Goal: Information Seeking & Learning: Learn about a topic

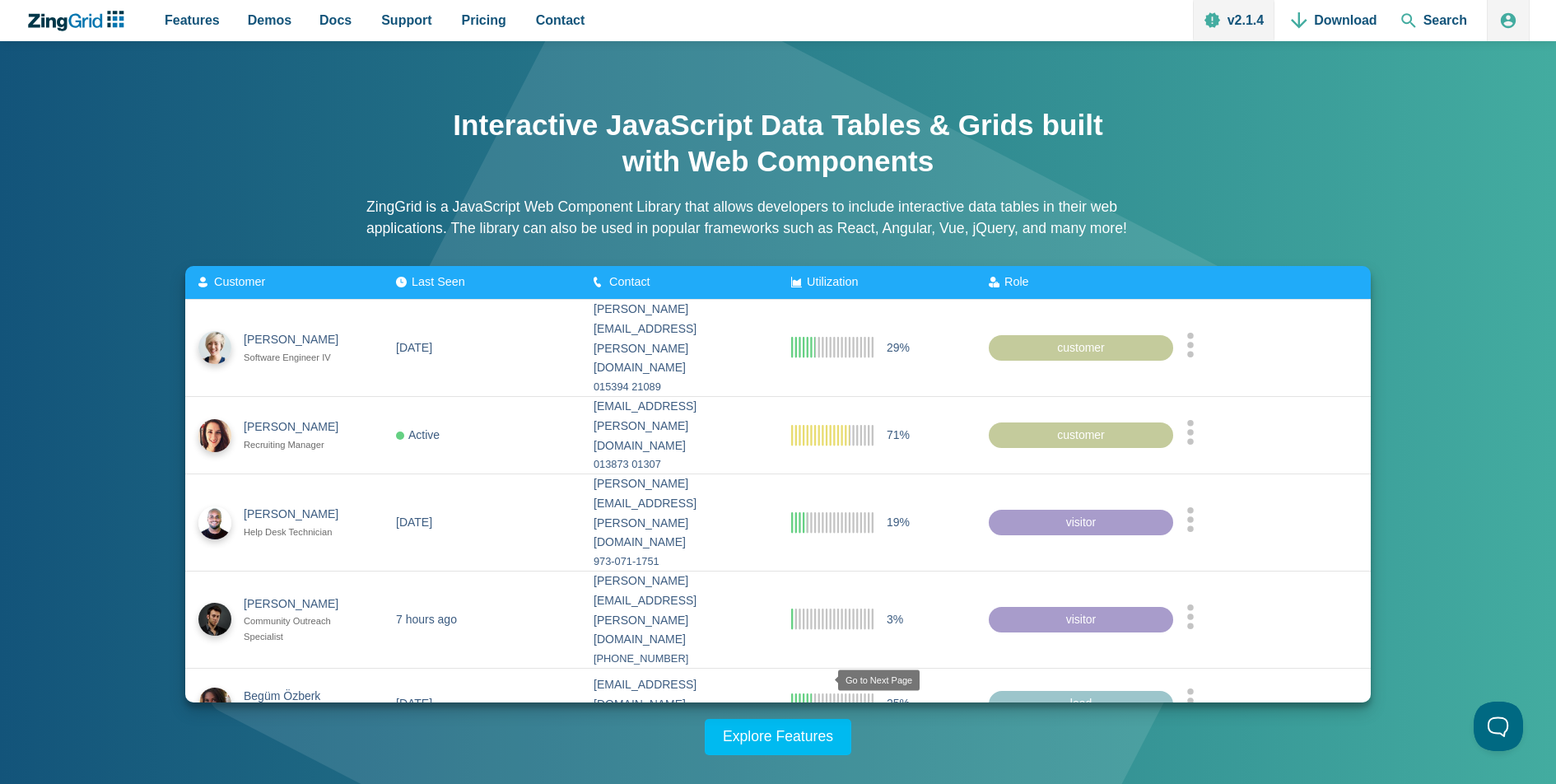
click at [819, 754] on zg-icon "nextpage" at bounding box center [825, 761] width 16 height 16
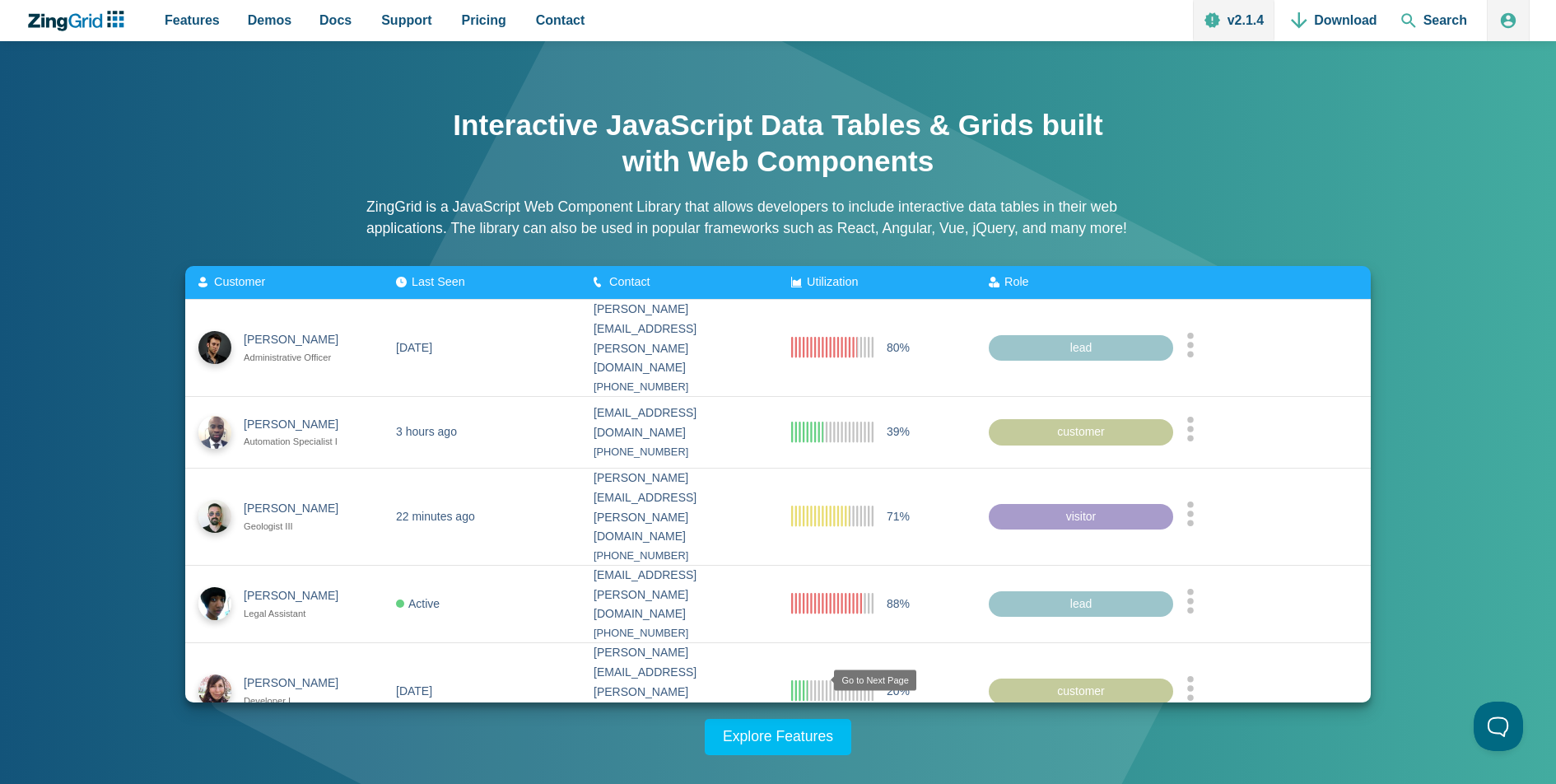
click at [819, 754] on zg-icon "nextpage" at bounding box center [821, 761] width 16 height 16
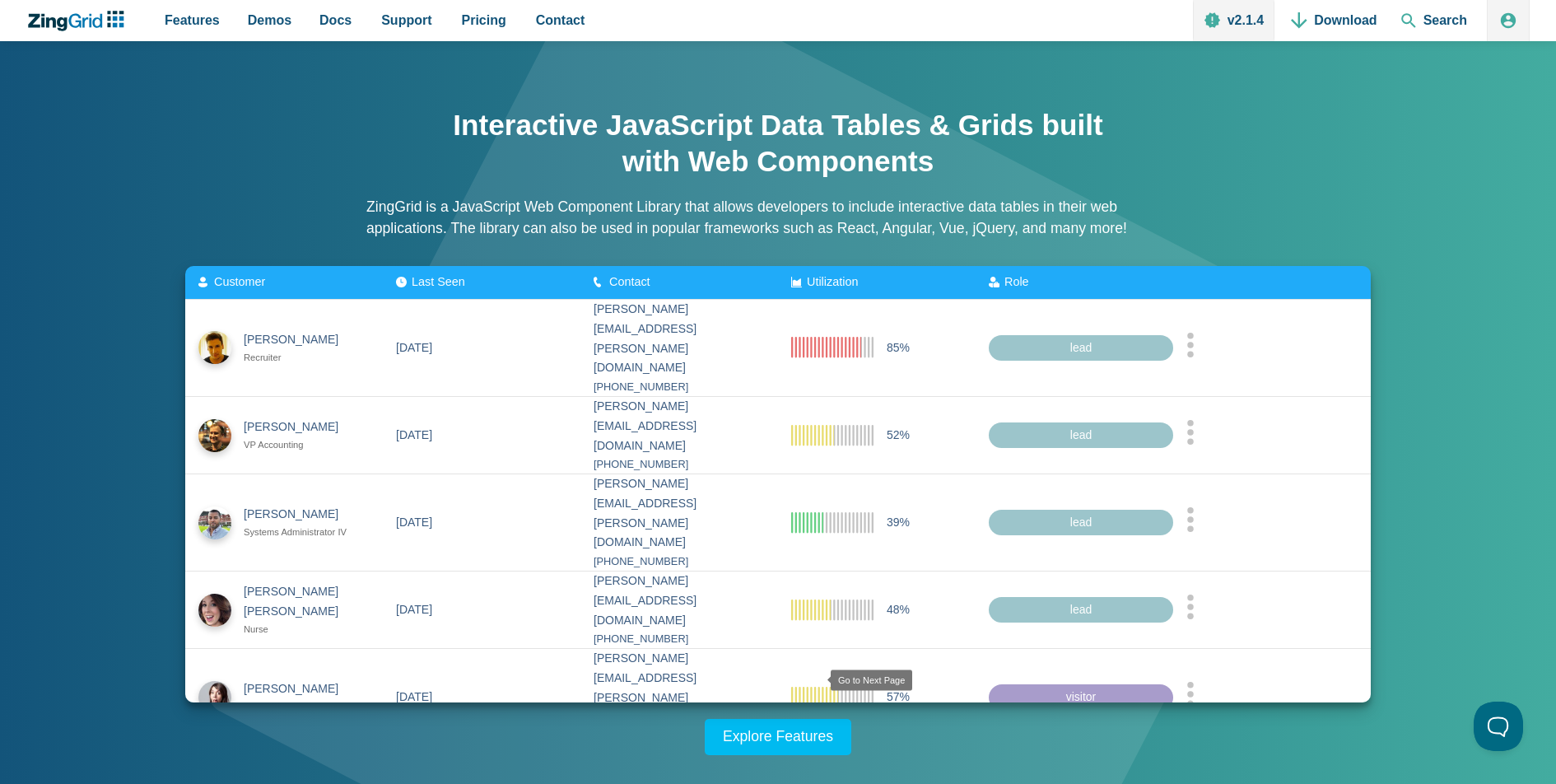
click at [819, 760] on zg-icon "nextpage" at bounding box center [818, 768] width 16 height 16
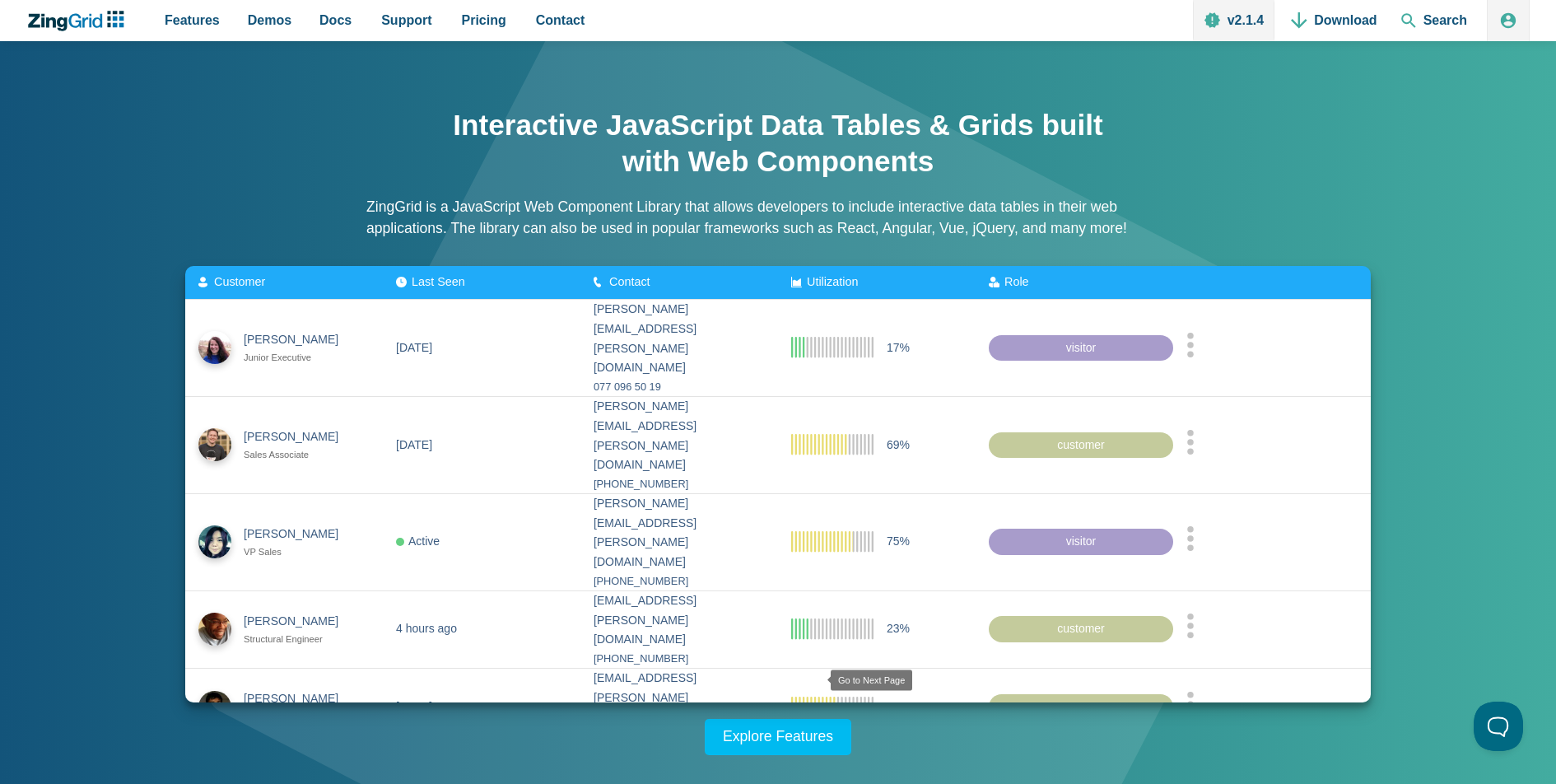
click at [819, 760] on zg-icon "nextpage" at bounding box center [818, 768] width 16 height 16
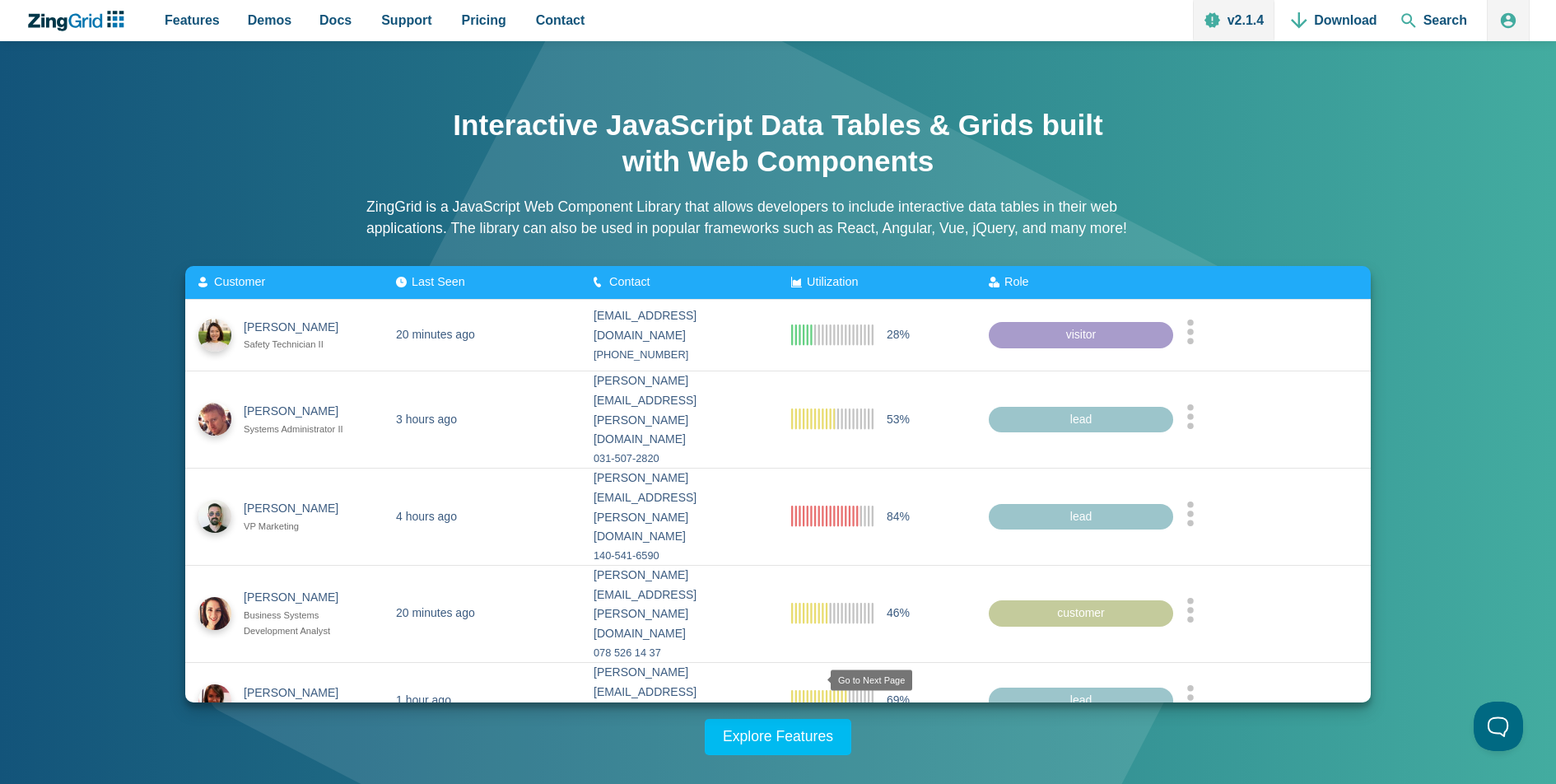
click at [819, 754] on zg-icon "nextpage" at bounding box center [818, 761] width 16 height 16
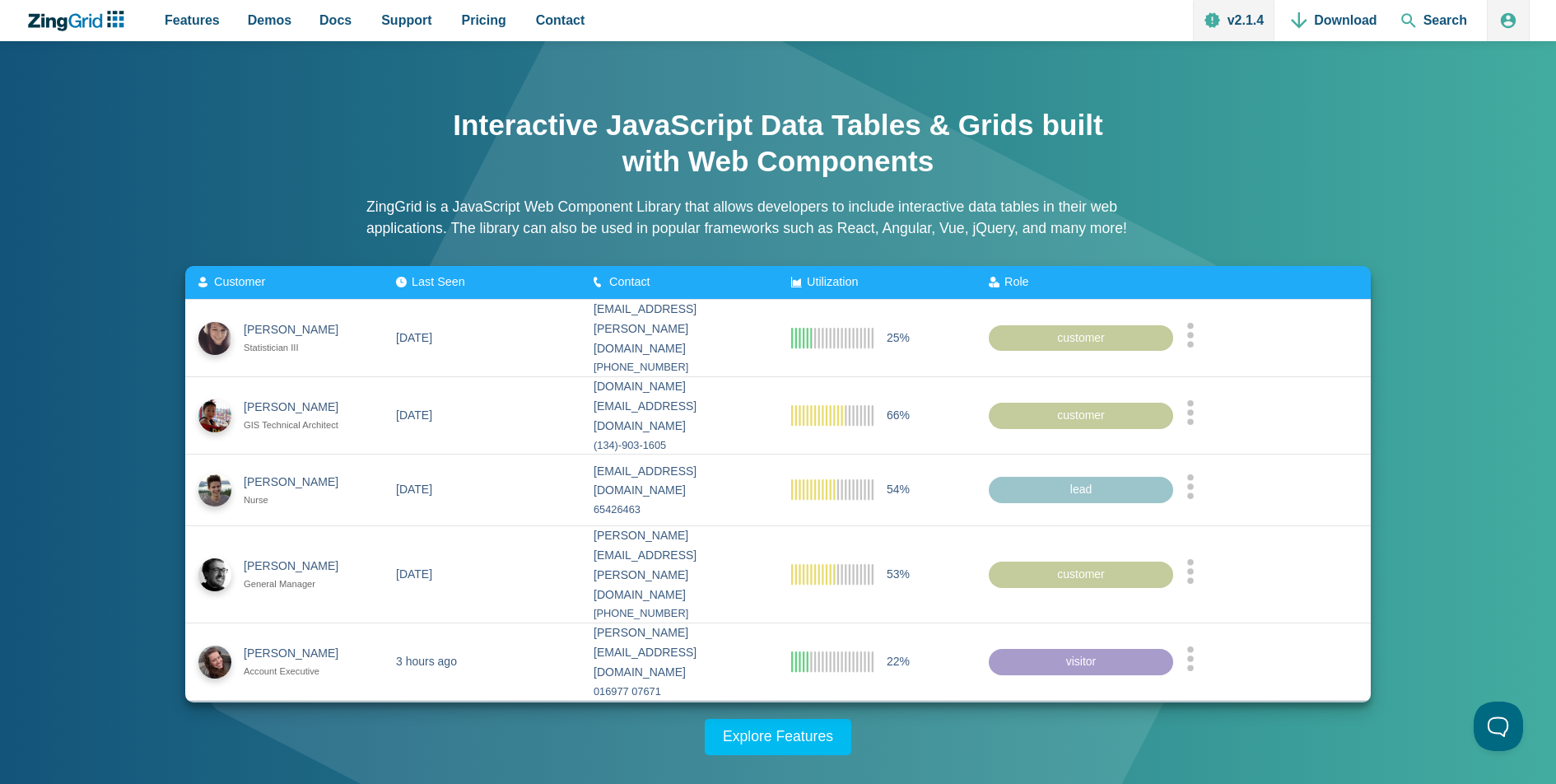
click at [819, 715] on zg-icon "nextpage" at bounding box center [818, 722] width 16 height 16
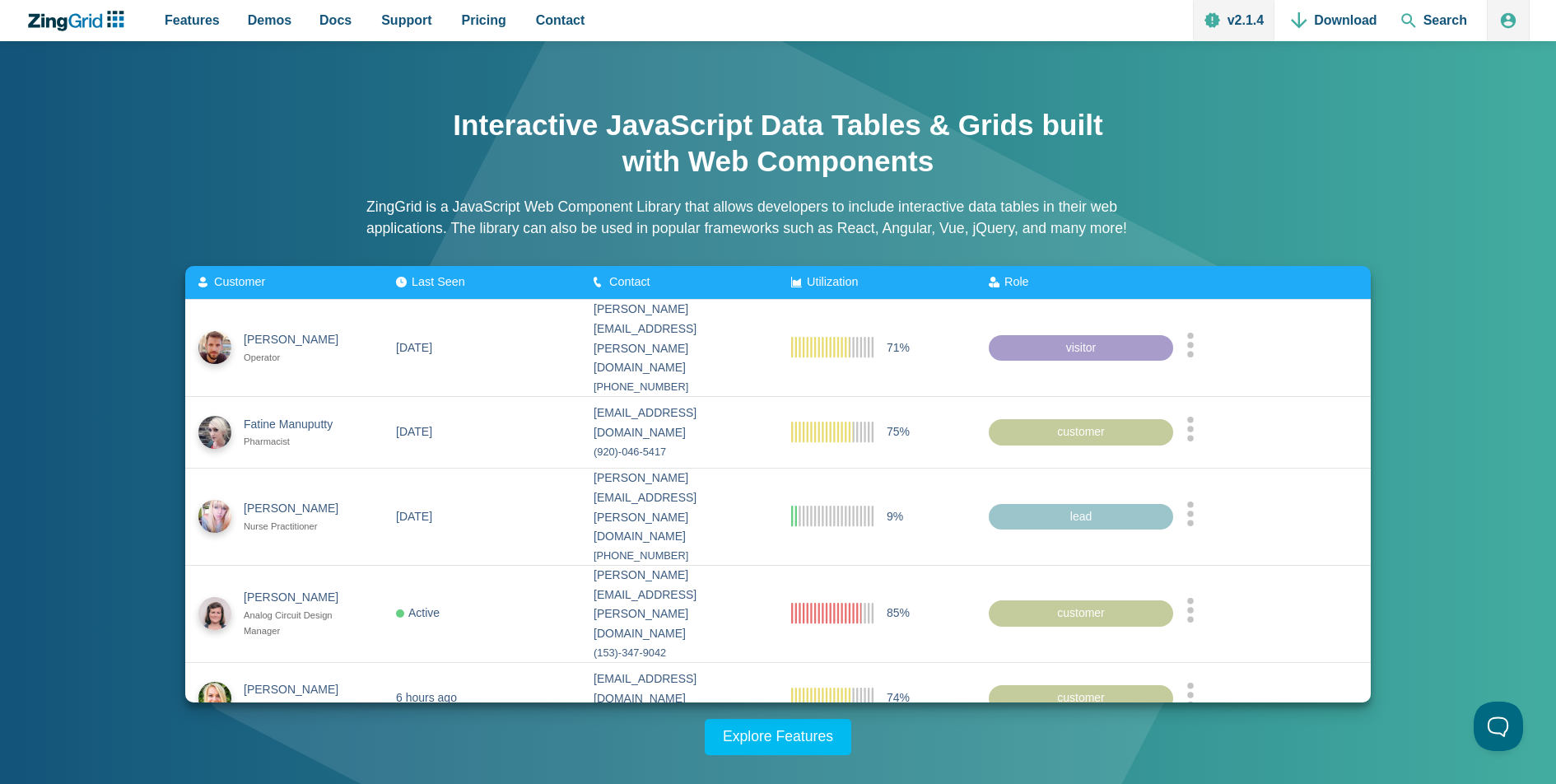
click at [819, 748] on zg-icon "nextpage" at bounding box center [818, 756] width 16 height 16
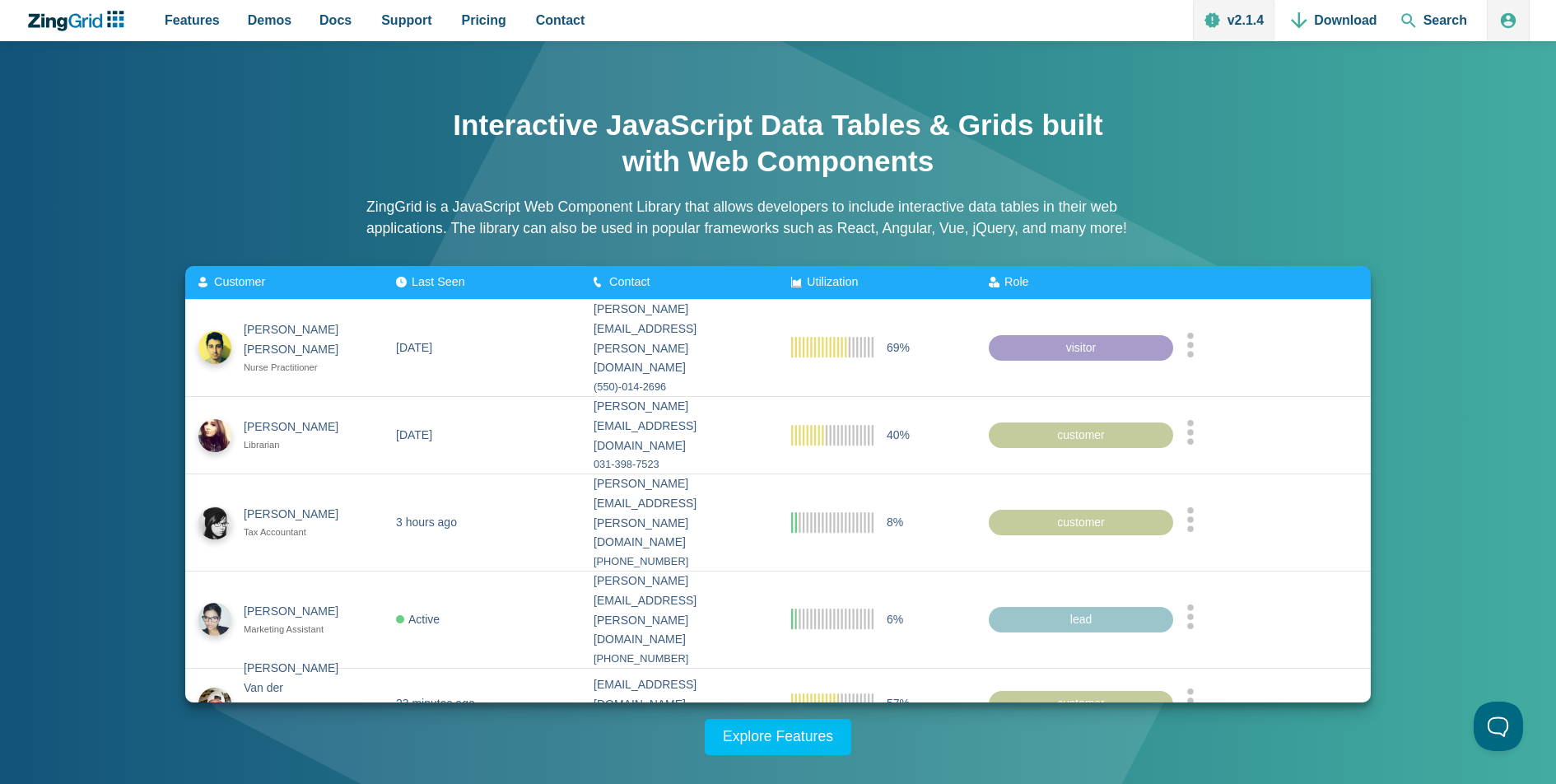
click at [819, 754] on zg-icon "nextpage" at bounding box center [818, 761] width 16 height 16
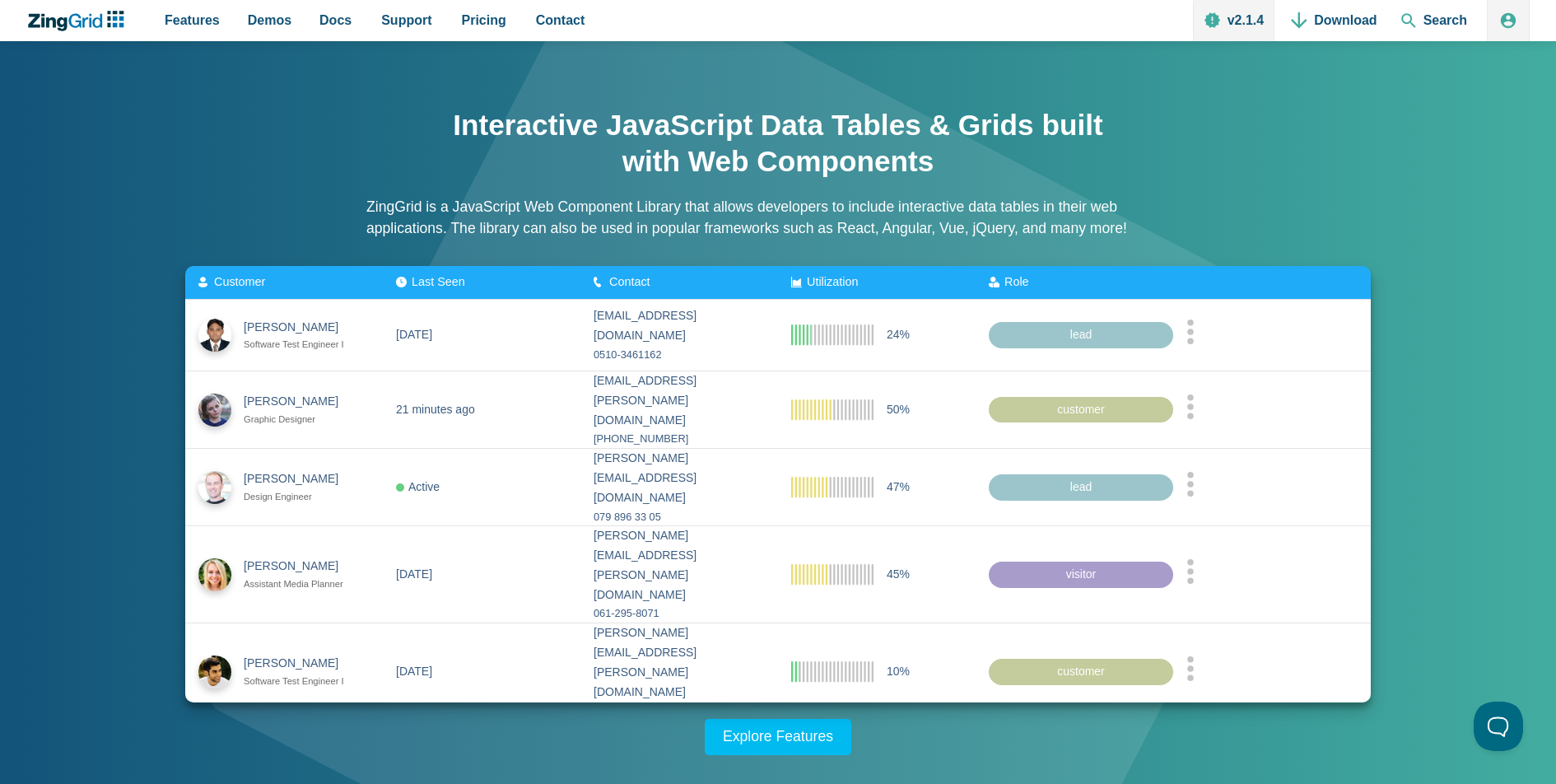
click at [819, 735] on zg-icon "nextpage" at bounding box center [818, 742] width 16 height 16
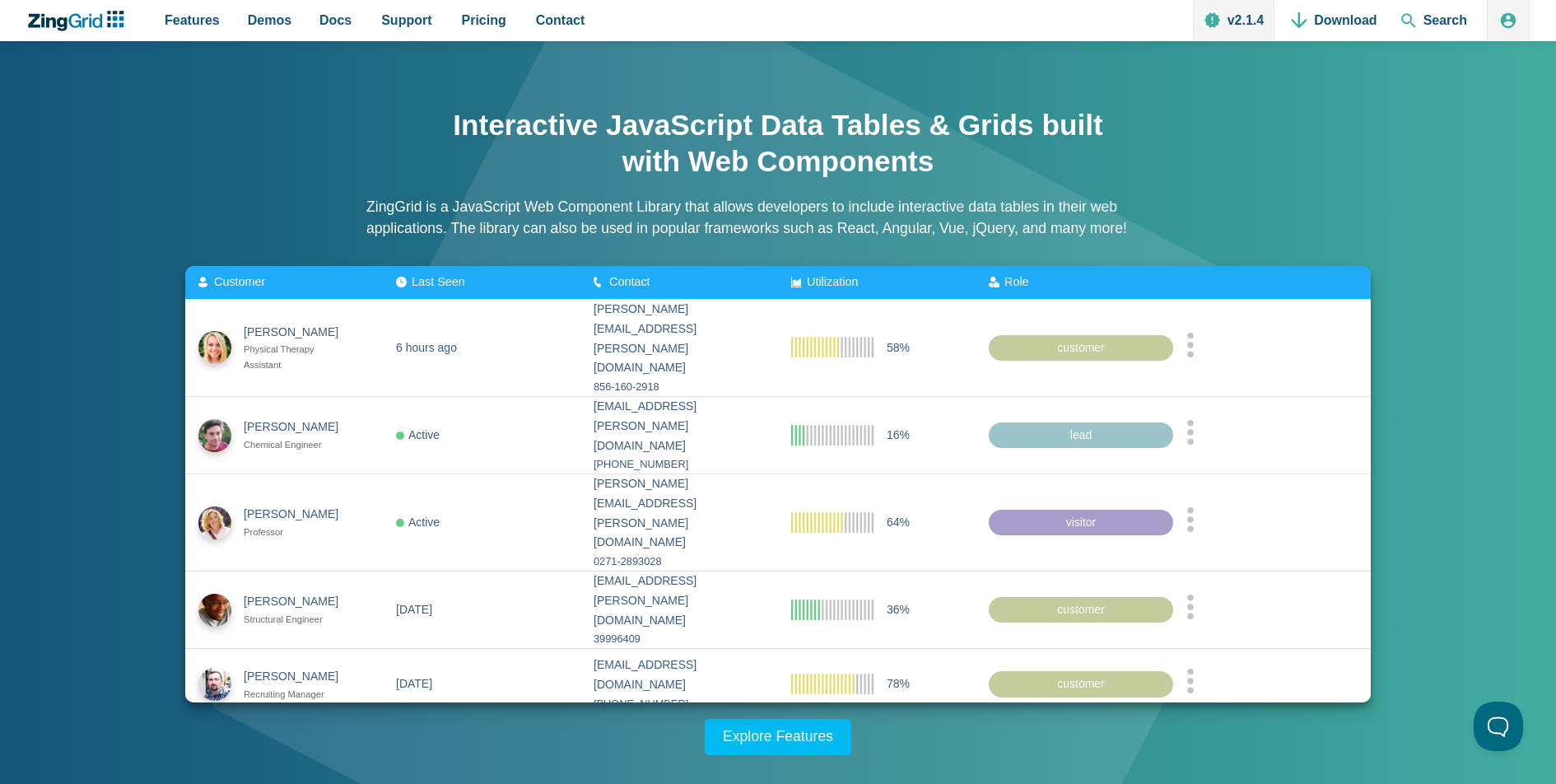
click at [819, 735] on zg-icon "nextpage" at bounding box center [821, 742] width 16 height 16
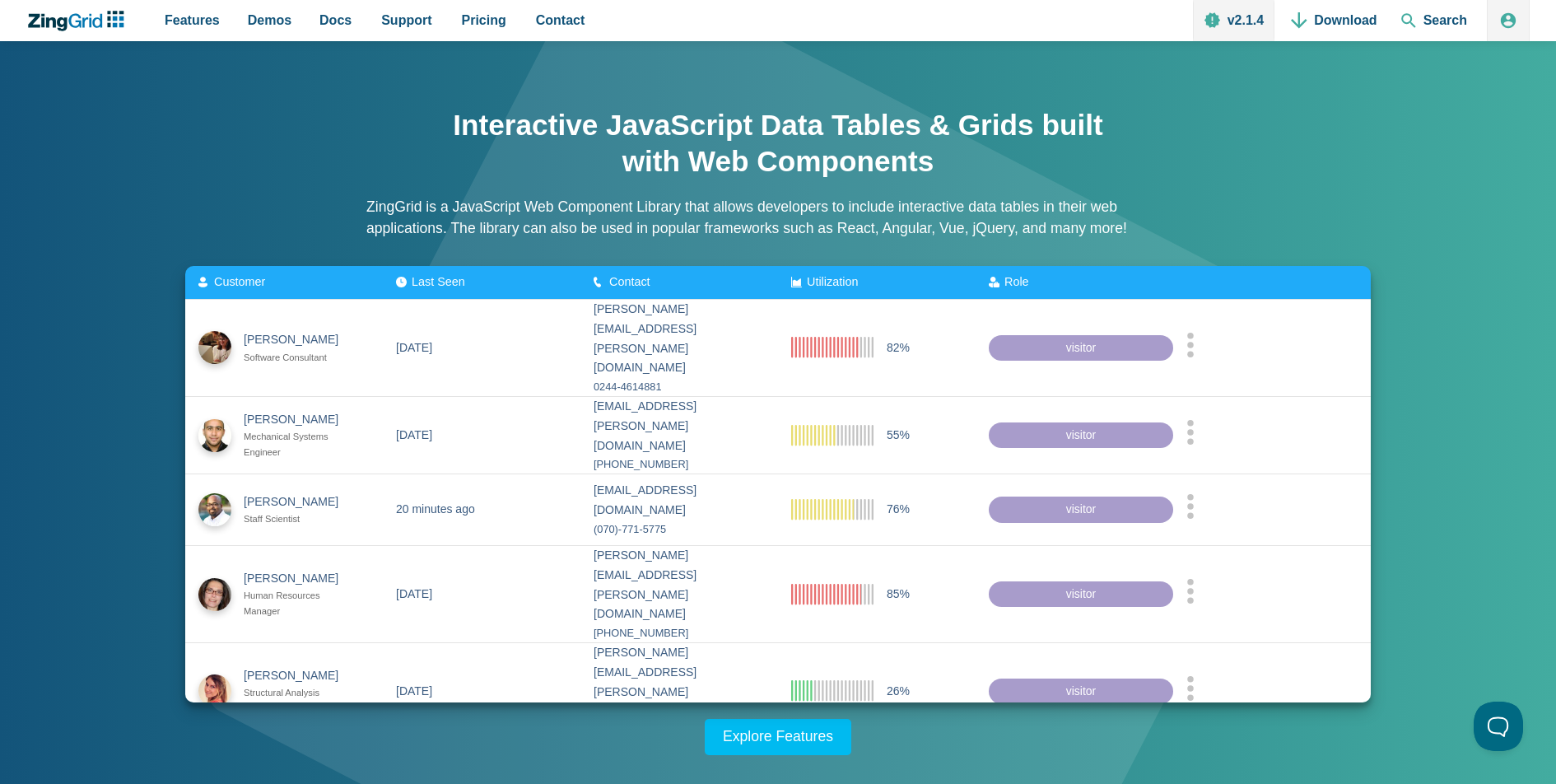
click at [819, 754] on zg-icon "nextpage" at bounding box center [821, 761] width 16 height 16
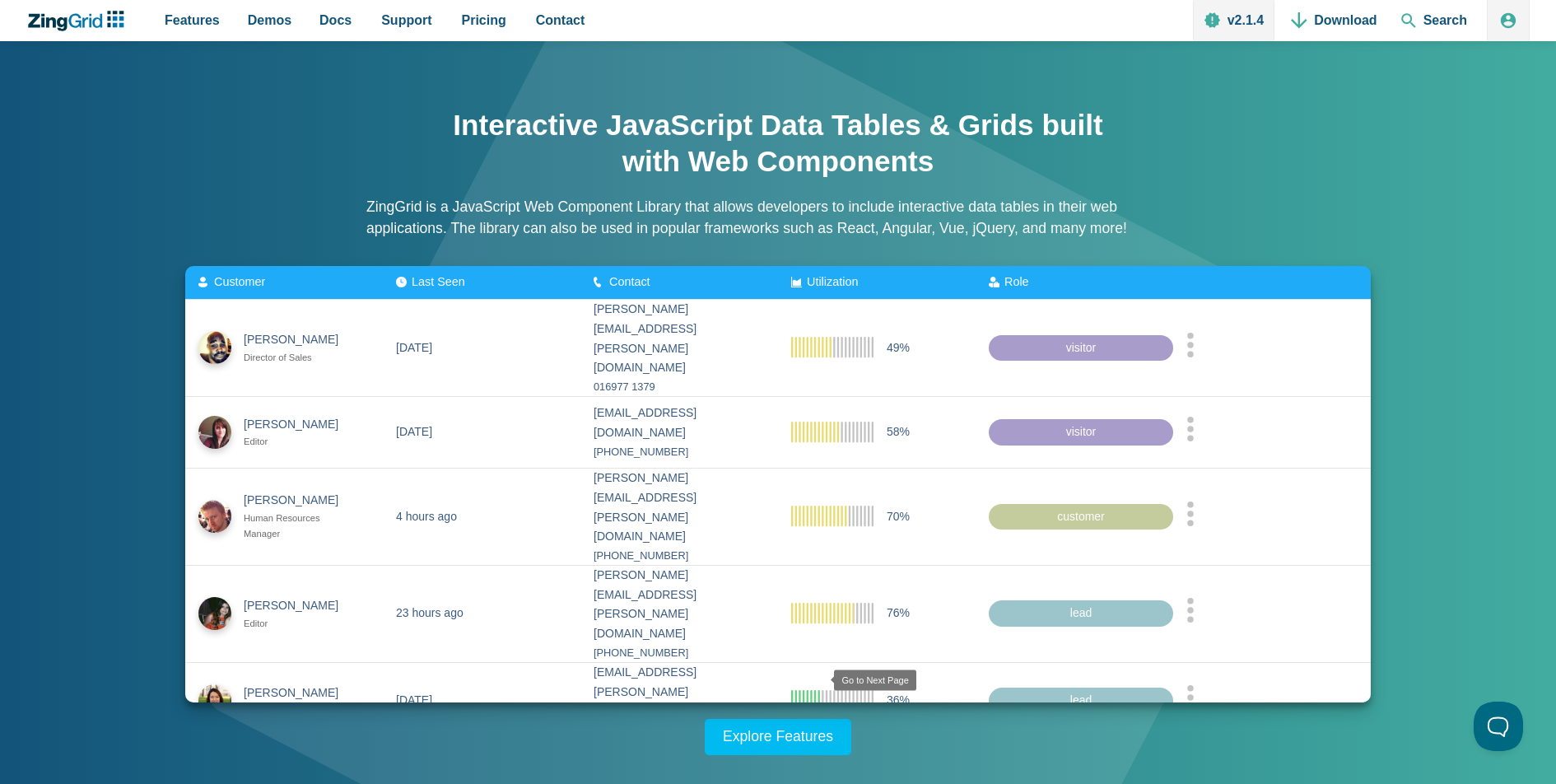
click at [819, 754] on zg-icon "nextpage" at bounding box center [821, 761] width 16 height 16
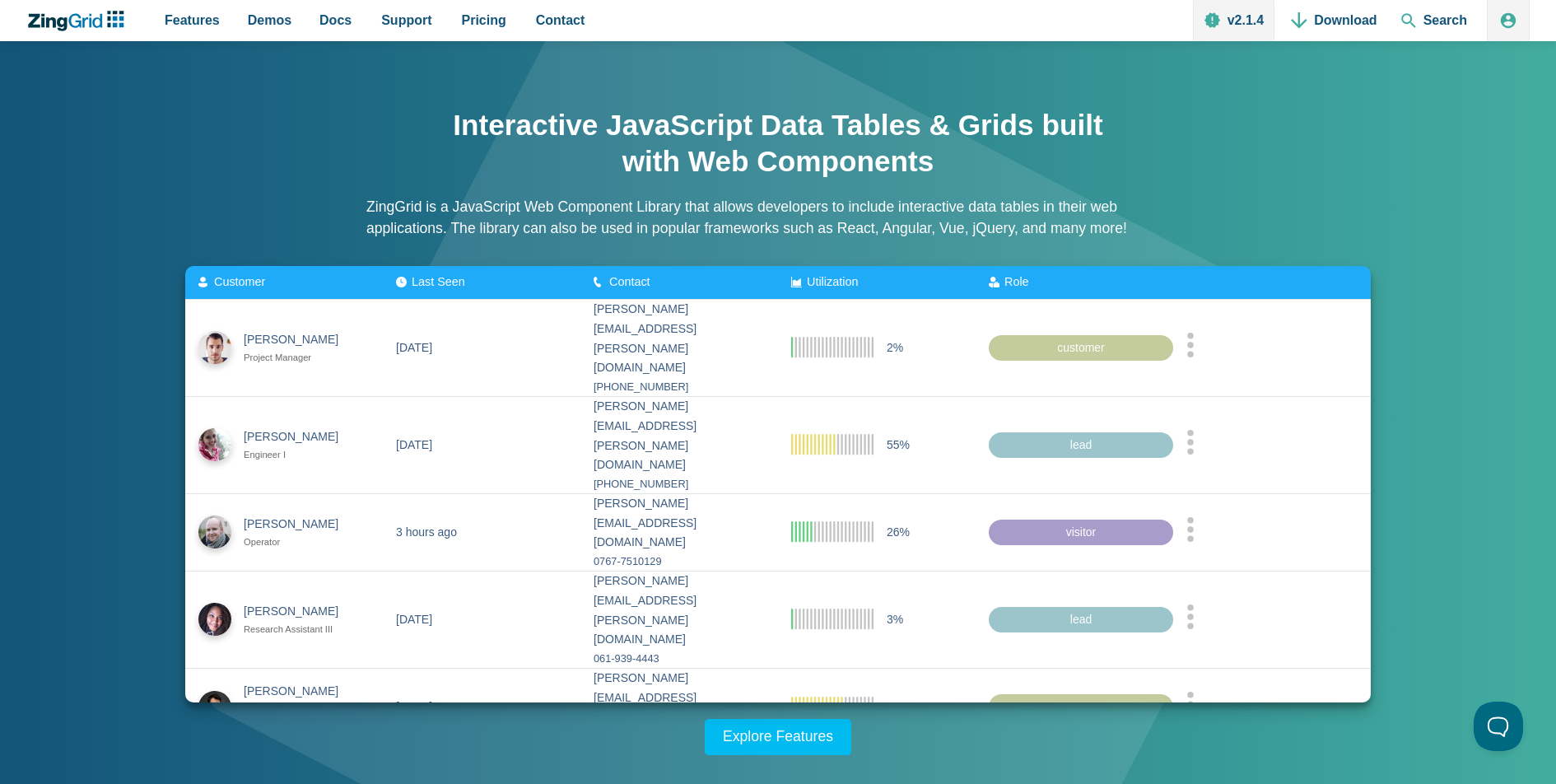
click at [819, 760] on zg-icon "nextpage" at bounding box center [821, 768] width 16 height 16
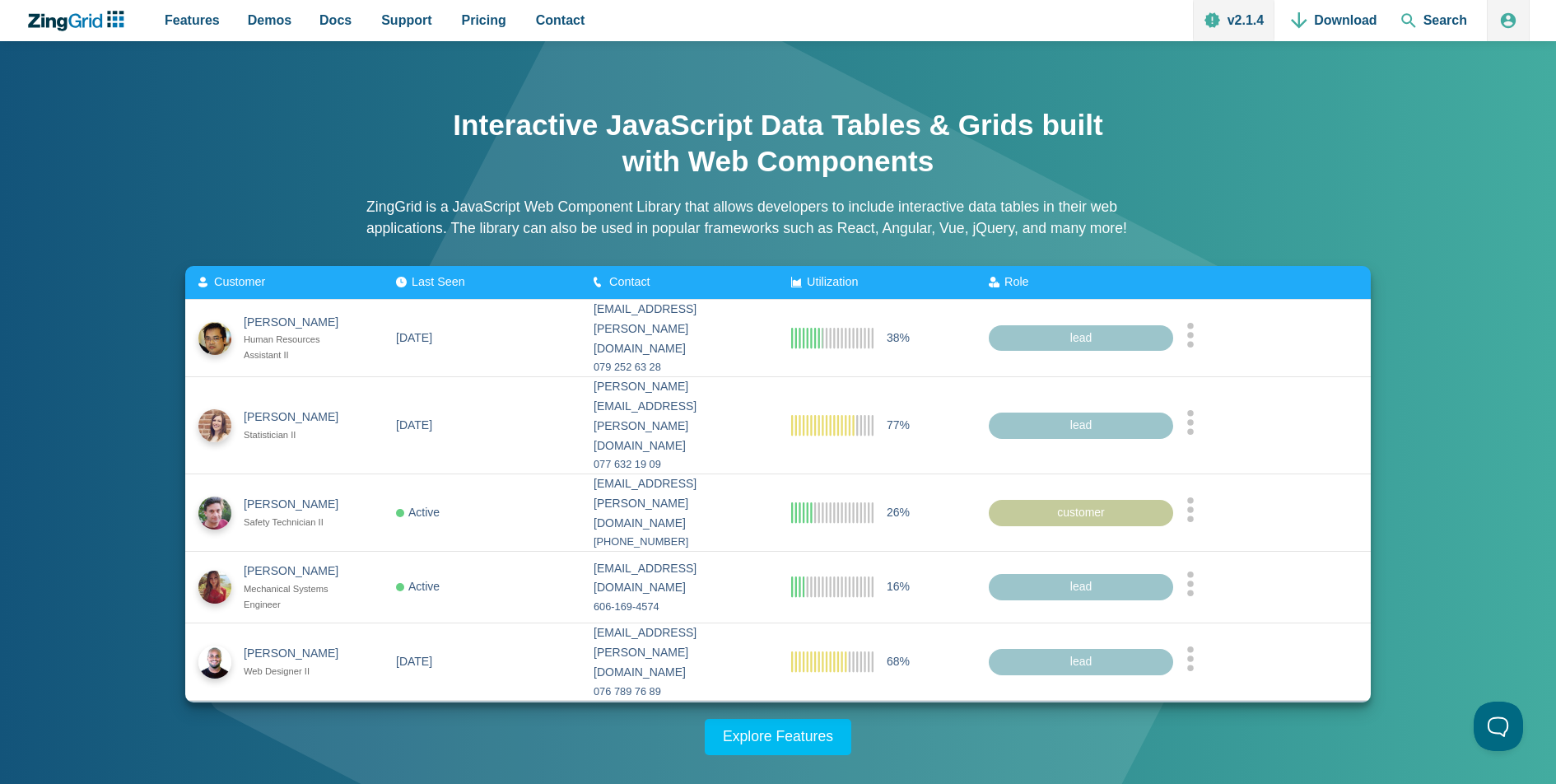
click at [819, 715] on zg-icon "nextpage" at bounding box center [821, 722] width 16 height 16
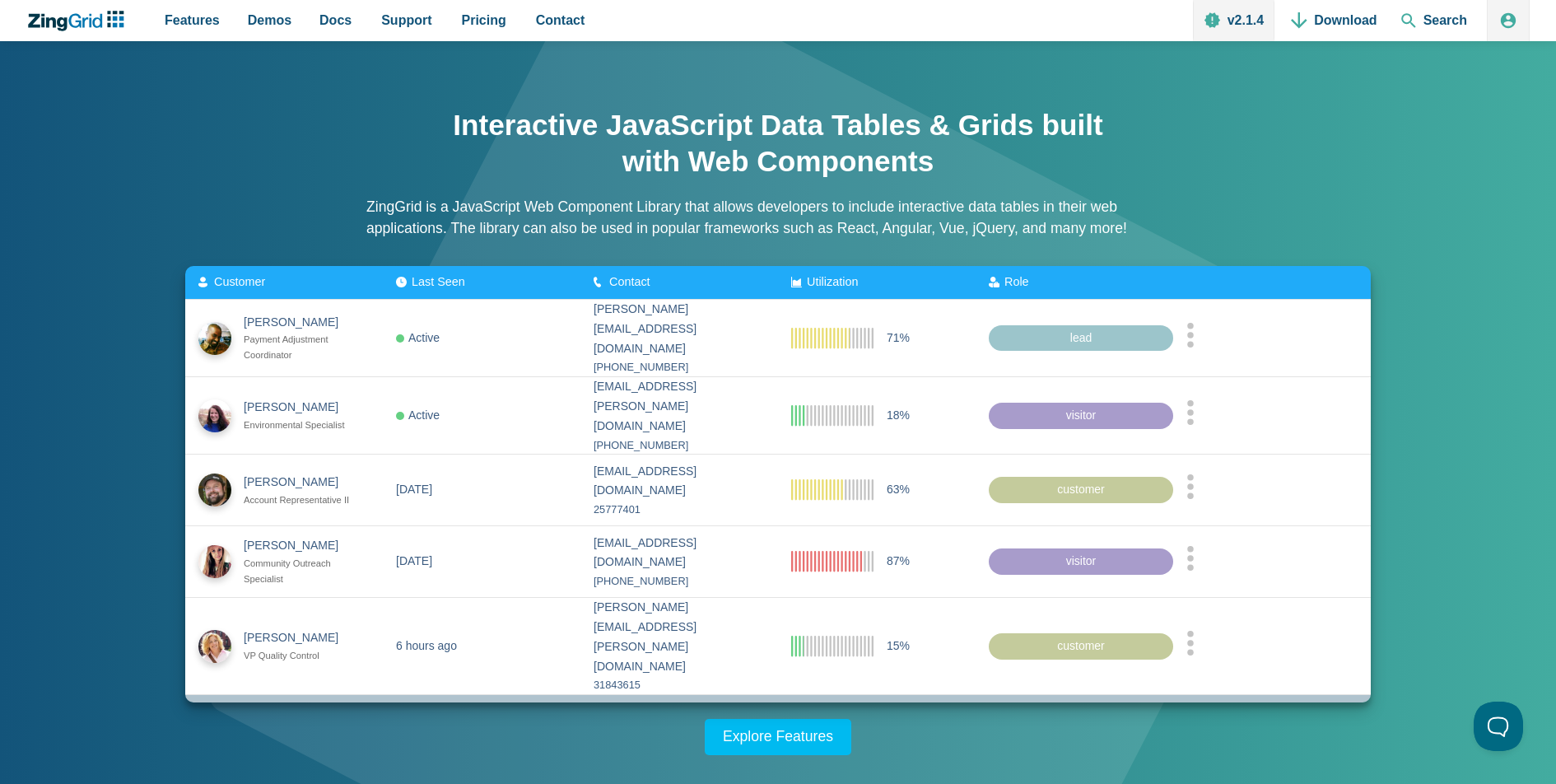
click at [819, 709] on zg-icon "nextpage" at bounding box center [821, 716] width 16 height 16
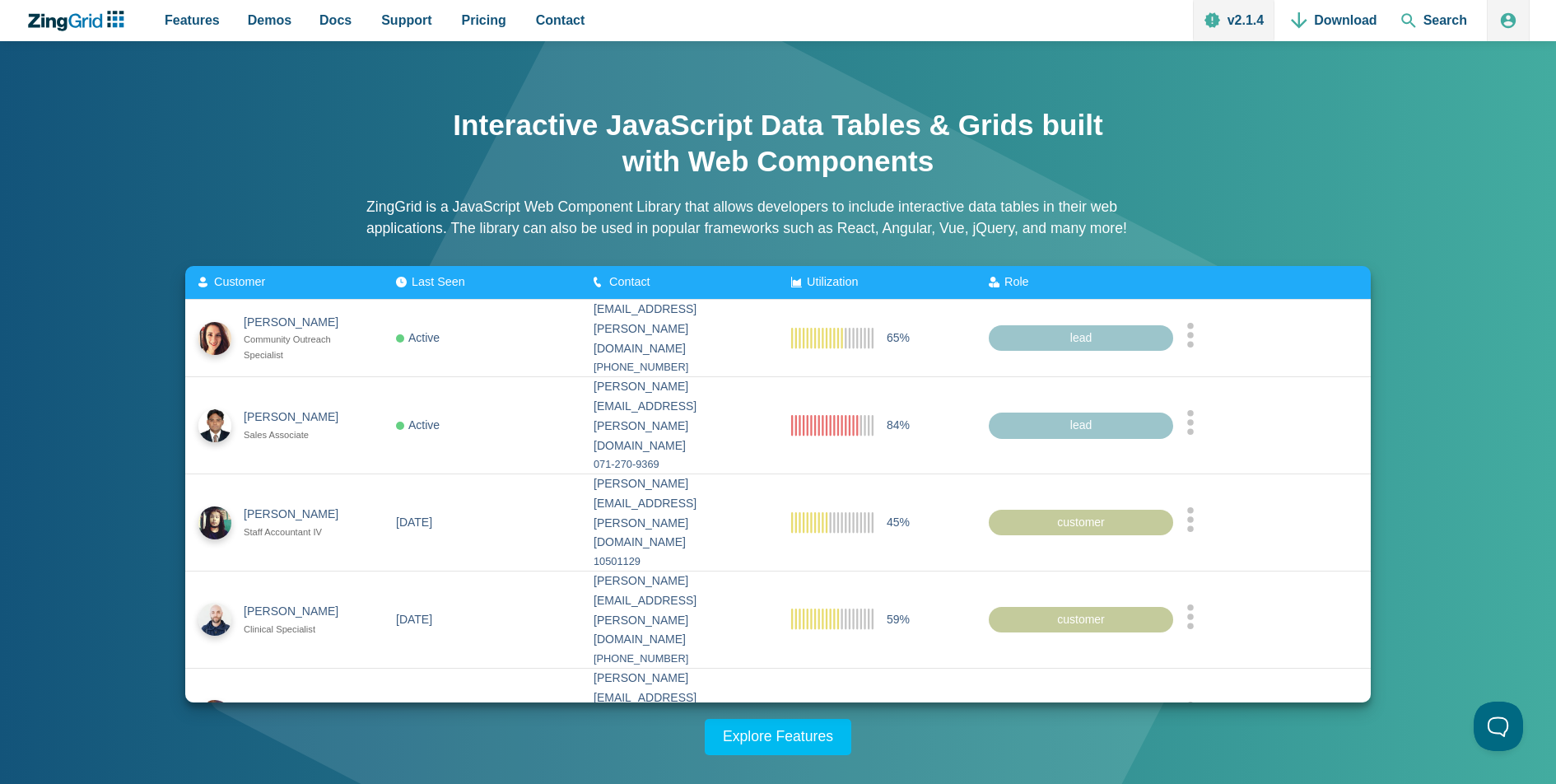
click at [819, 780] on zg-icon "nextpage" at bounding box center [821, 787] width 16 height 16
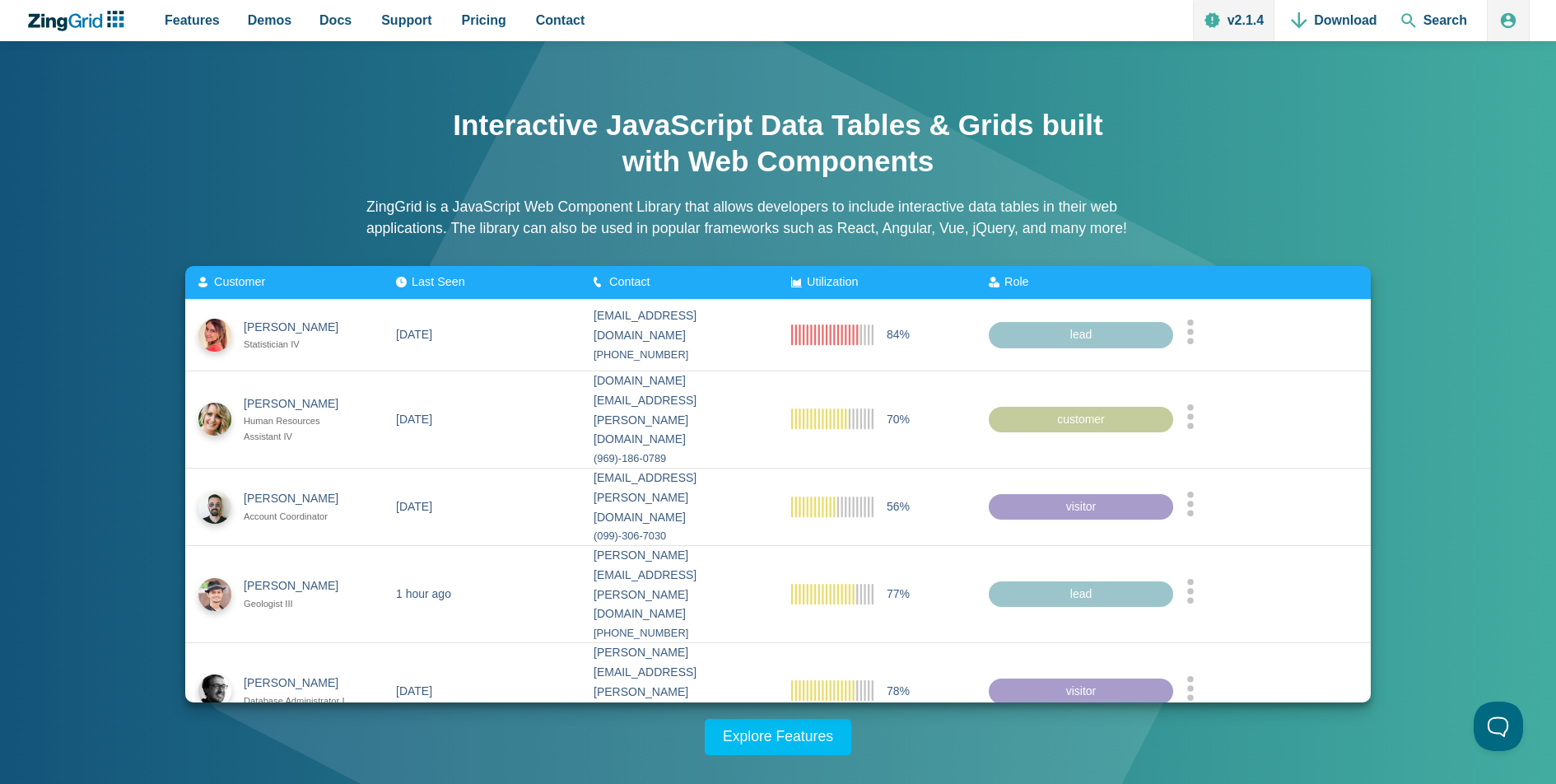
click at [819, 754] on zg-icon "nextpage" at bounding box center [821, 761] width 16 height 16
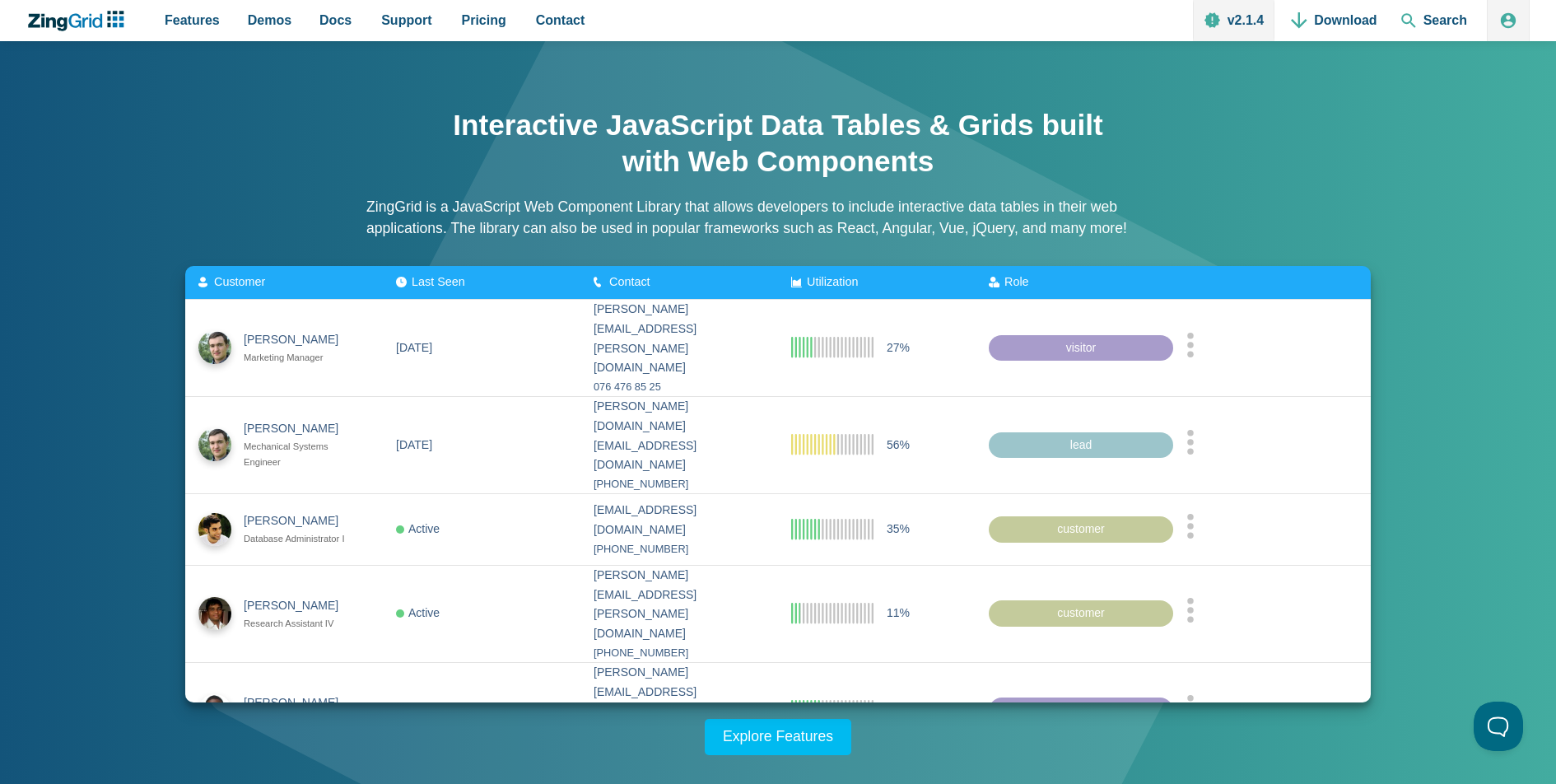
click at [819, 774] on zg-icon "nextpage" at bounding box center [821, 781] width 16 height 16
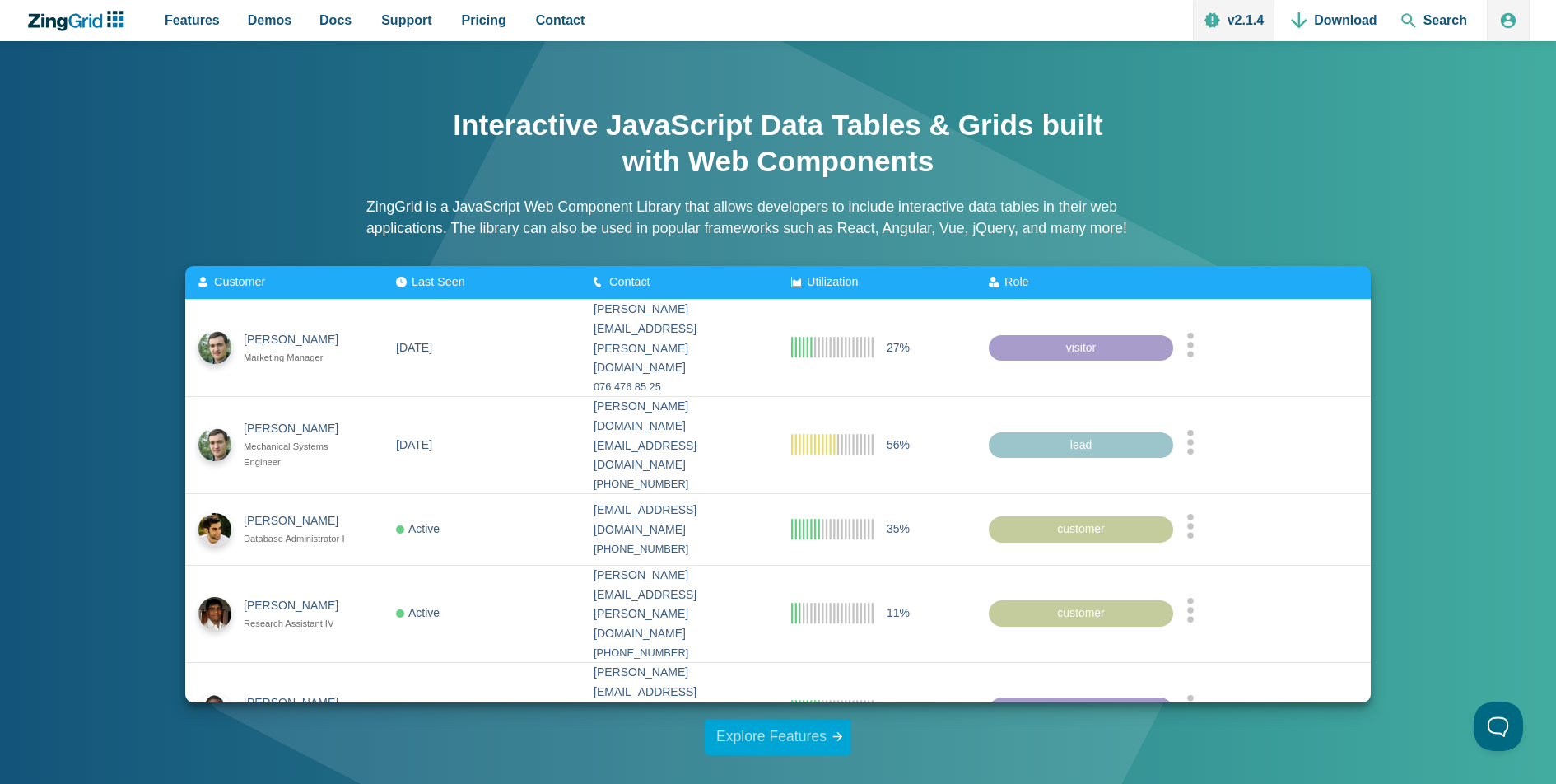
click at [800, 742] on link "Explore Features" at bounding box center [777, 737] width 146 height 36
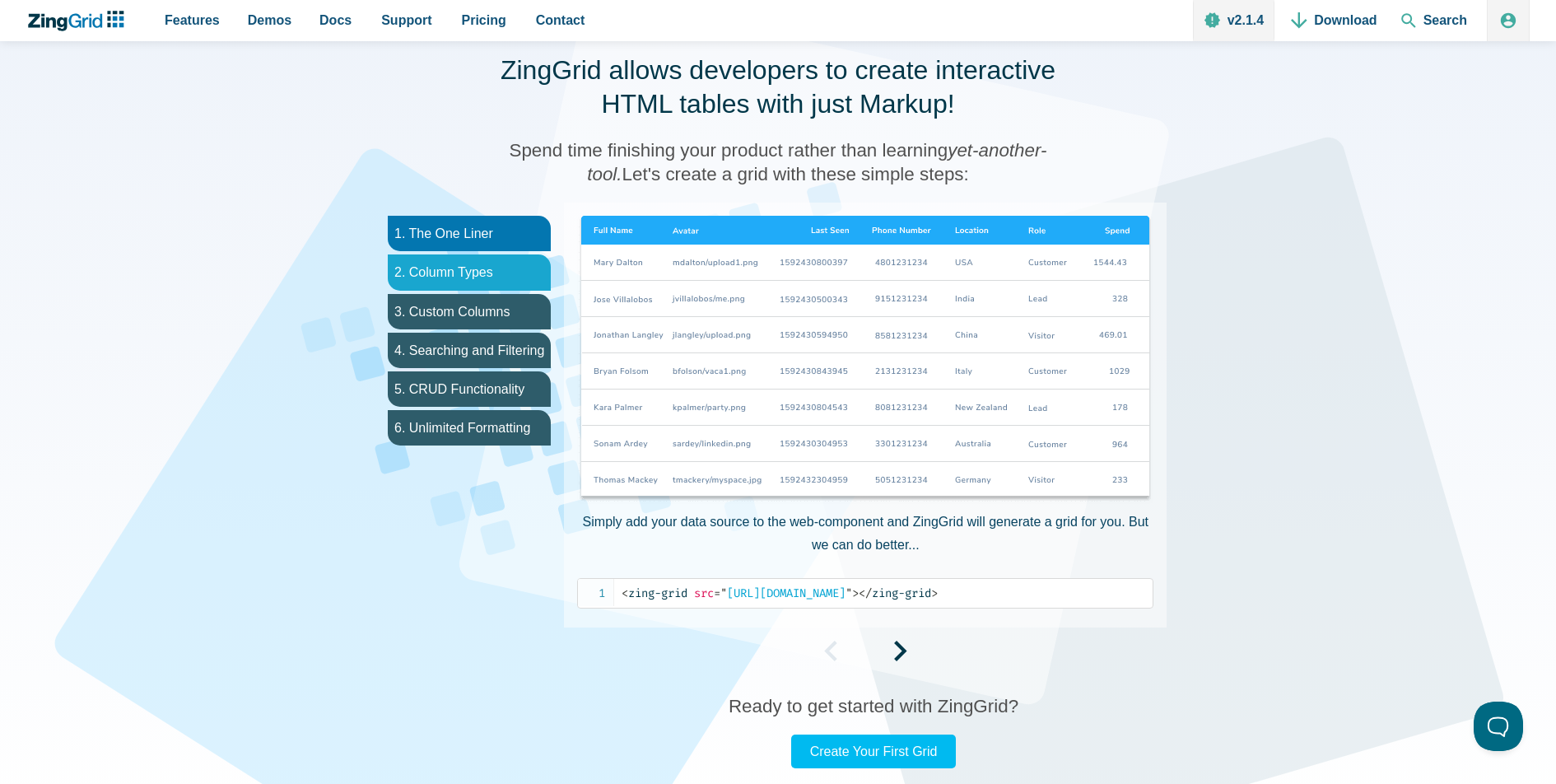
click at [520, 267] on li "2. Column Types" at bounding box center [470, 272] width 163 height 36
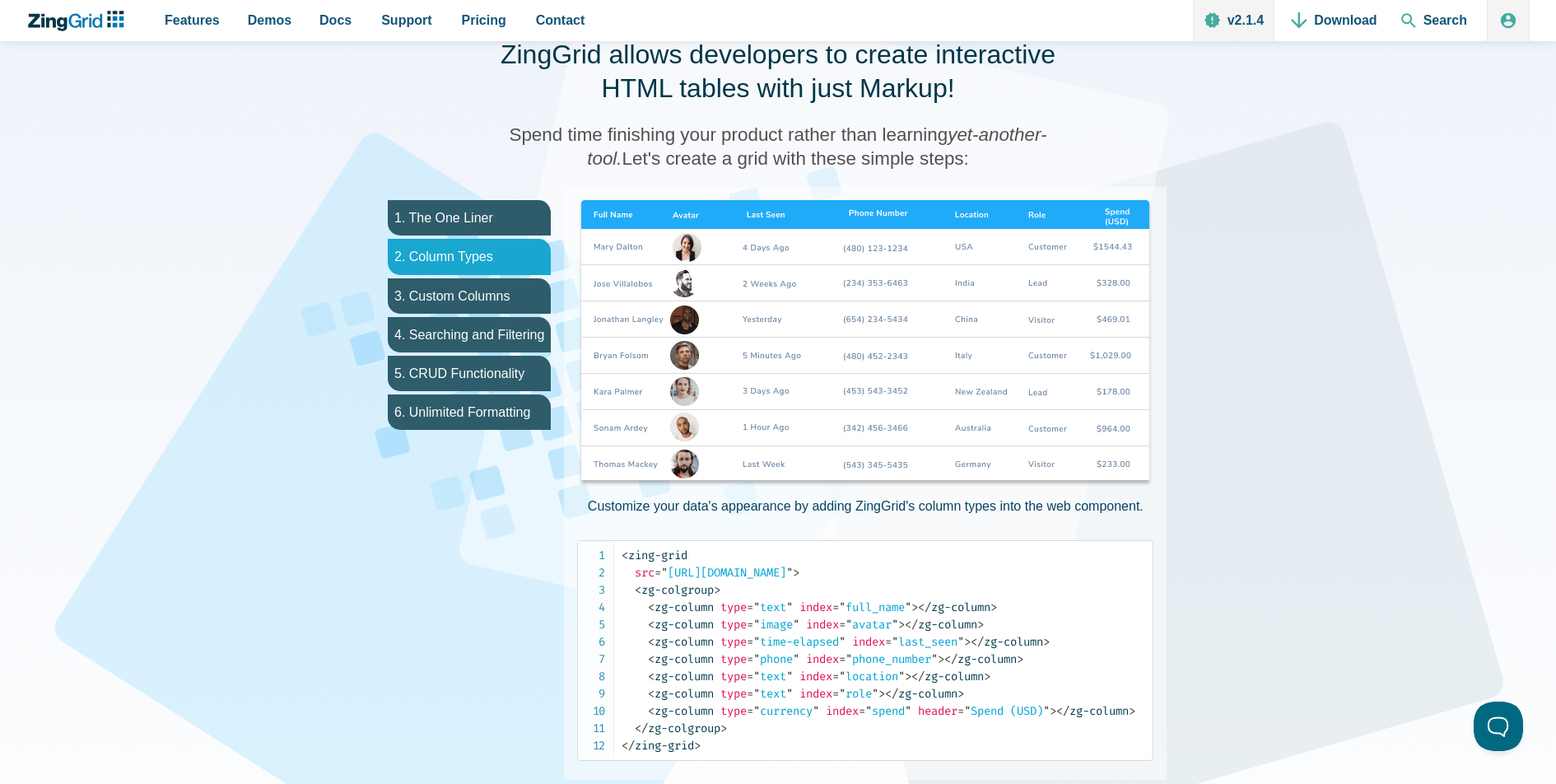
scroll to position [823, 0]
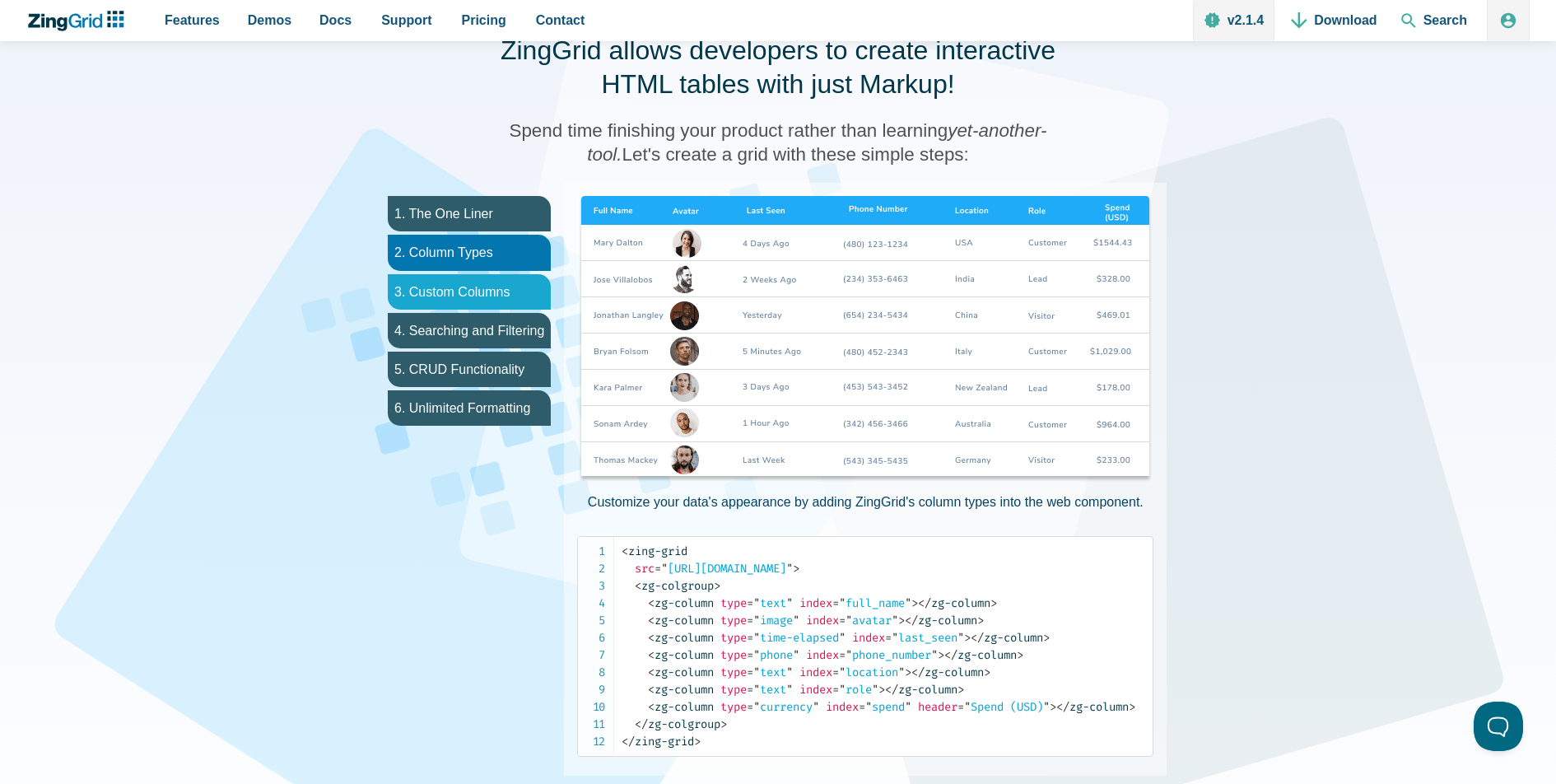
click at [513, 286] on li "3. Custom Columns" at bounding box center [470, 291] width 163 height 36
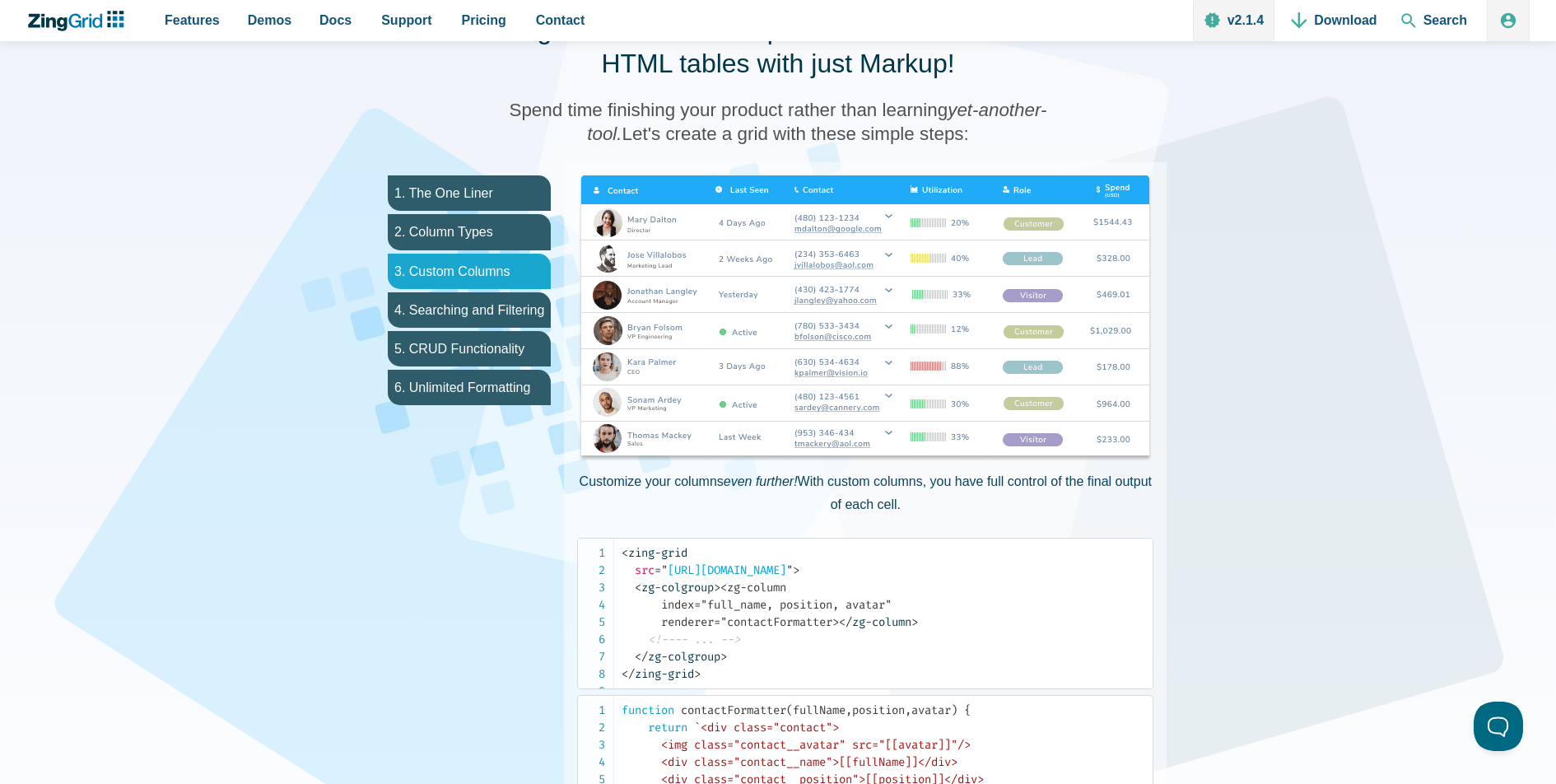
scroll to position [848, 0]
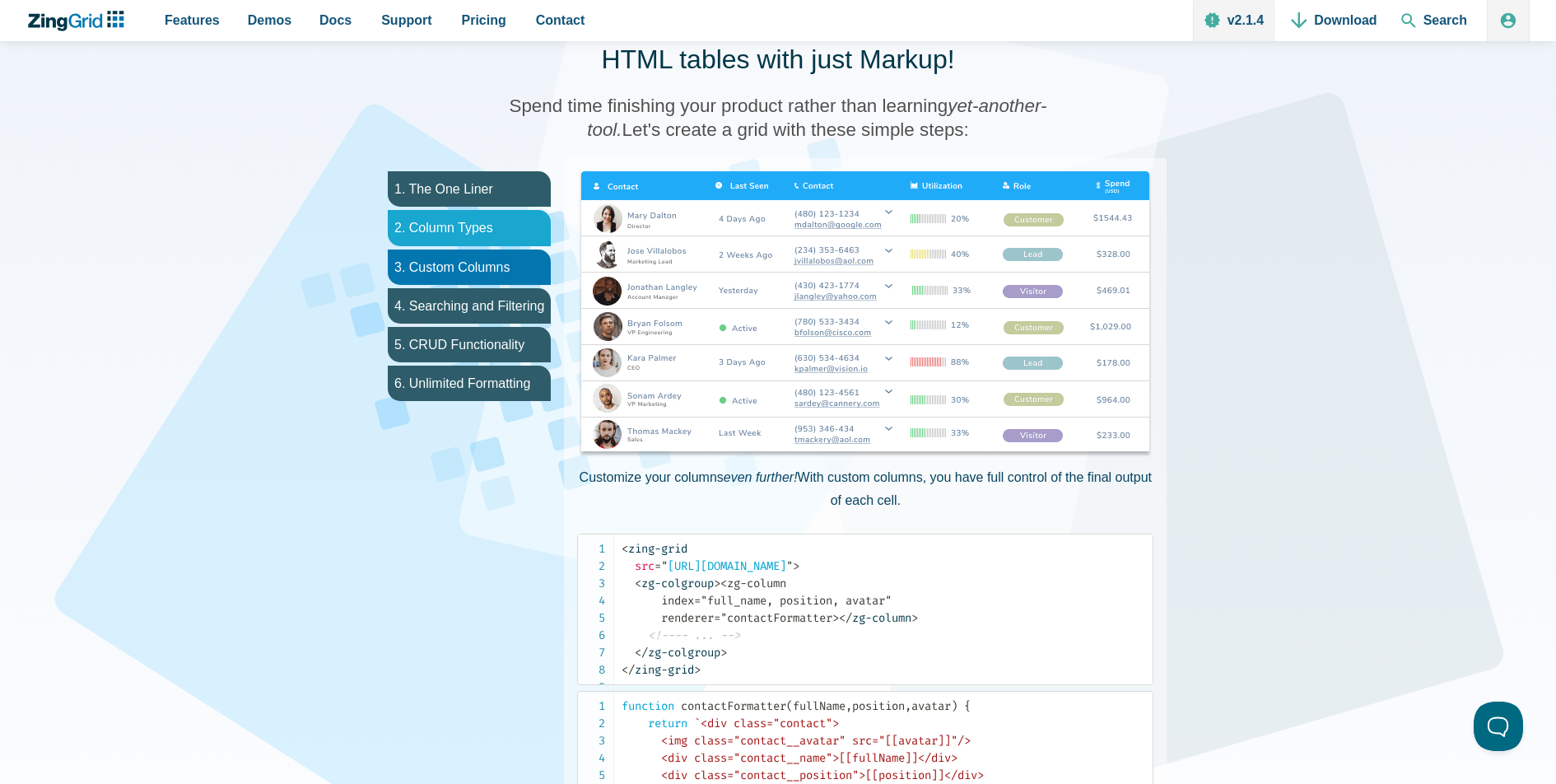
click at [508, 235] on li "2. Column Types" at bounding box center [470, 227] width 163 height 36
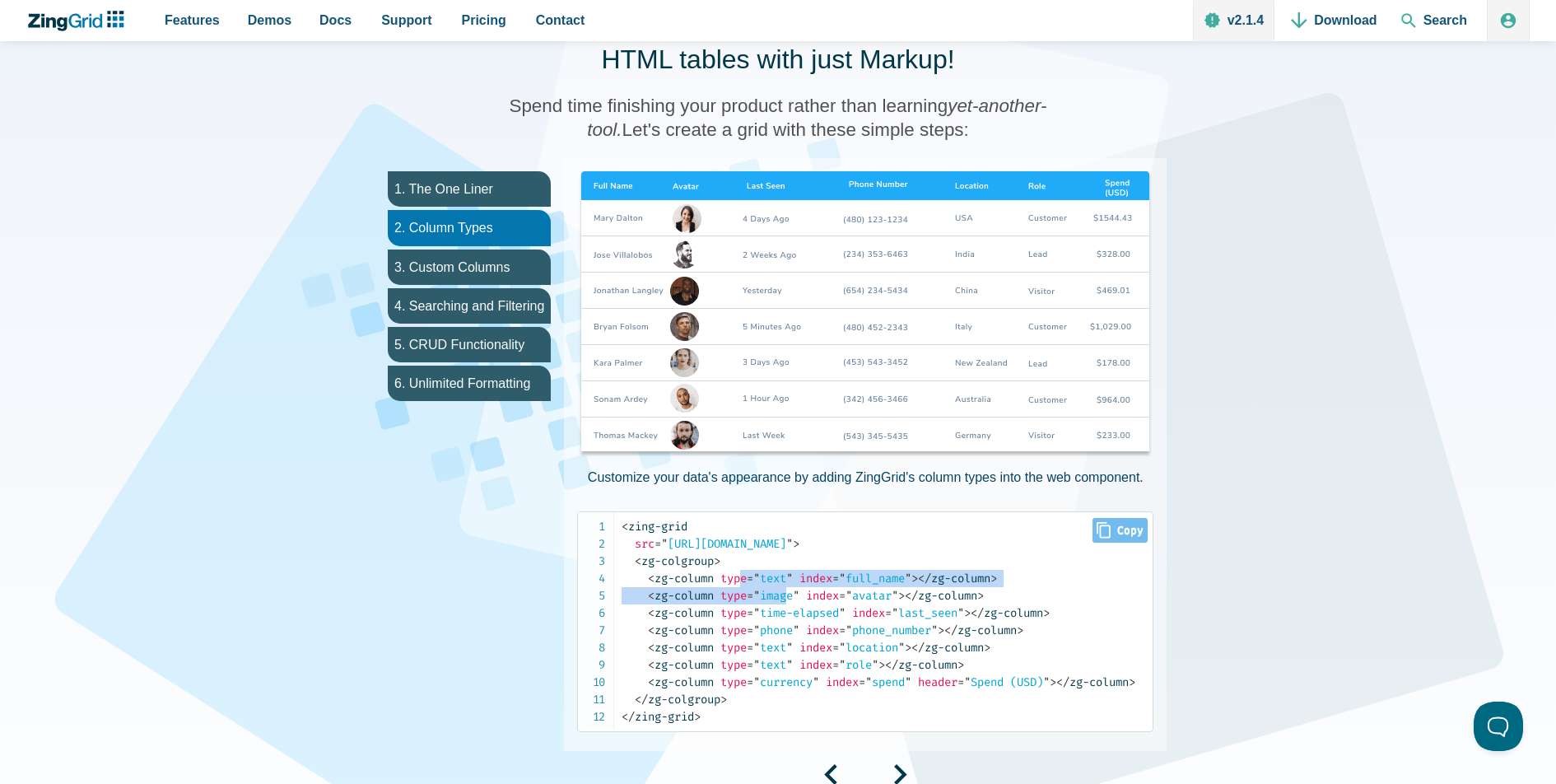
drag, startPoint x: 748, startPoint y: 581, endPoint x: 794, endPoint y: 596, distance: 48.4
click at [794, 596] on code "< zing-grid src = " https://examples.zingsoft.com/my-user-data " > < zg-colgrou…" at bounding box center [886, 621] width 531 height 207
click at [789, 596] on span "= " image "" at bounding box center [773, 595] width 53 height 14
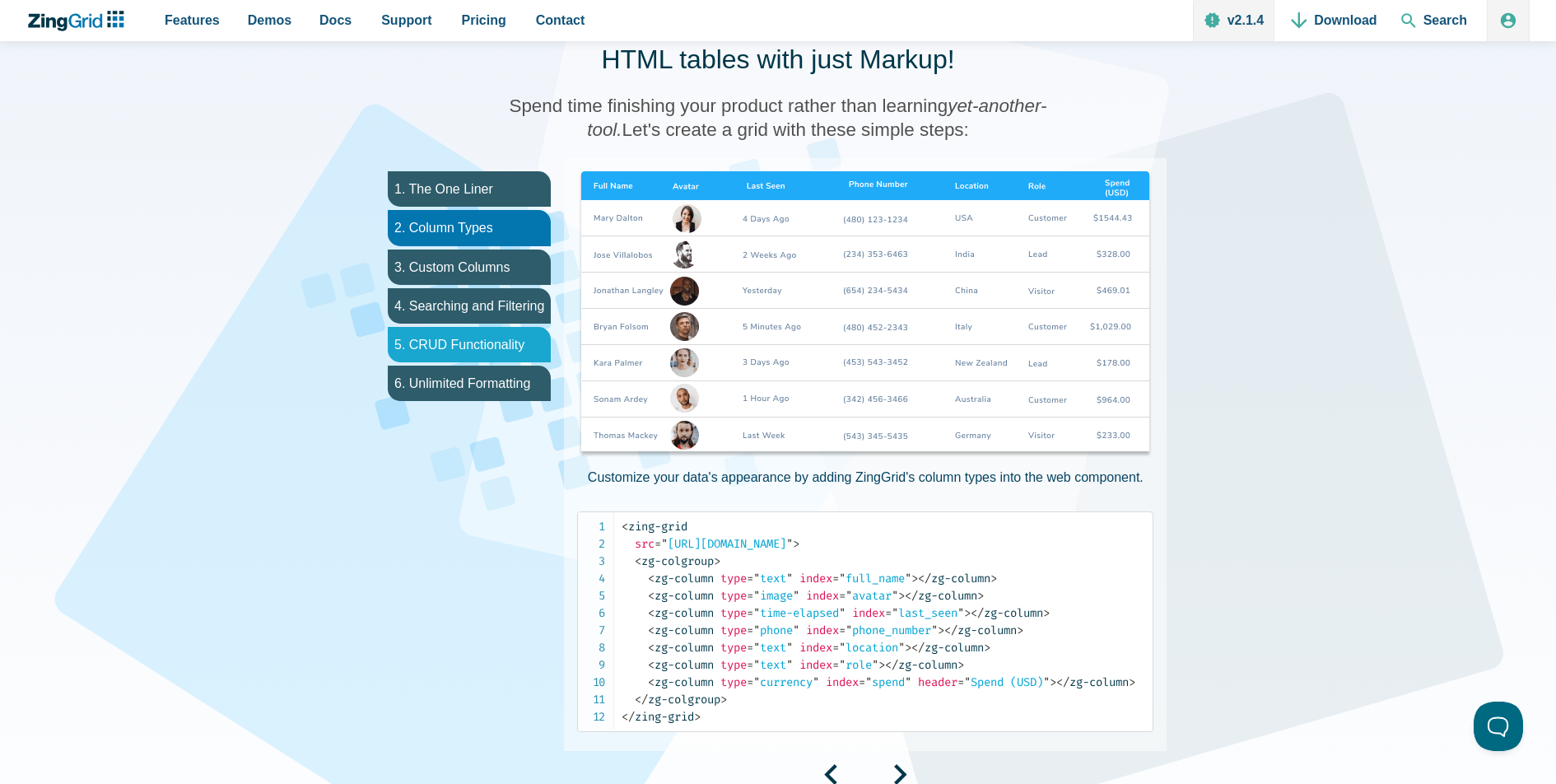
click at [498, 337] on li "5. CRUD Functionality" at bounding box center [470, 344] width 163 height 36
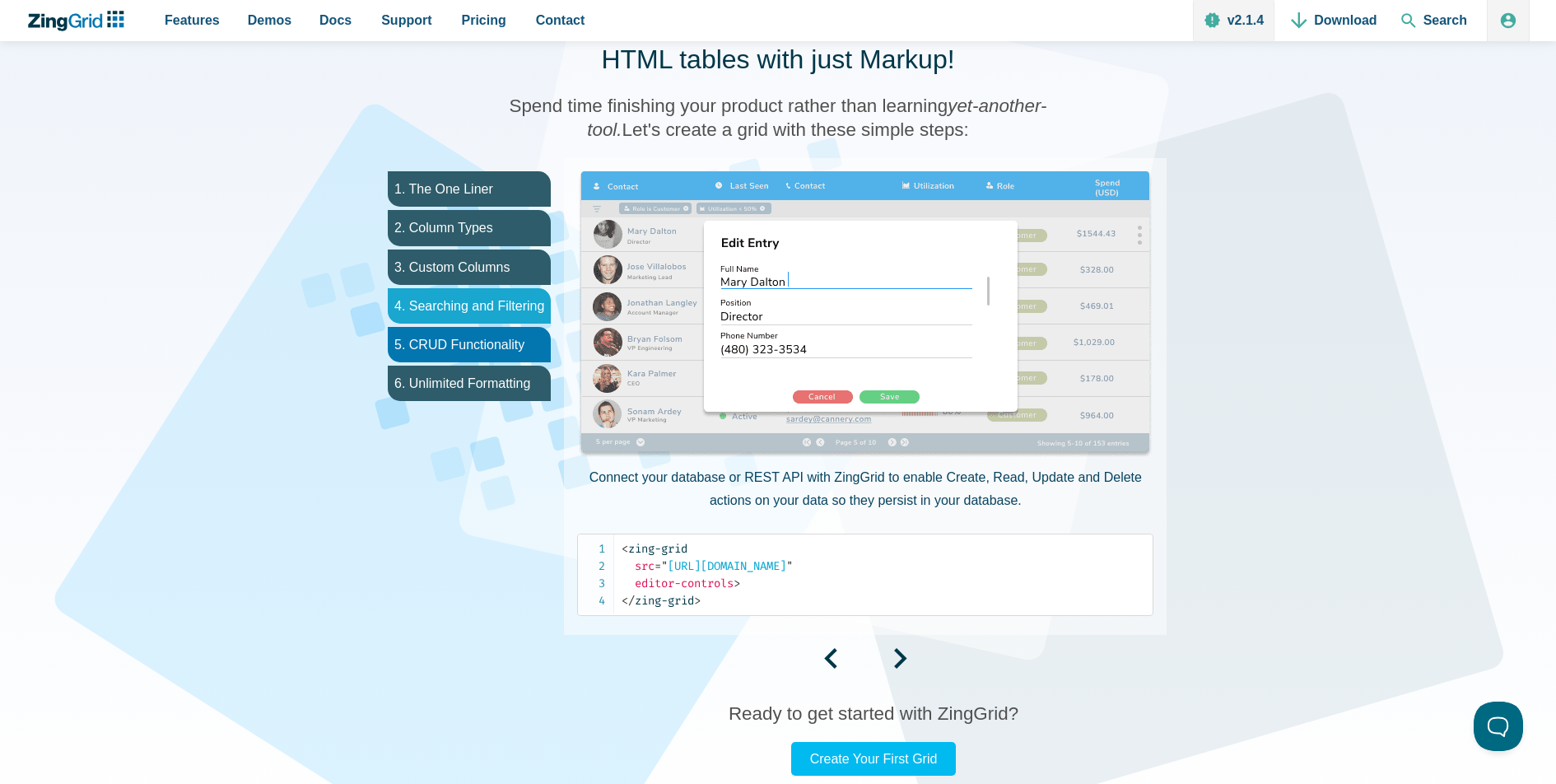
click at [496, 310] on li "4. Searching and Filtering" at bounding box center [470, 306] width 163 height 36
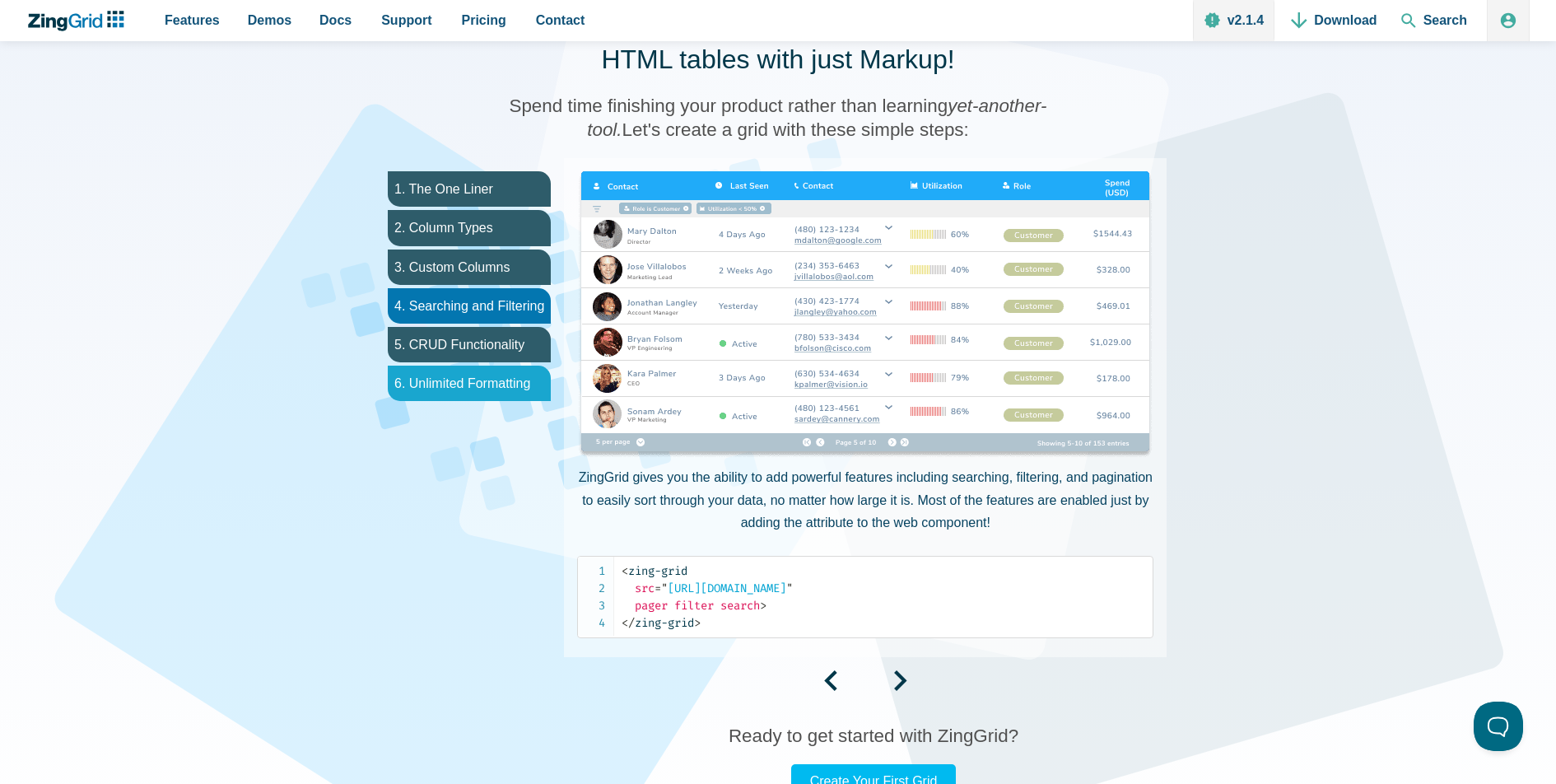
click at [496, 376] on li "6. Unlimited Formatting" at bounding box center [470, 383] width 163 height 36
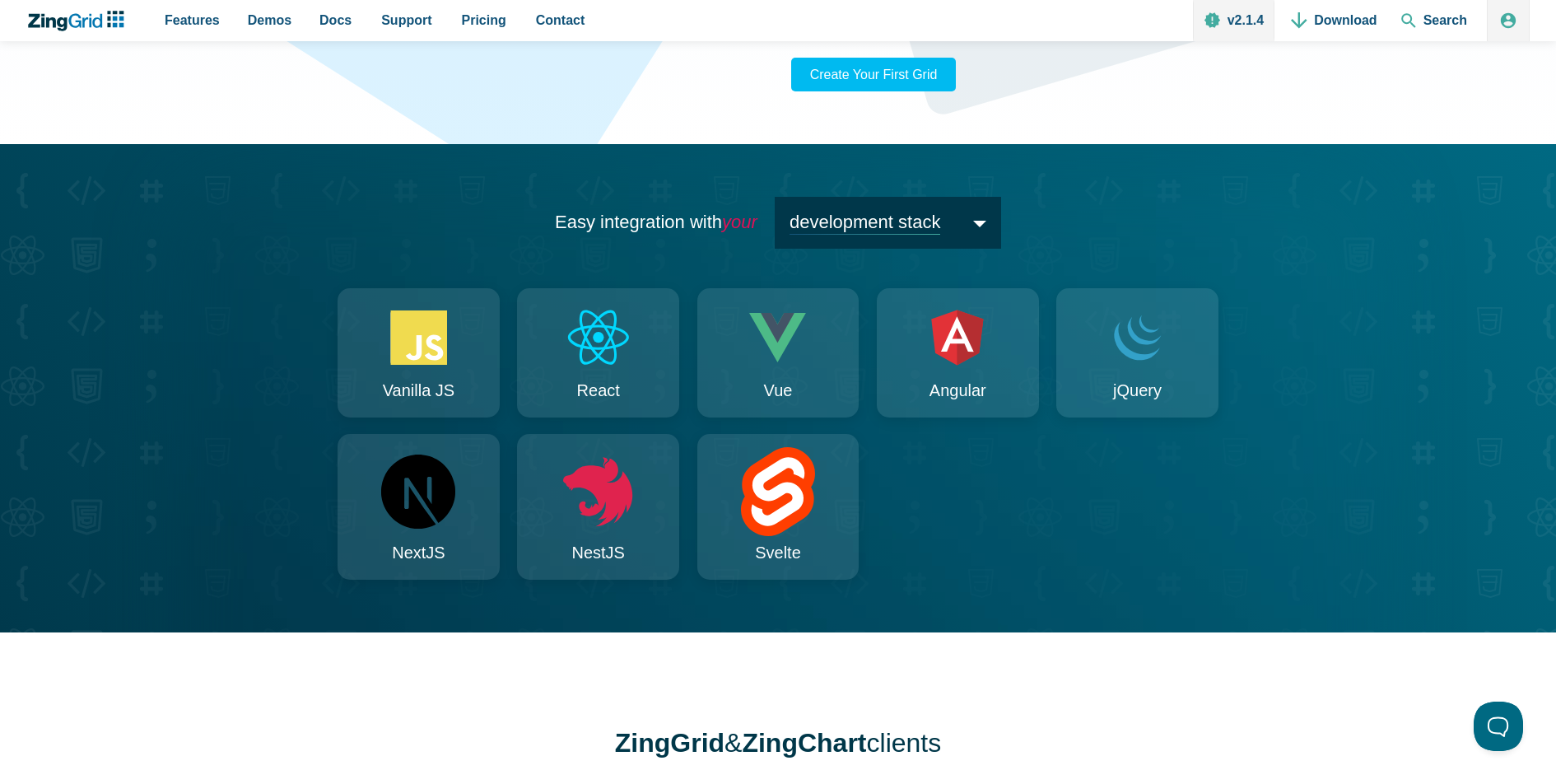
scroll to position [1565, 0]
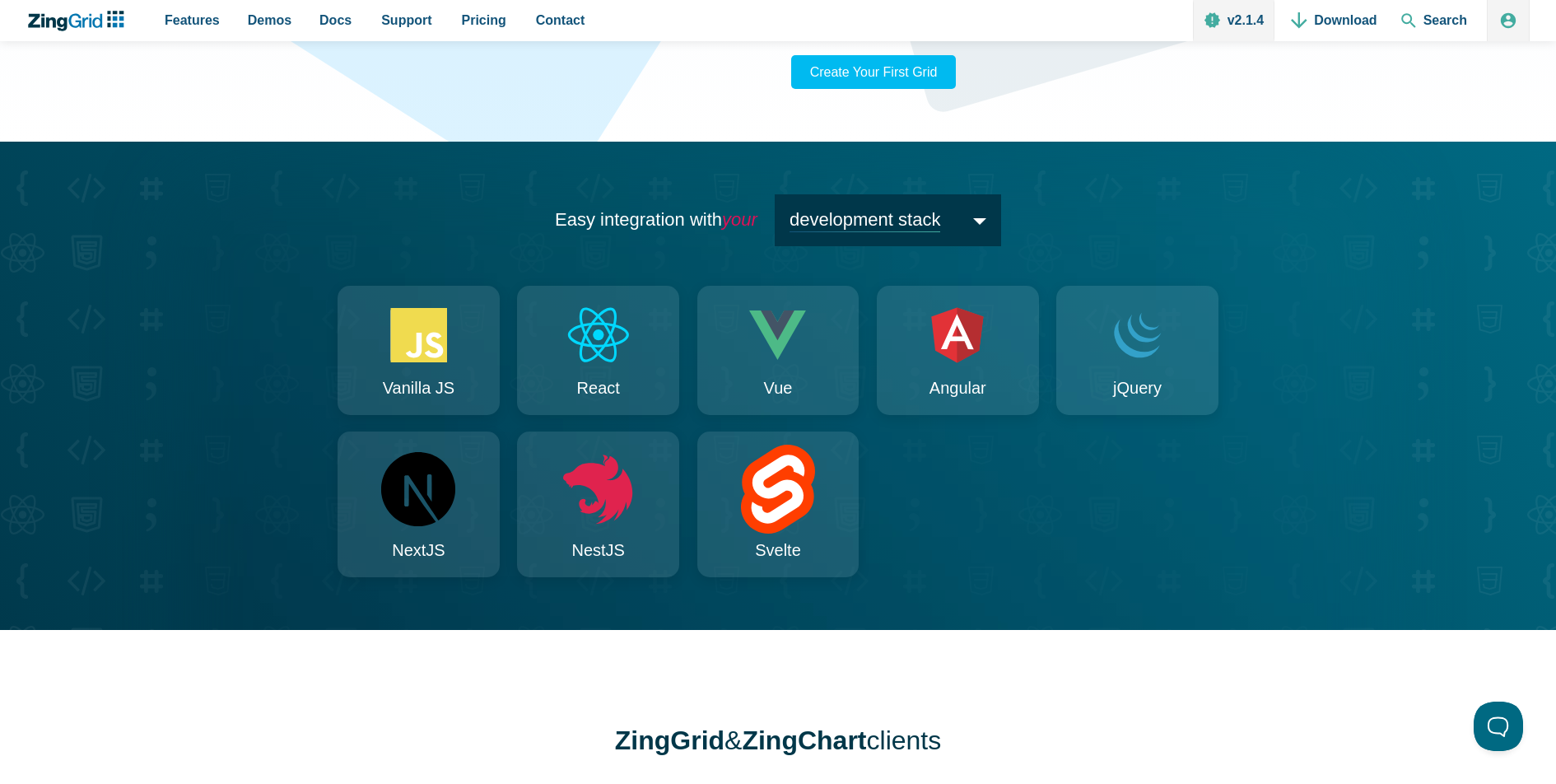
click at [849, 246] on span "development stack" at bounding box center [887, 220] width 226 height 52
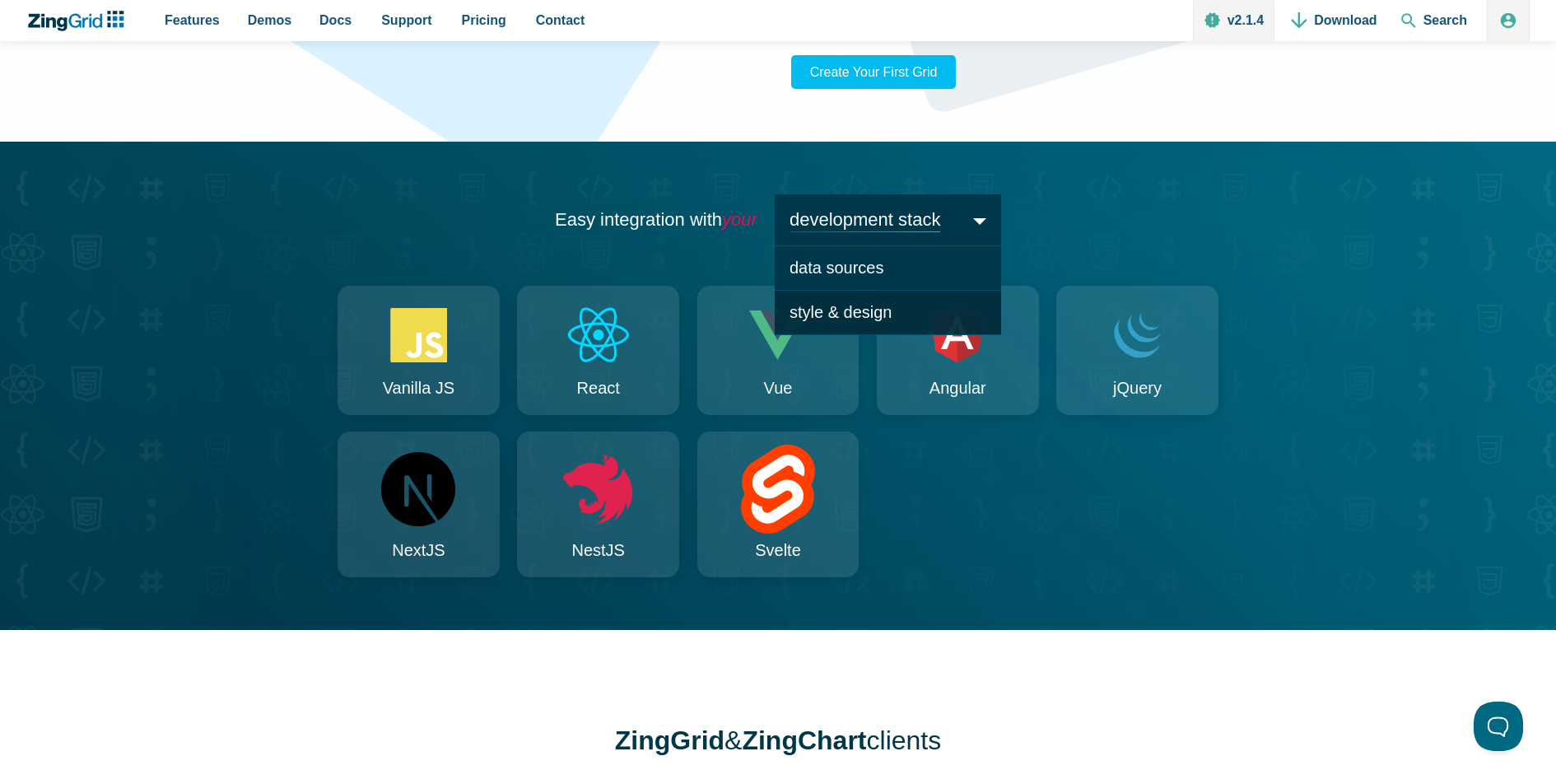
click at [926, 335] on span "style & design" at bounding box center [887, 312] width 226 height 44
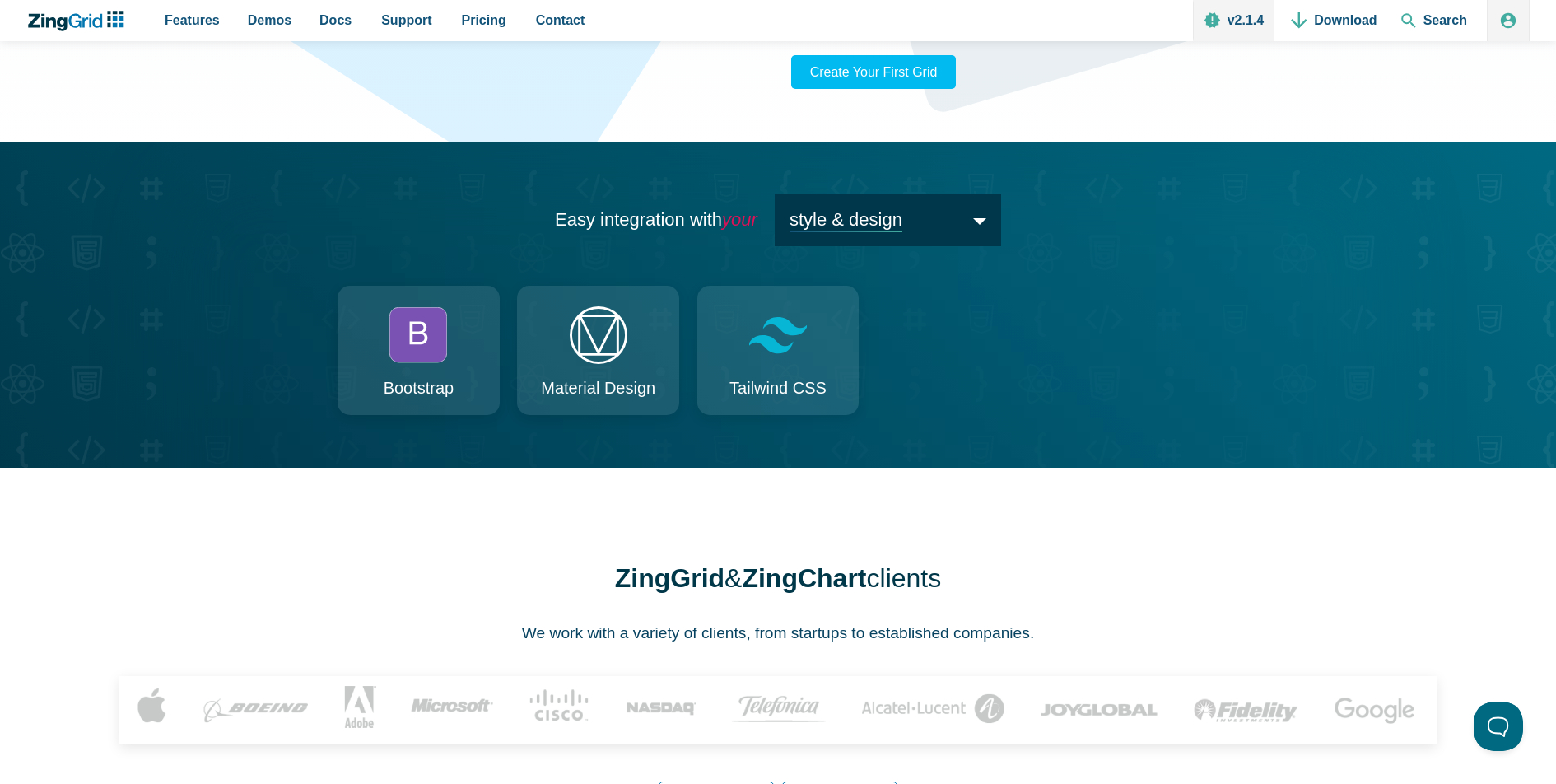
click at [937, 246] on span "style & design" at bounding box center [887, 220] width 226 height 52
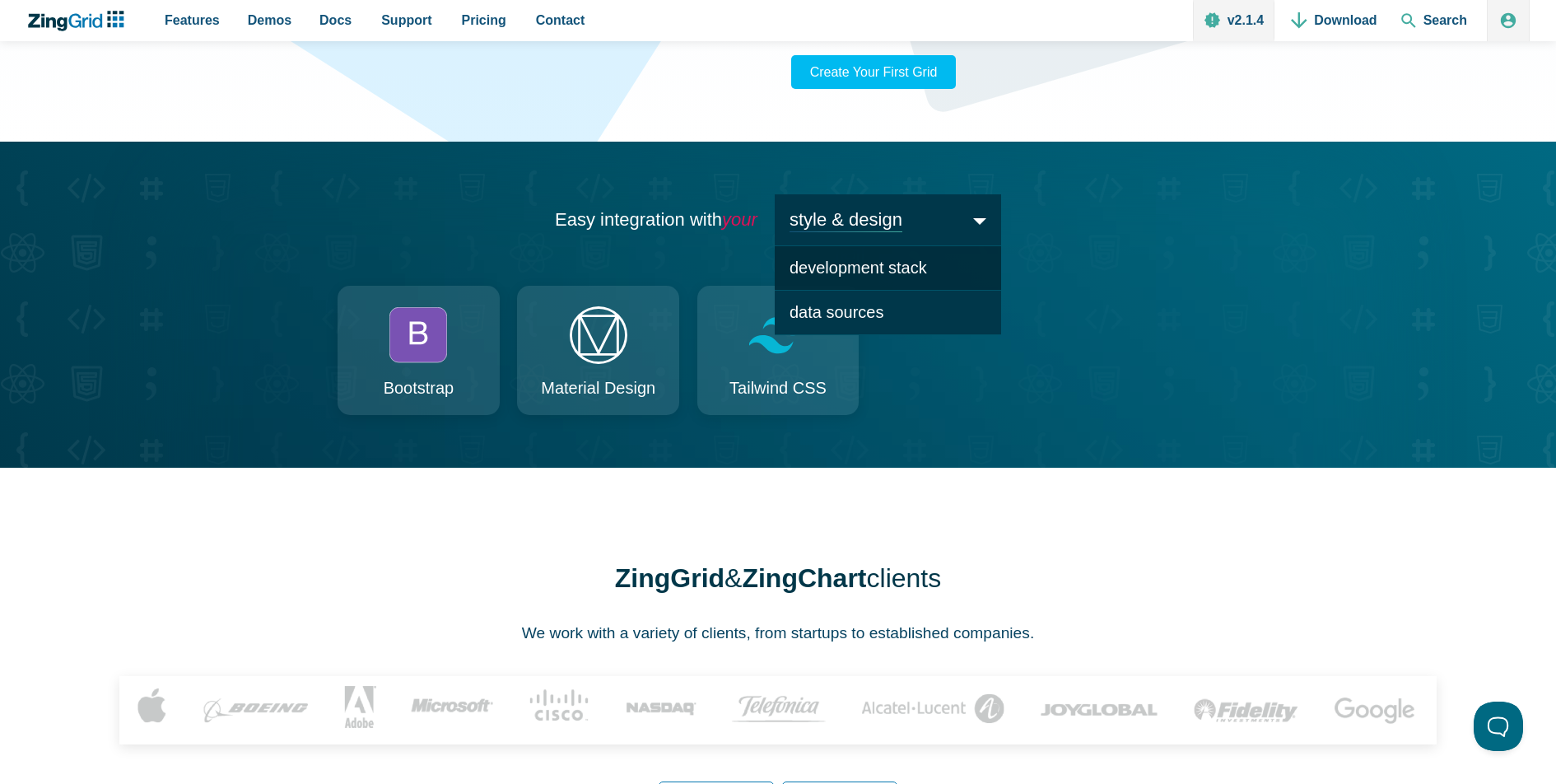
click at [918, 290] on span "development stack" at bounding box center [887, 268] width 226 height 45
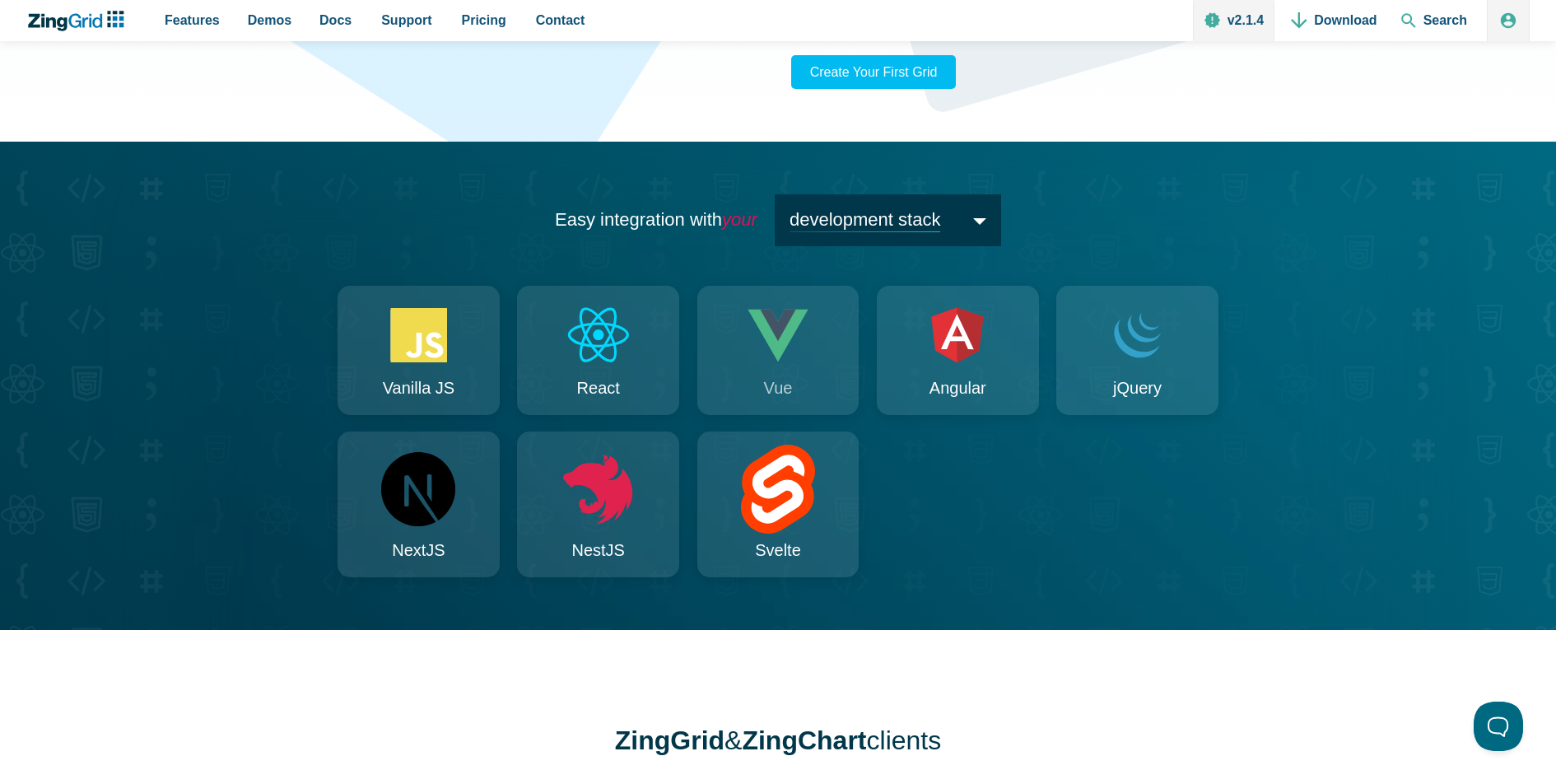
click at [774, 361] on icon "App Content" at bounding box center [777, 334] width 60 height 53
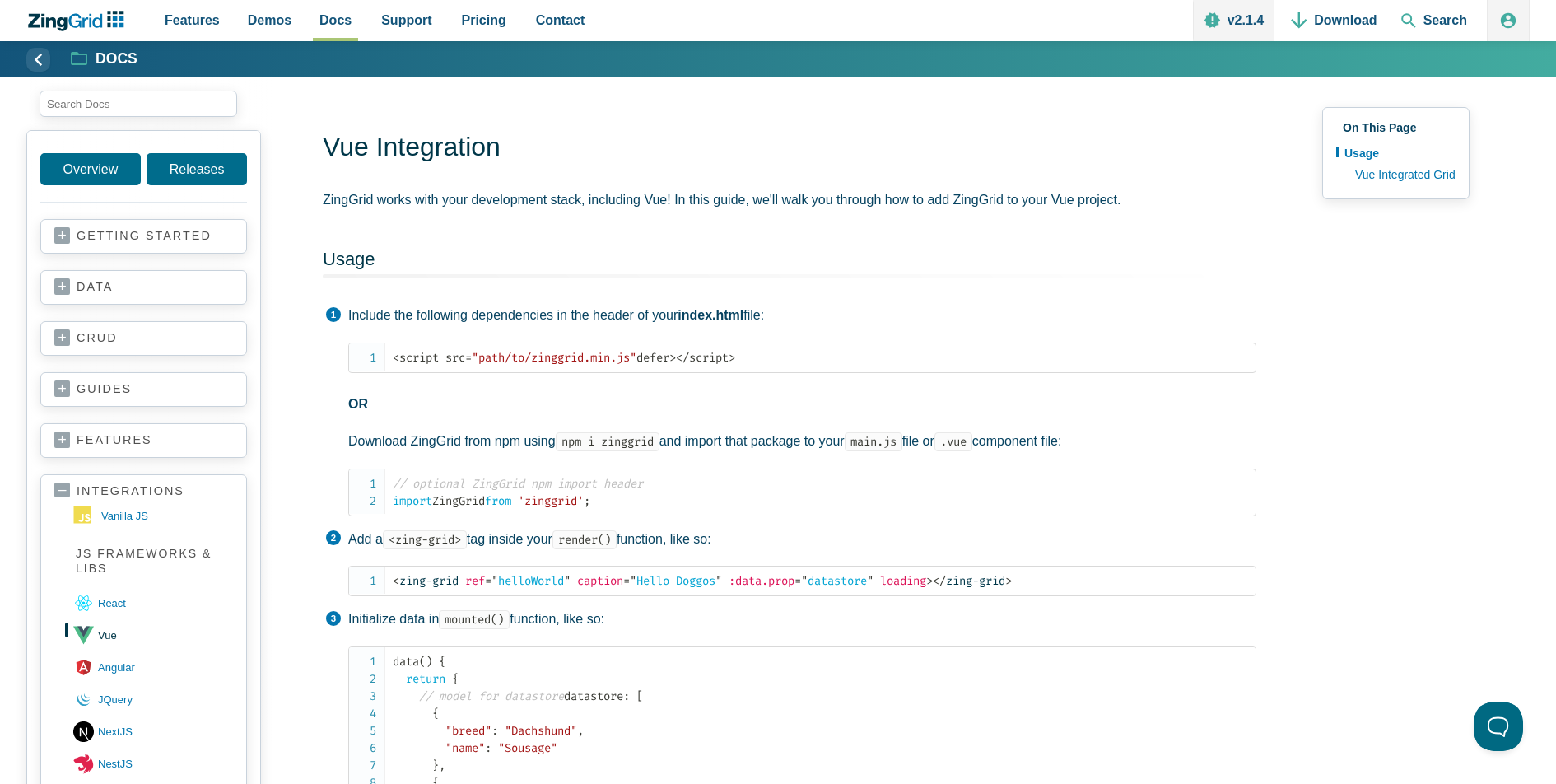
click at [166, 384] on link "guides" at bounding box center [144, 389] width 178 height 16
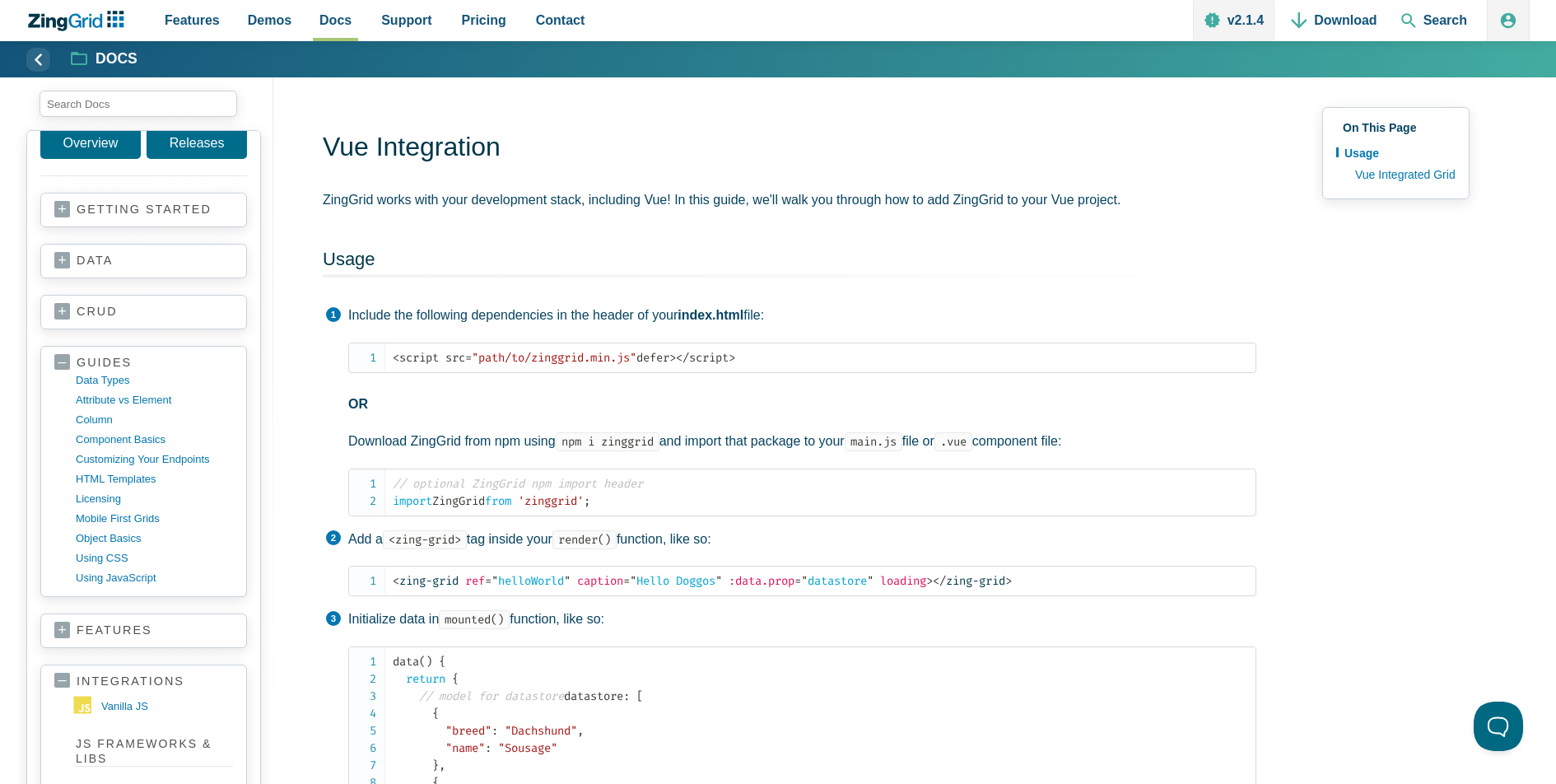
scroll to position [42, 0]
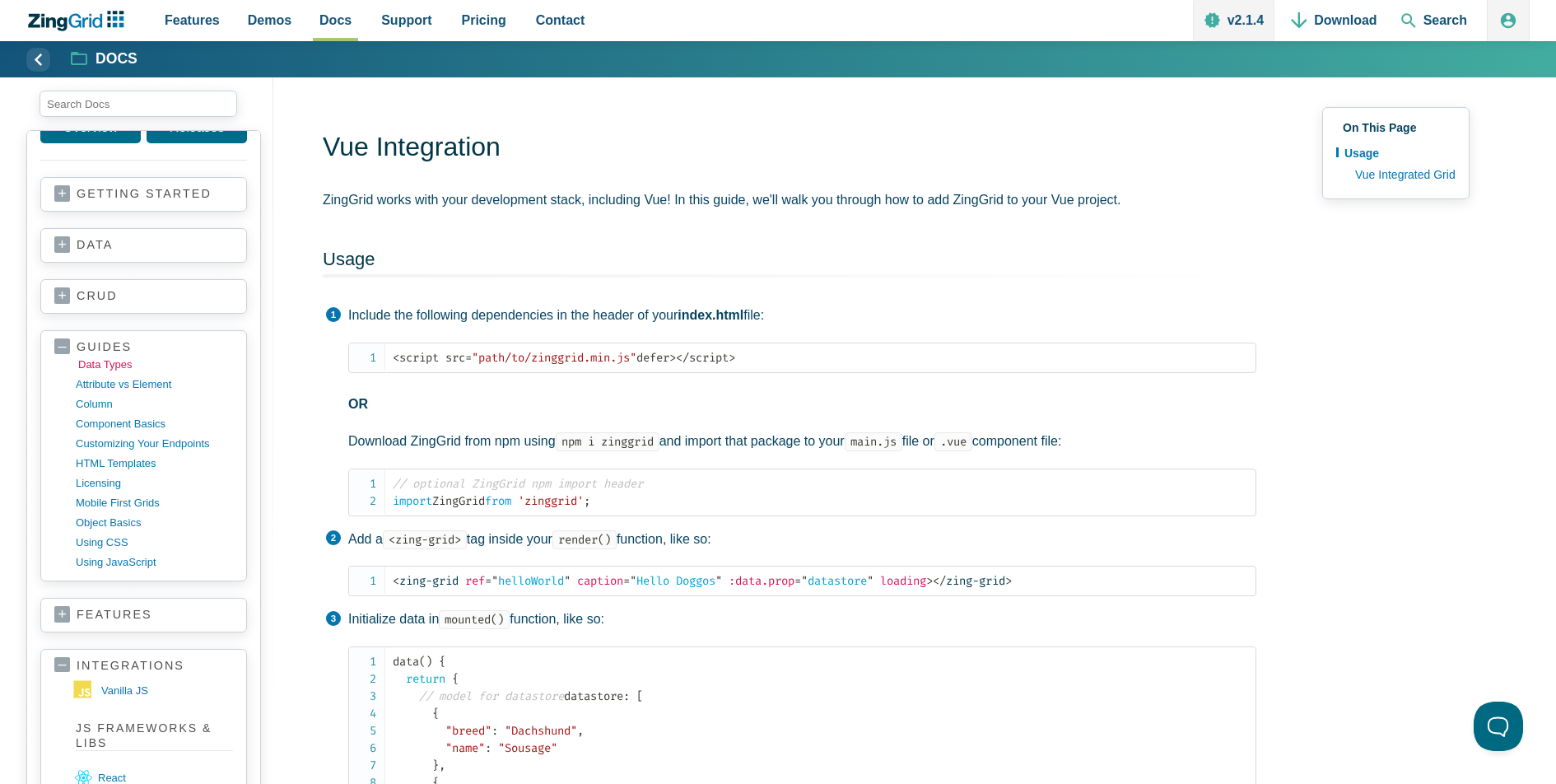
click at [124, 359] on link "data types" at bounding box center [157, 365] width 158 height 20
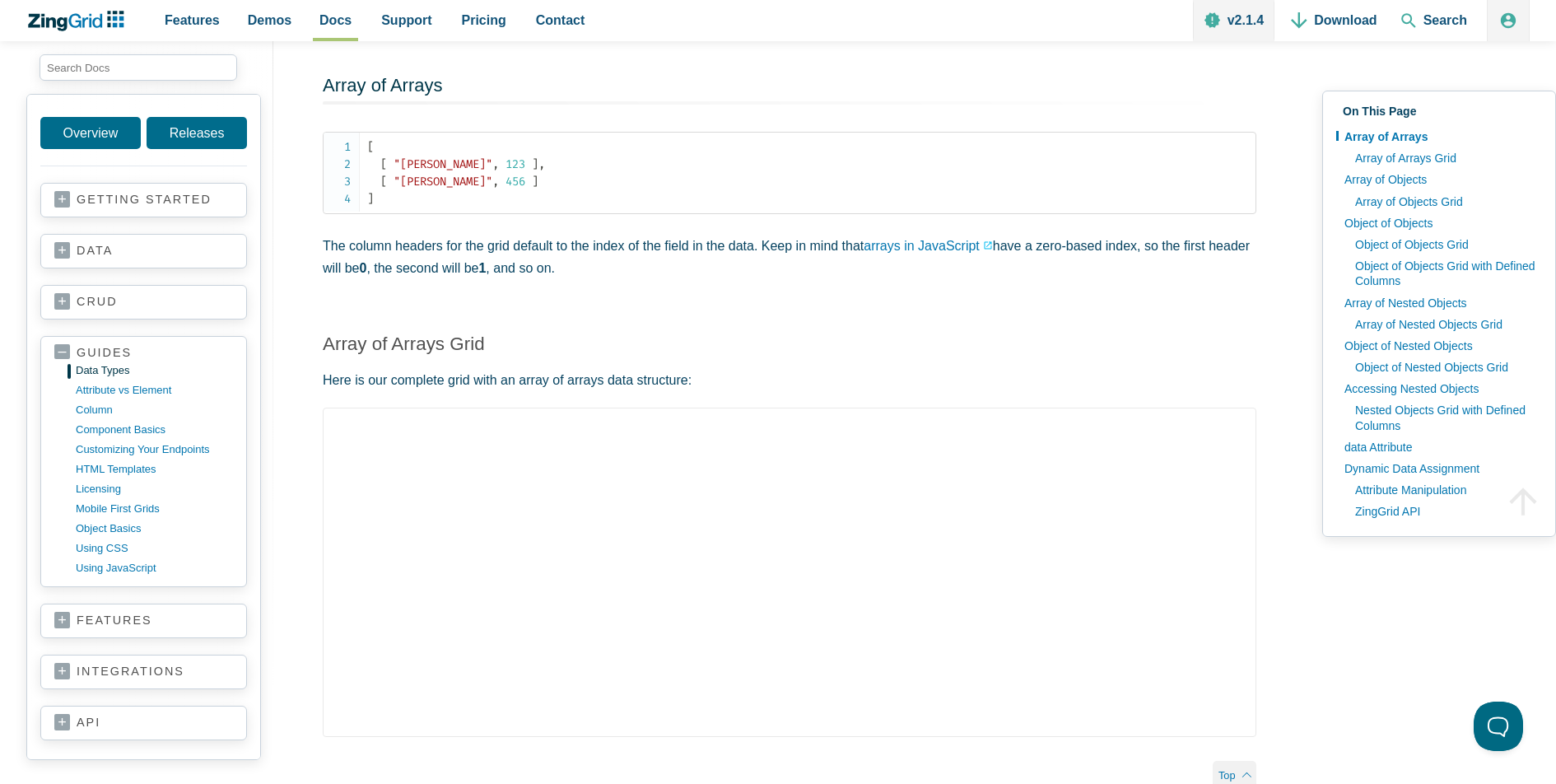
scroll to position [488, 0]
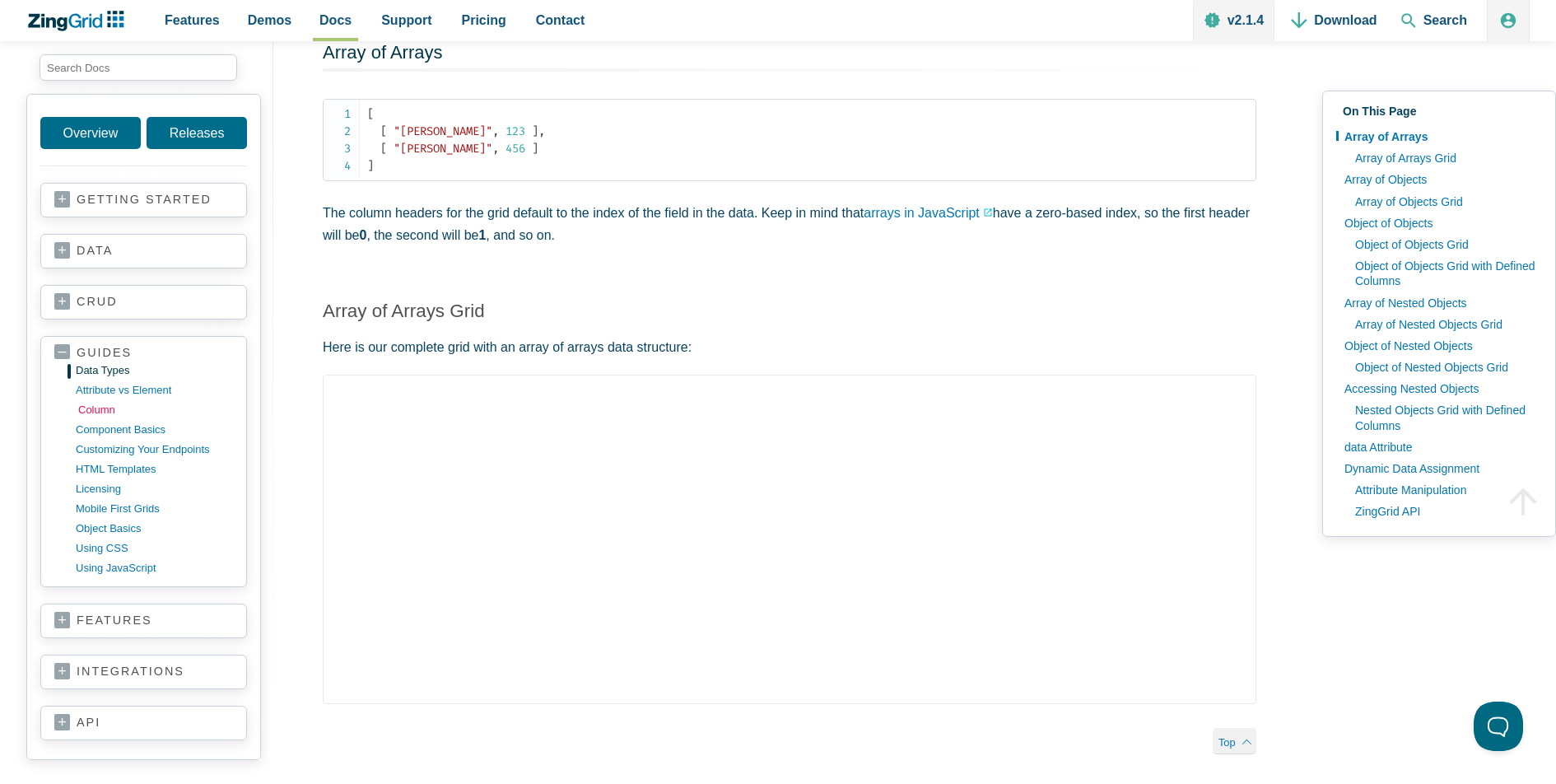
click at [100, 401] on link "column" at bounding box center [157, 410] width 158 height 20
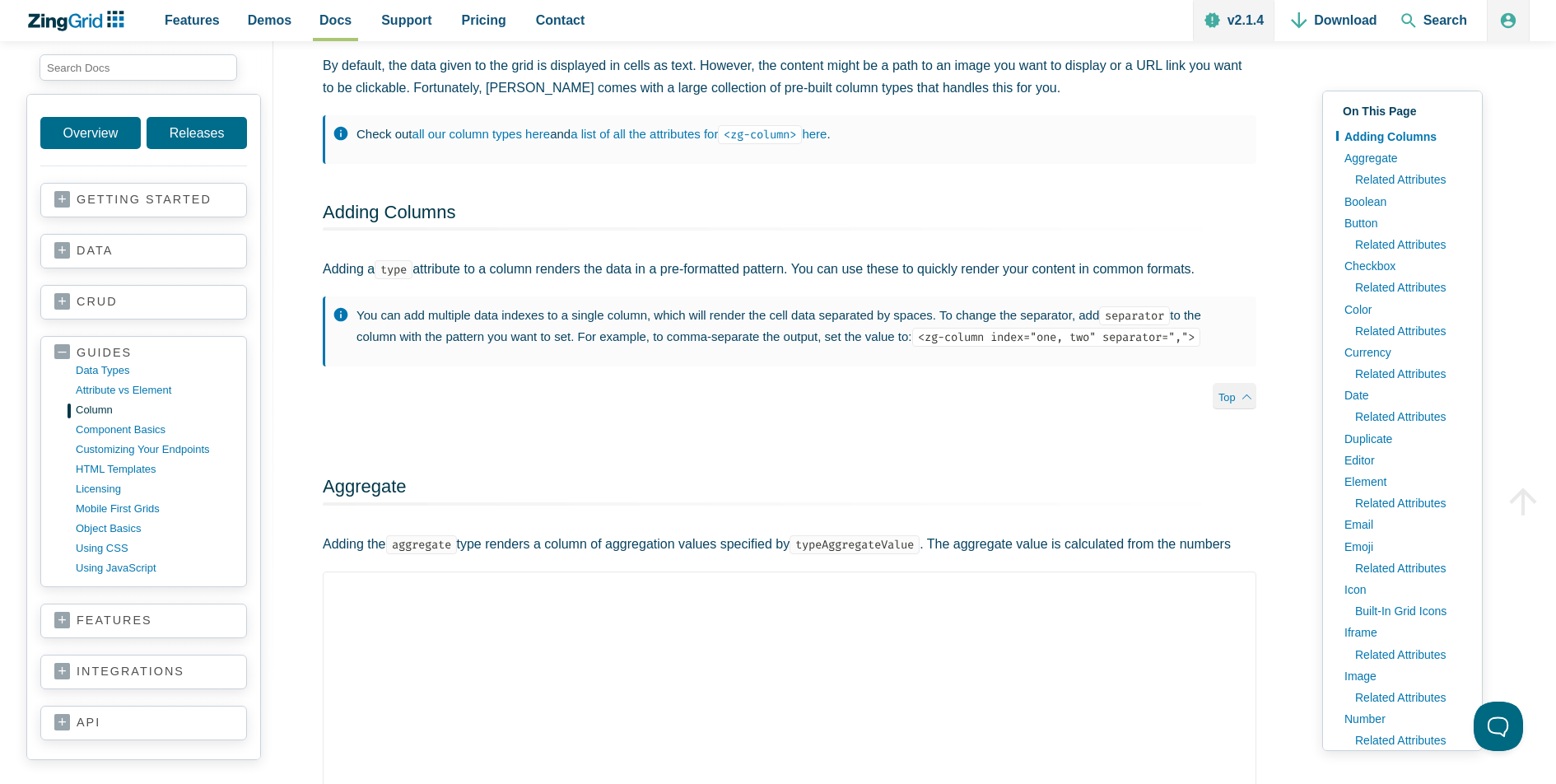
scroll to position [139, 0]
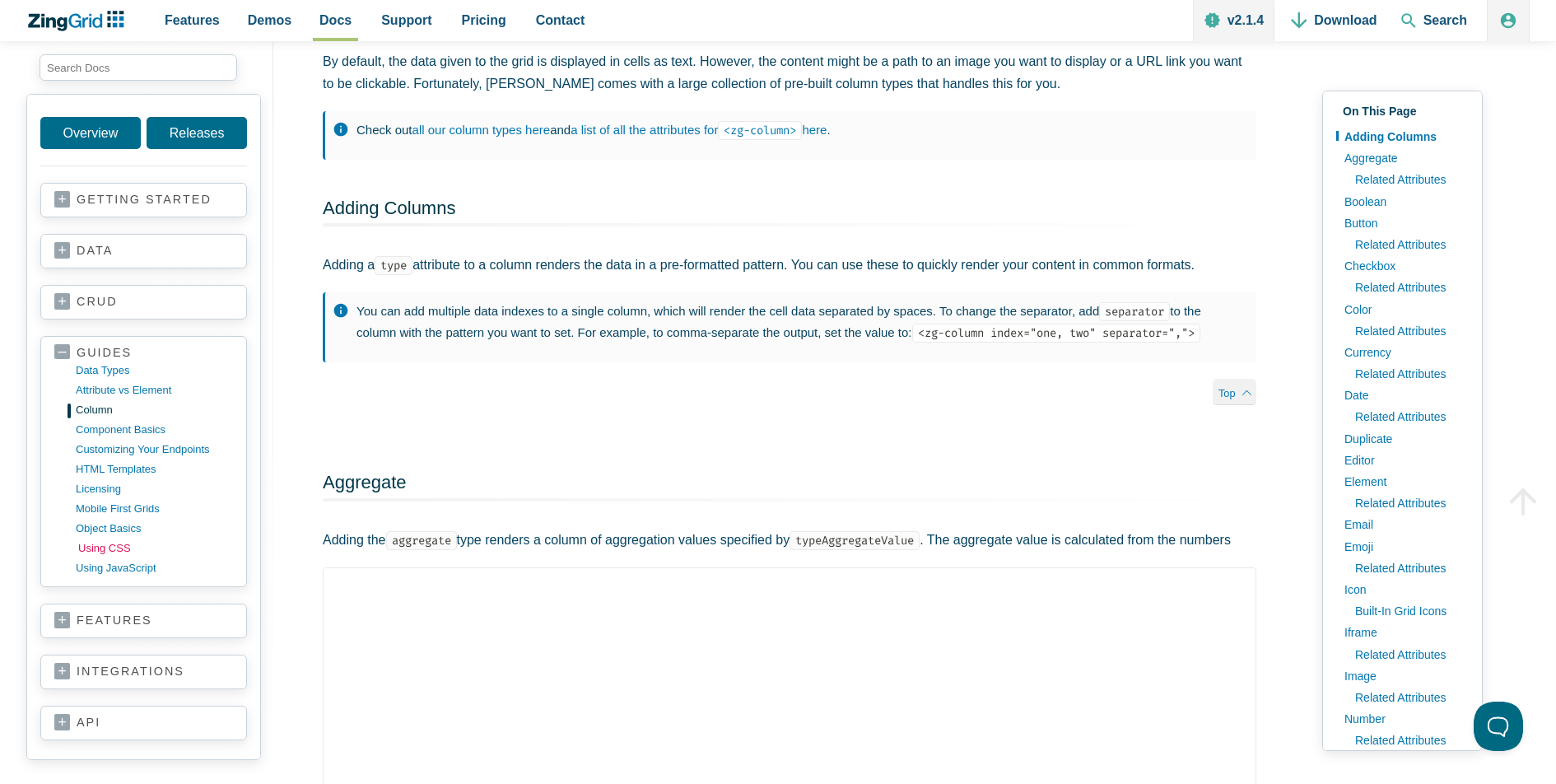
click at [120, 543] on link "using CSS" at bounding box center [157, 548] width 158 height 20
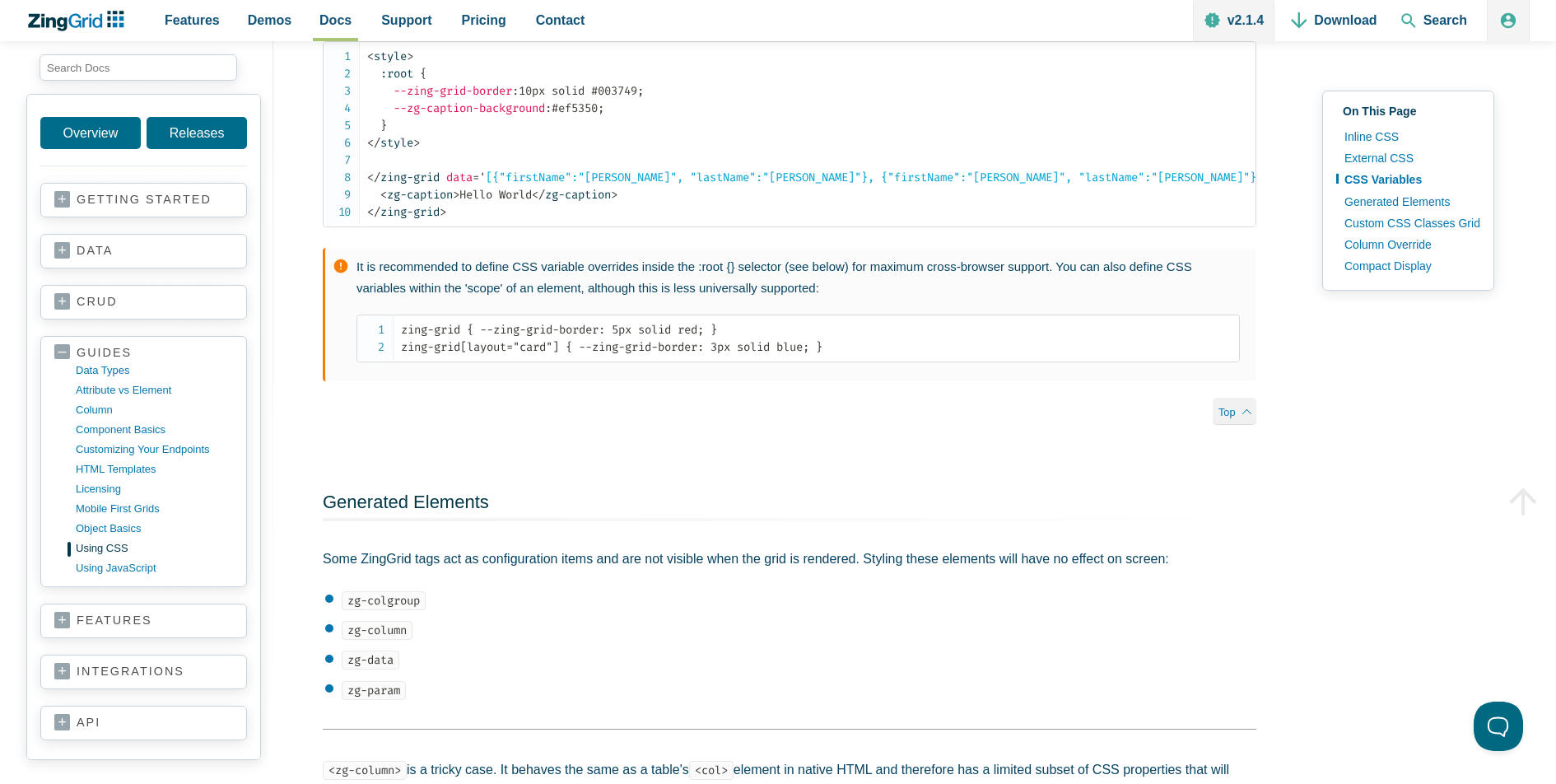
scroll to position [1170, 0]
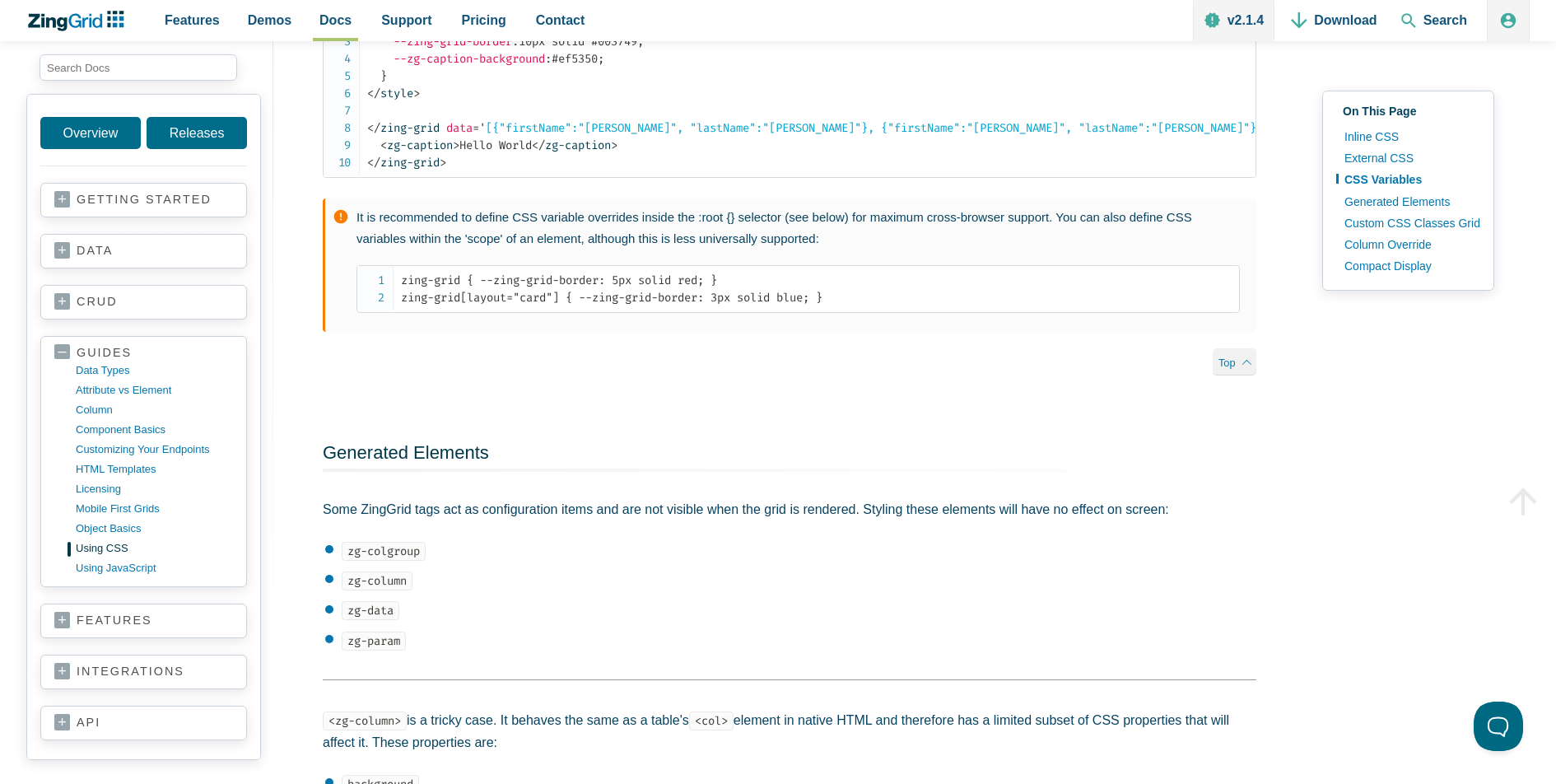
click at [192, 614] on link "features" at bounding box center [144, 620] width 178 height 16
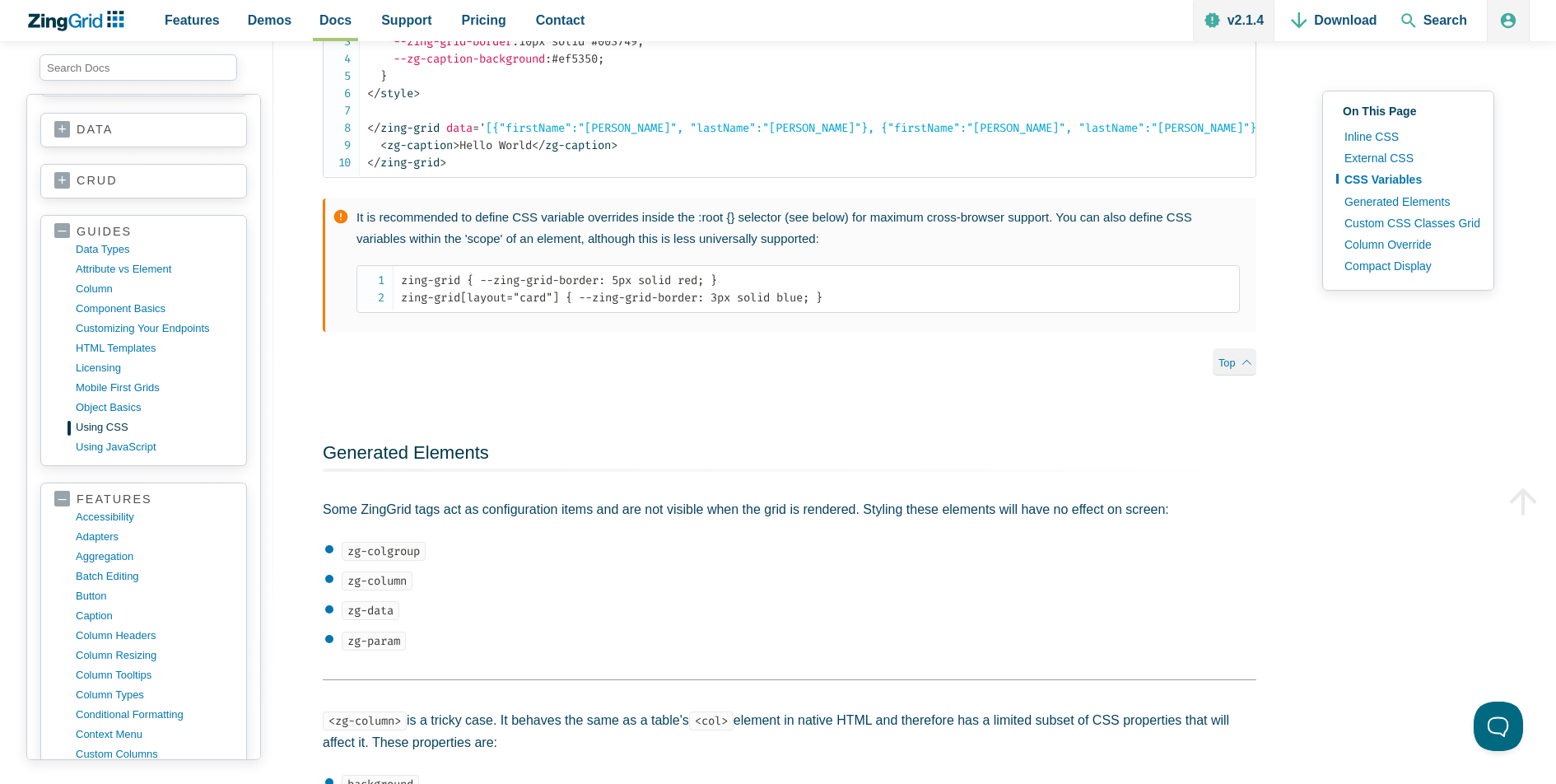
scroll to position [140, 0]
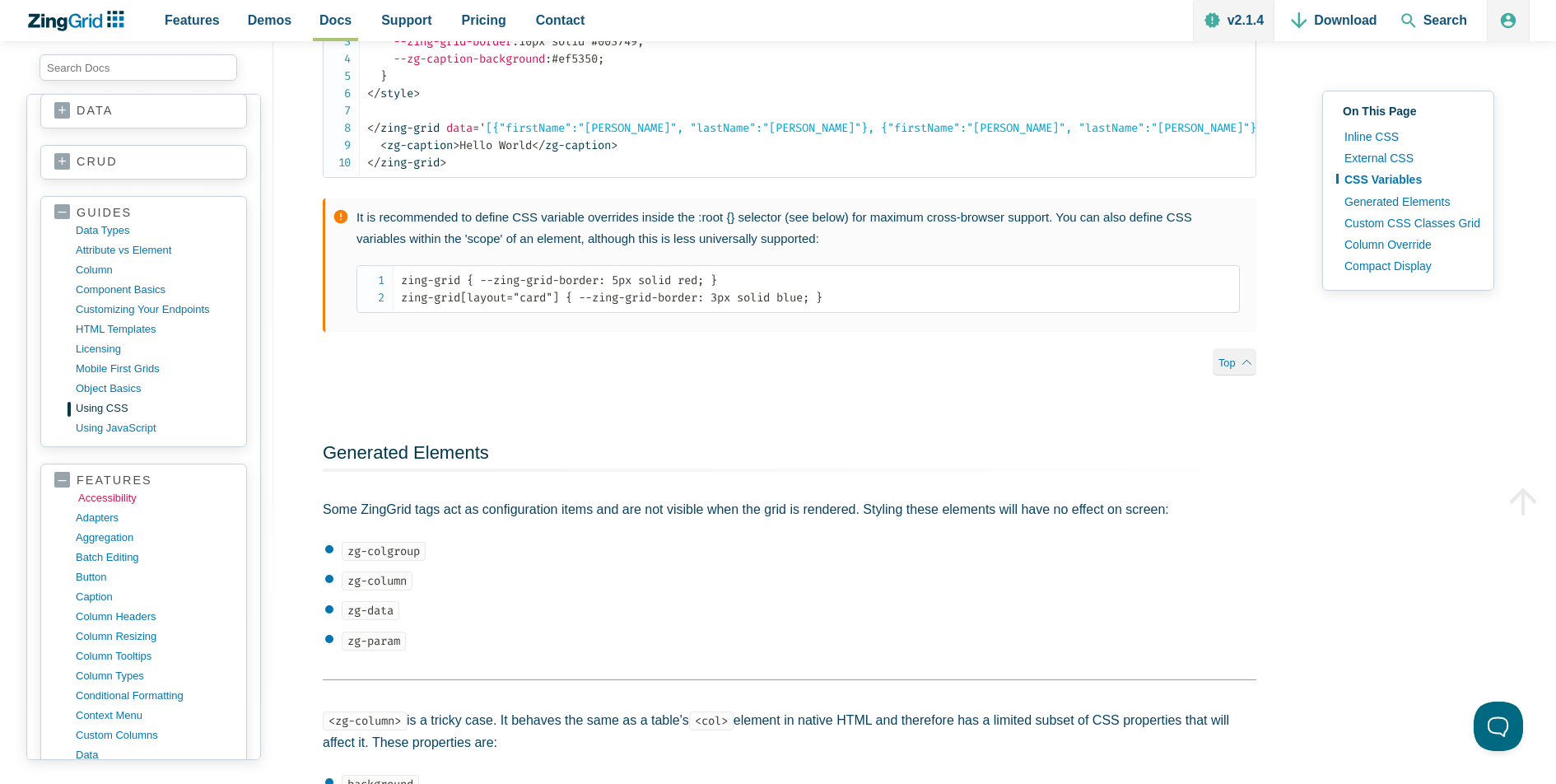
click at [124, 489] on link "accessibility" at bounding box center [157, 498] width 158 height 20
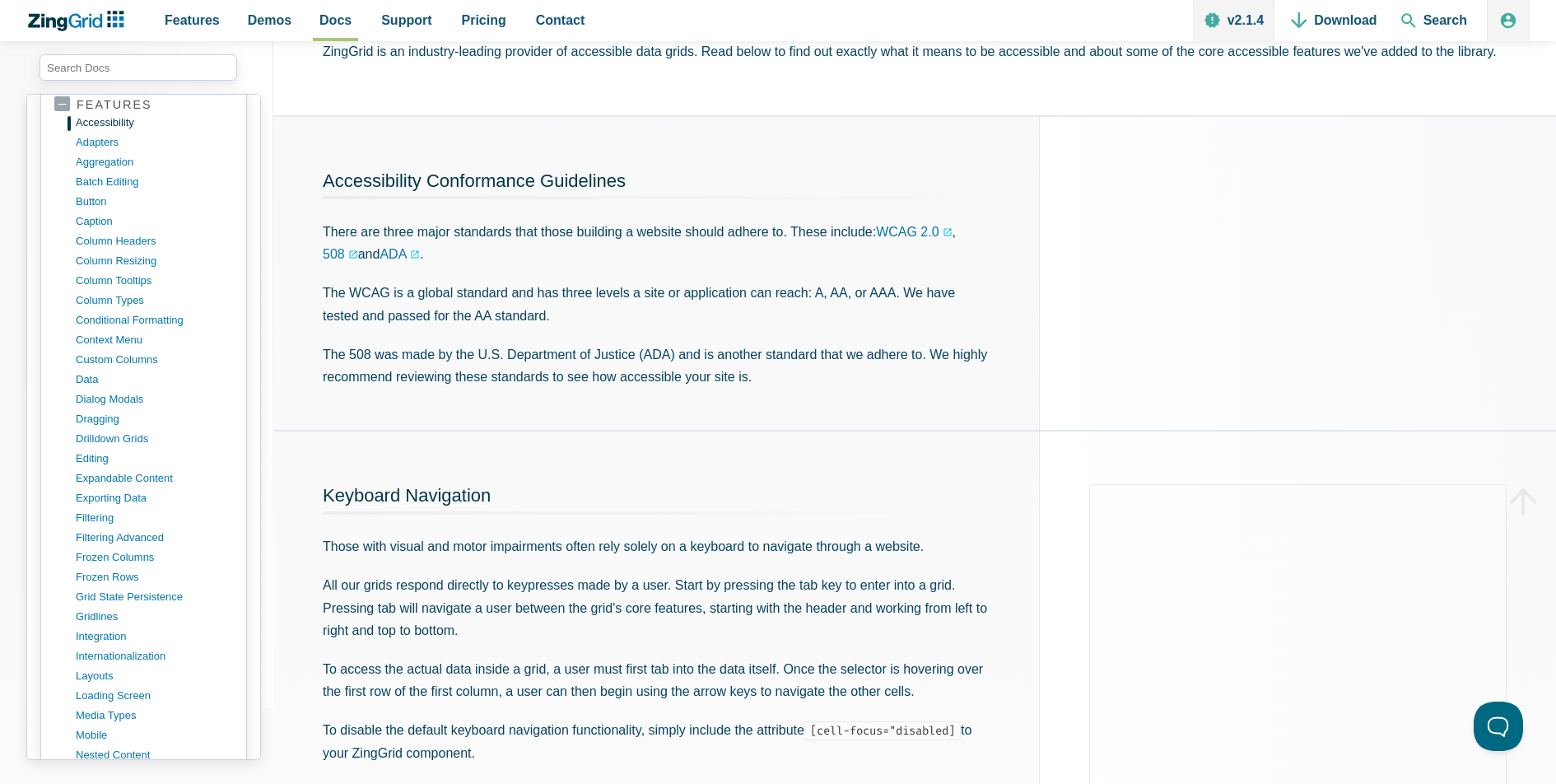
scroll to position [528, 0]
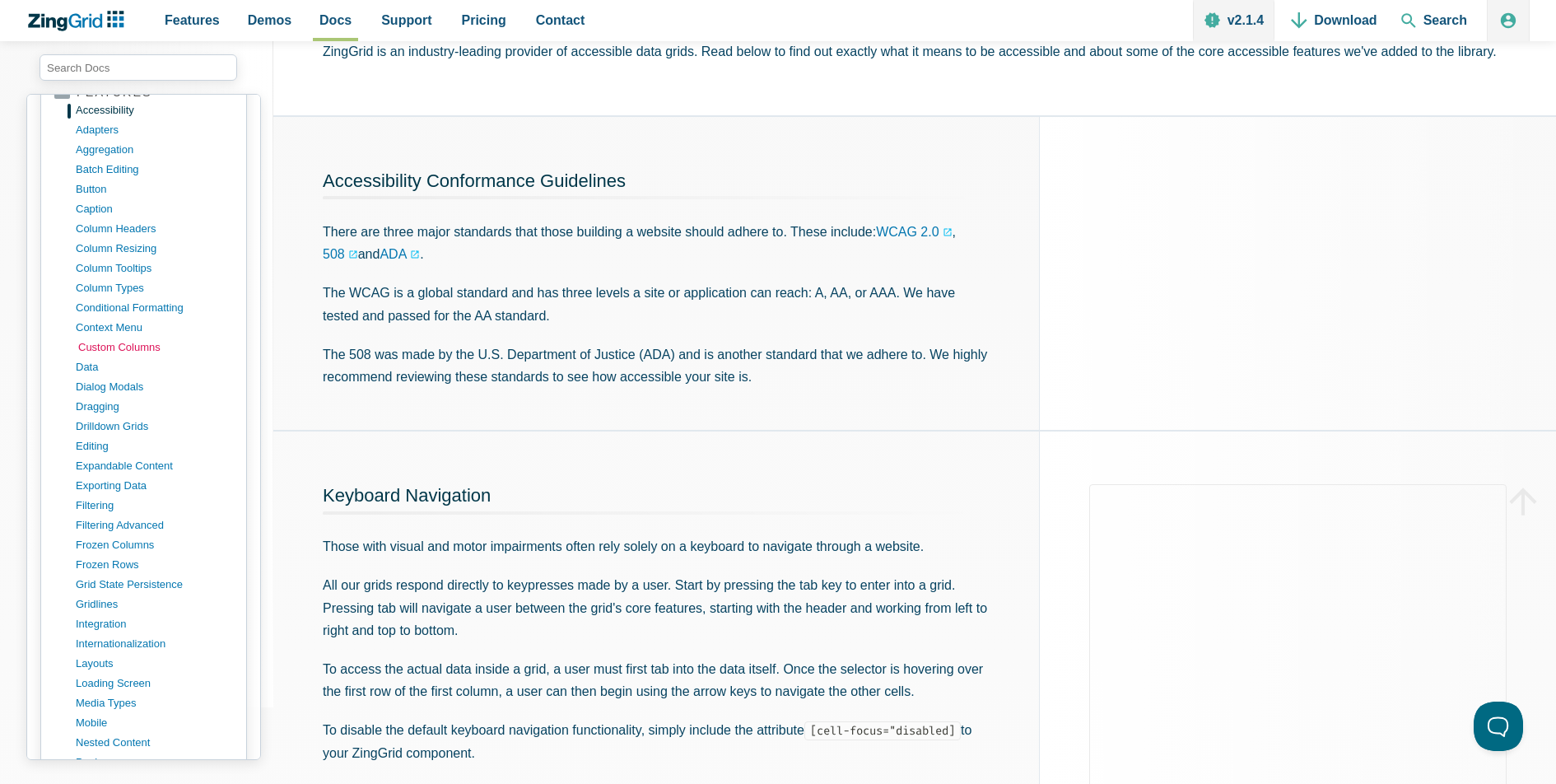
click at [127, 338] on link "custom columns" at bounding box center [157, 347] width 158 height 20
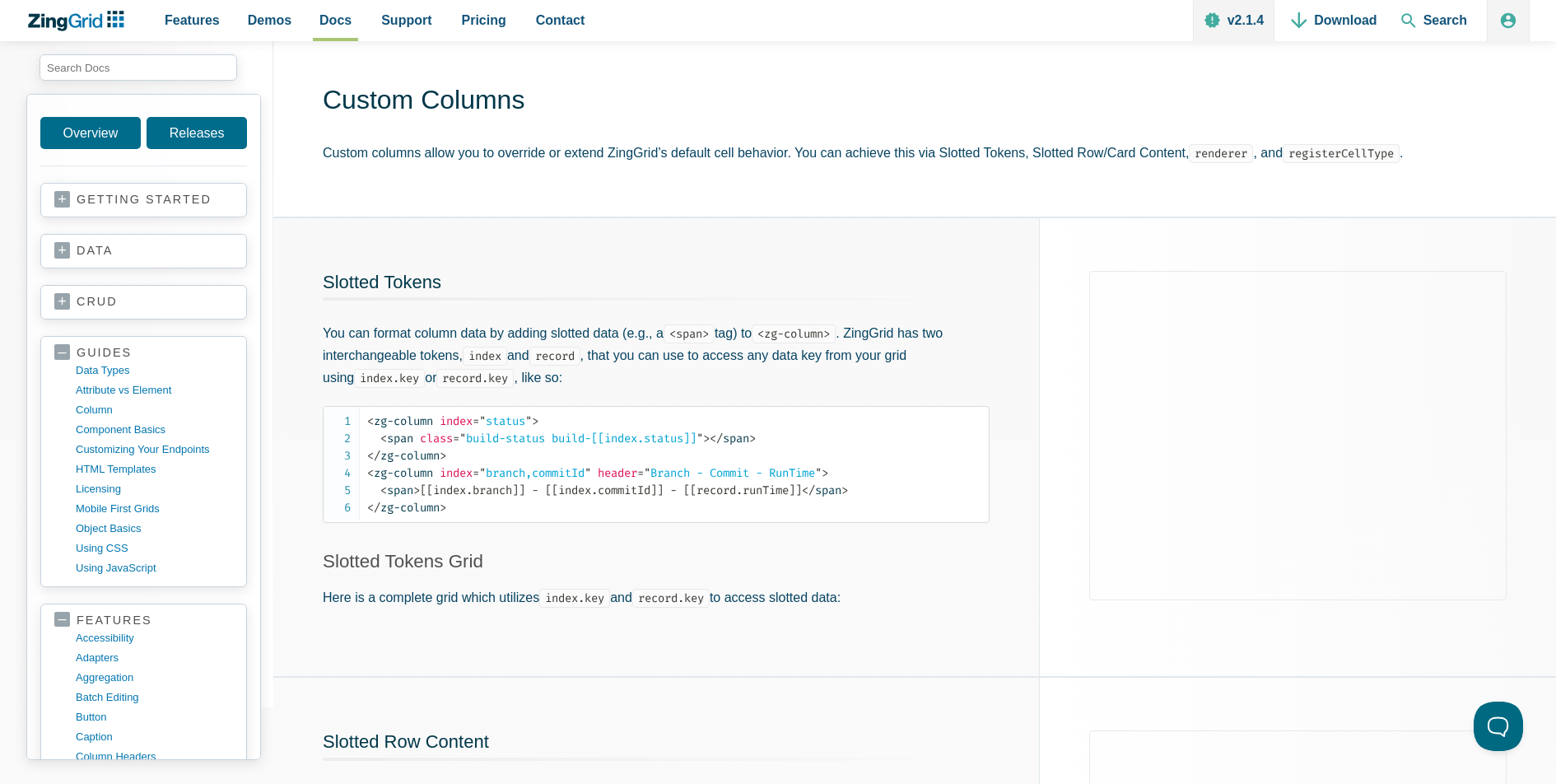
scroll to position [50, 0]
click at [502, 593] on p "Here is a complete grid which utilizes index.key and record.key to access slott…" at bounding box center [657, 594] width 667 height 23
click at [263, 23] on span "Demos" at bounding box center [269, 20] width 43 height 23
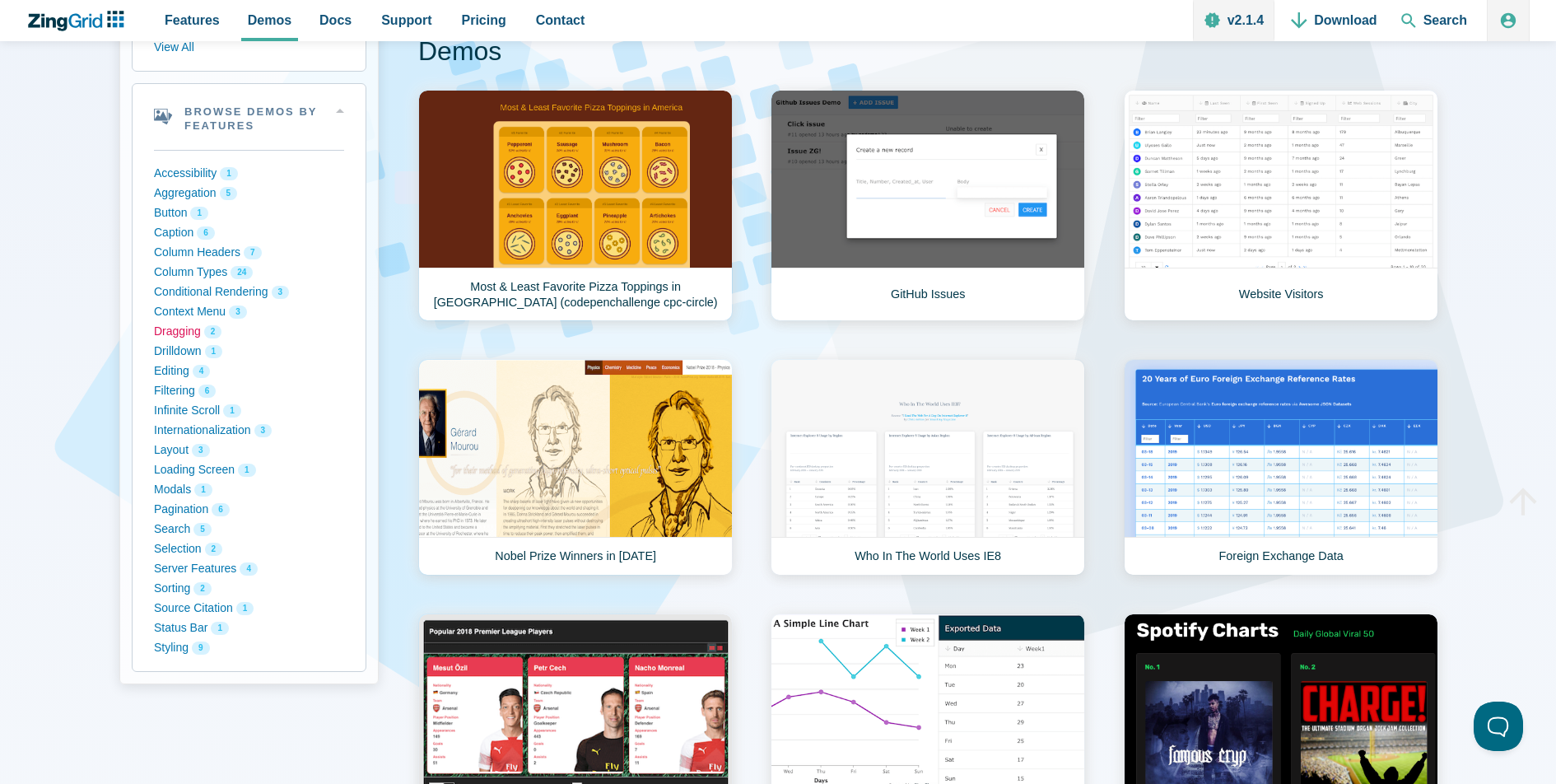
scroll to position [203, 0]
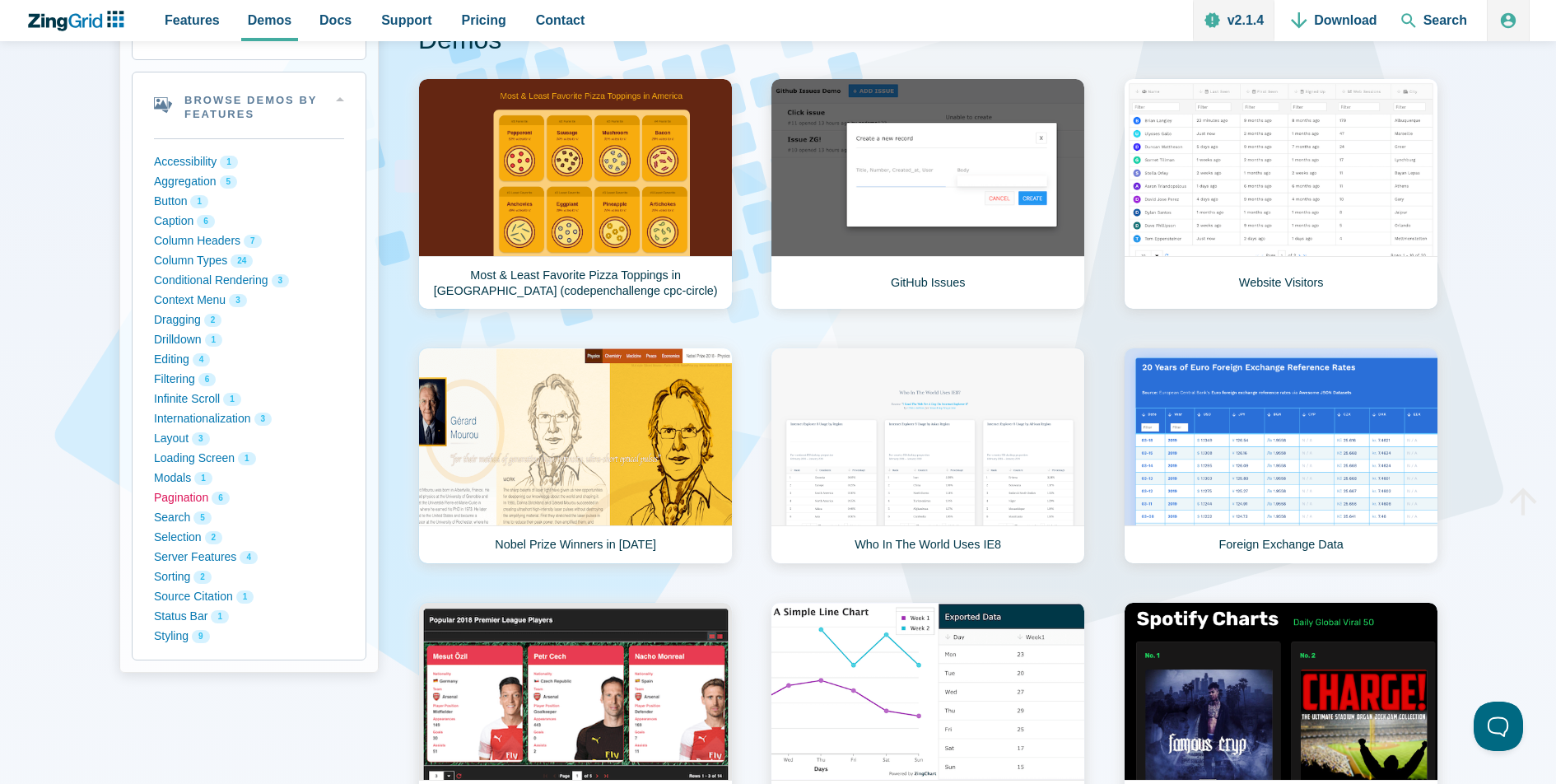
click at [186, 501] on button "Pagination 6" at bounding box center [250, 498] width 191 height 20
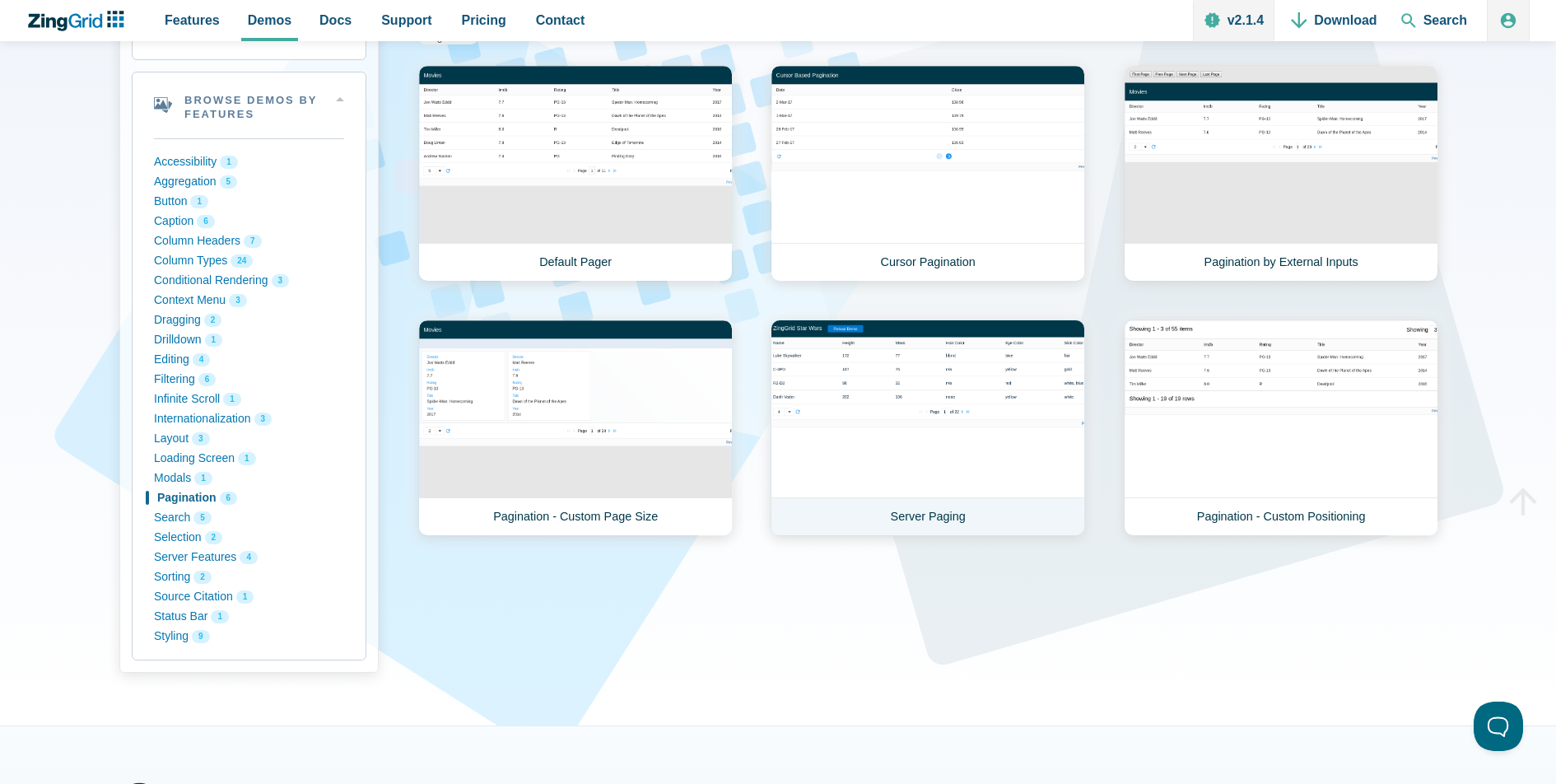
click at [867, 365] on link "Server Paging" at bounding box center [928, 428] width 314 height 217
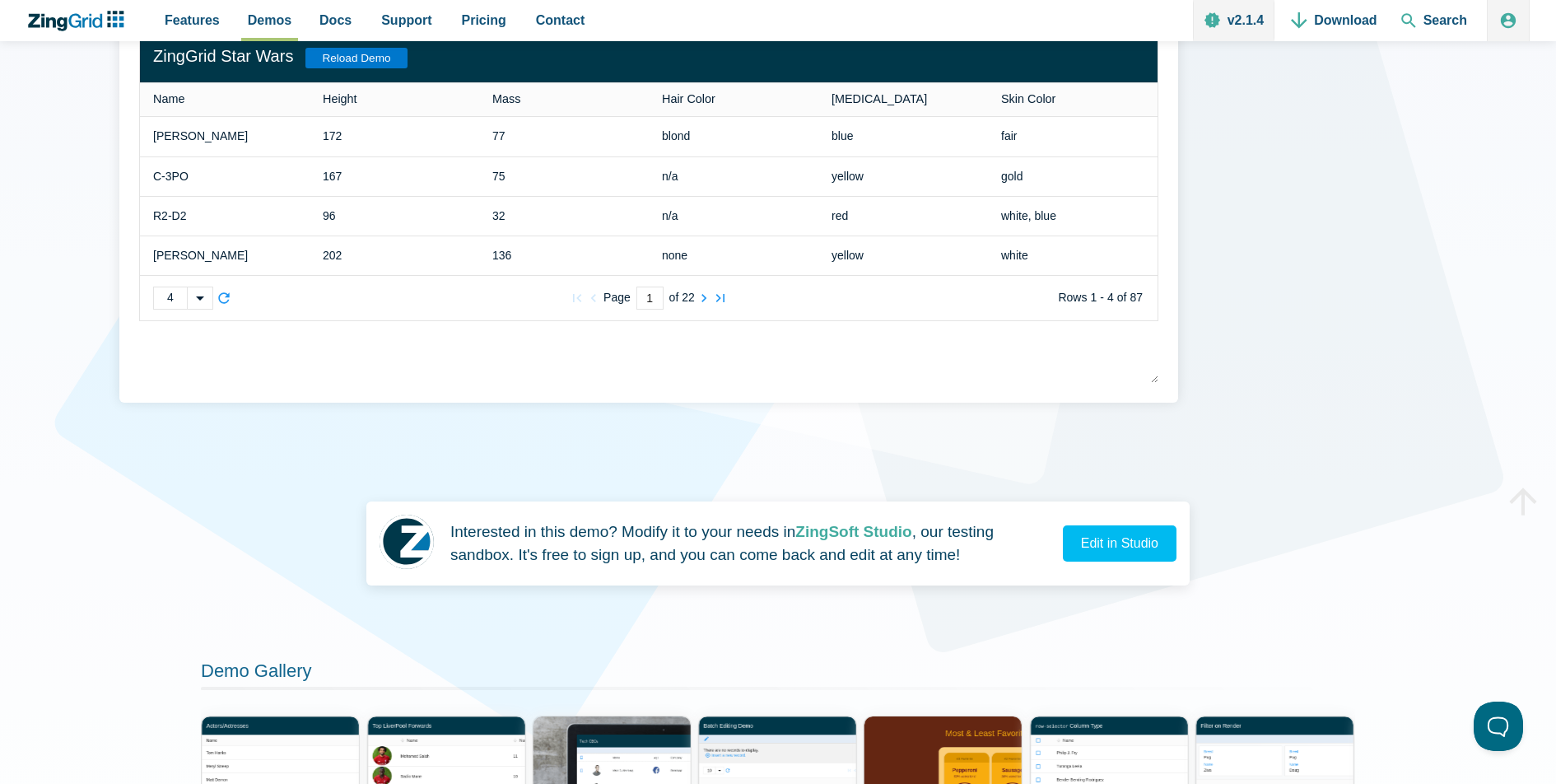
scroll to position [435, 0]
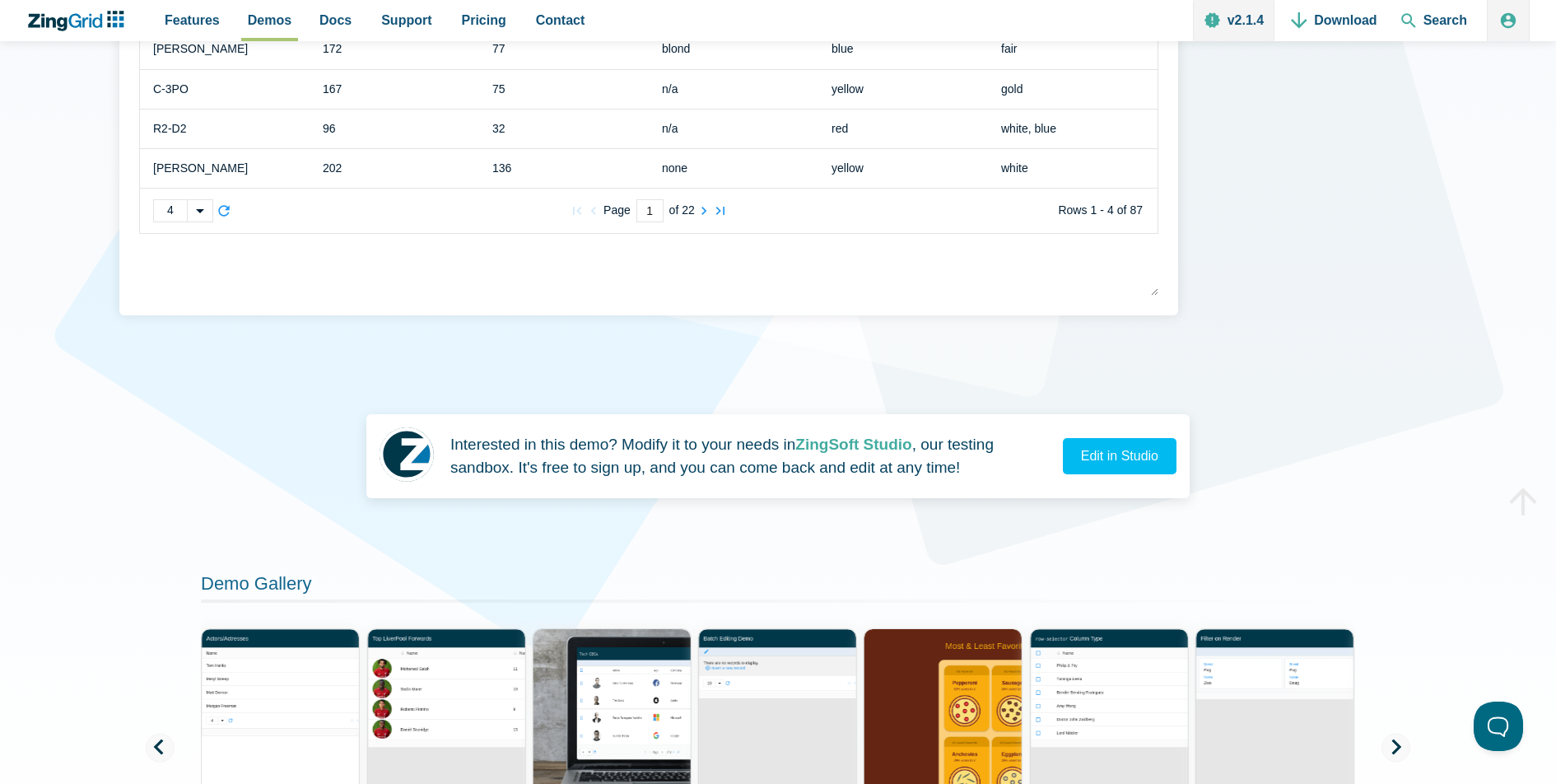
click at [1100, 480] on div "Interested in this demo? Modify it to your needs in ZingSoft Studio , our testi…" at bounding box center [778, 456] width 823 height 84
click at [1107, 461] on link "Edit in Studio" at bounding box center [1119, 457] width 113 height 36
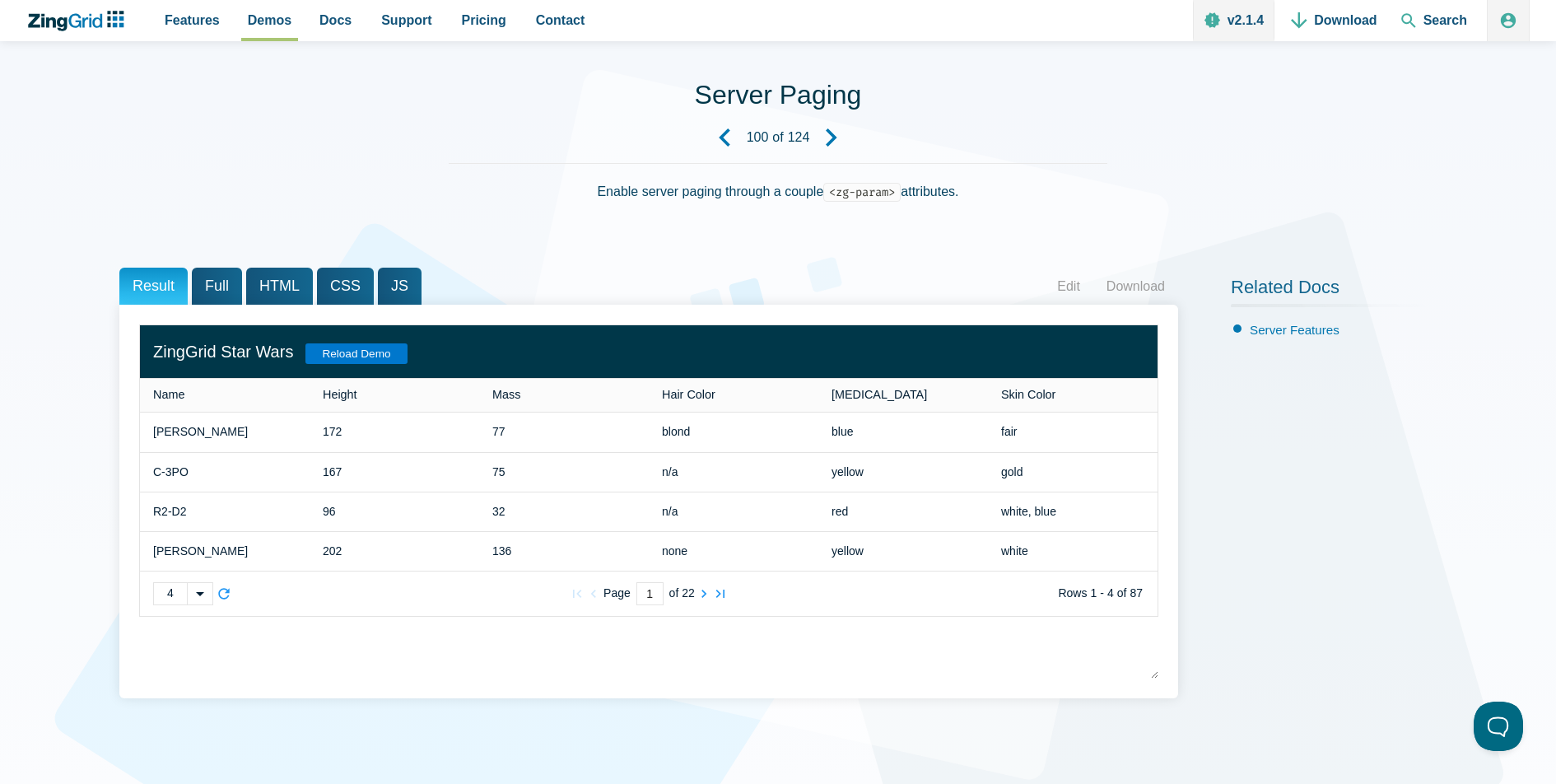
scroll to position [76, 0]
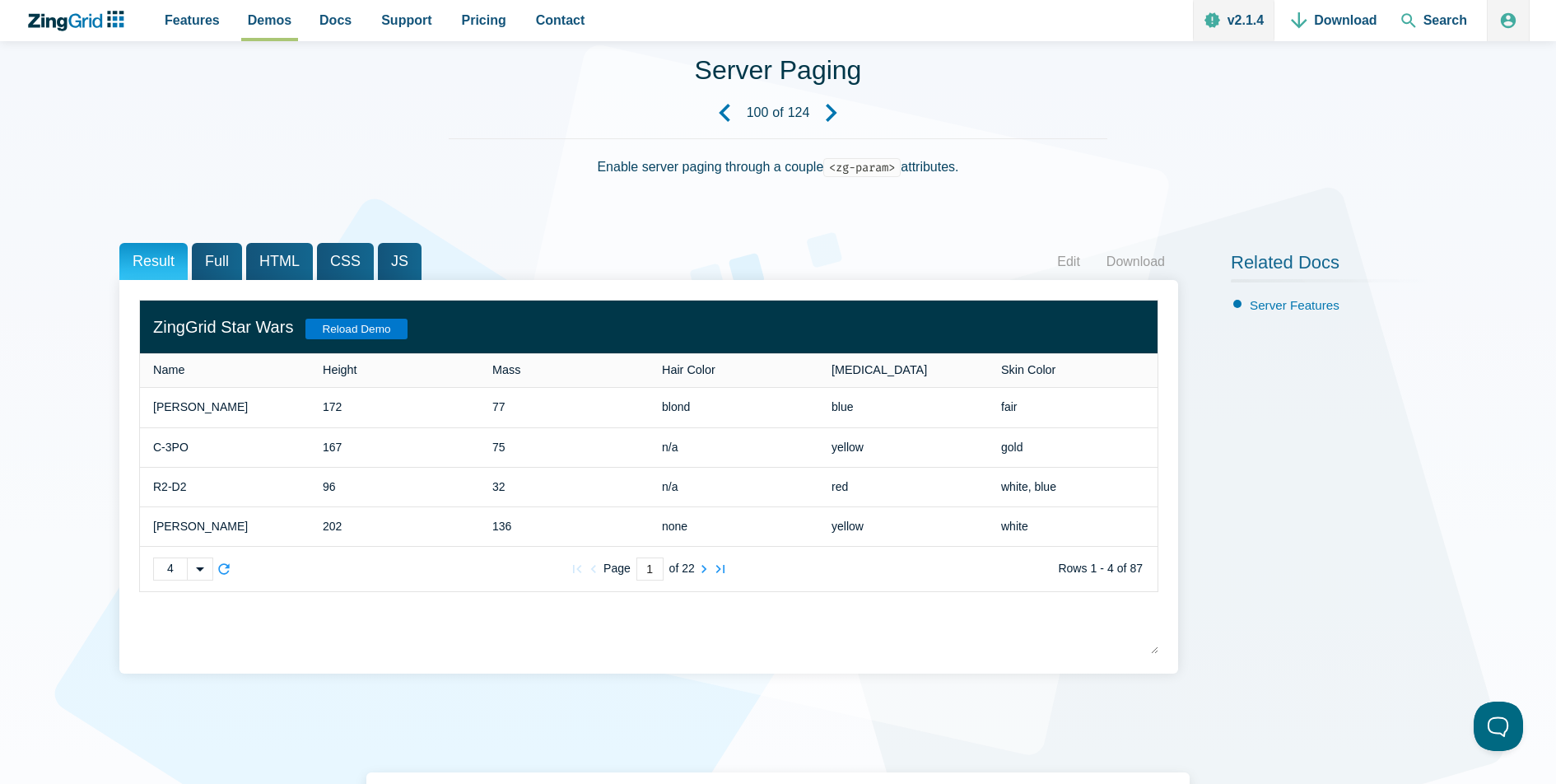
click at [227, 257] on span "Full" at bounding box center [217, 261] width 50 height 37
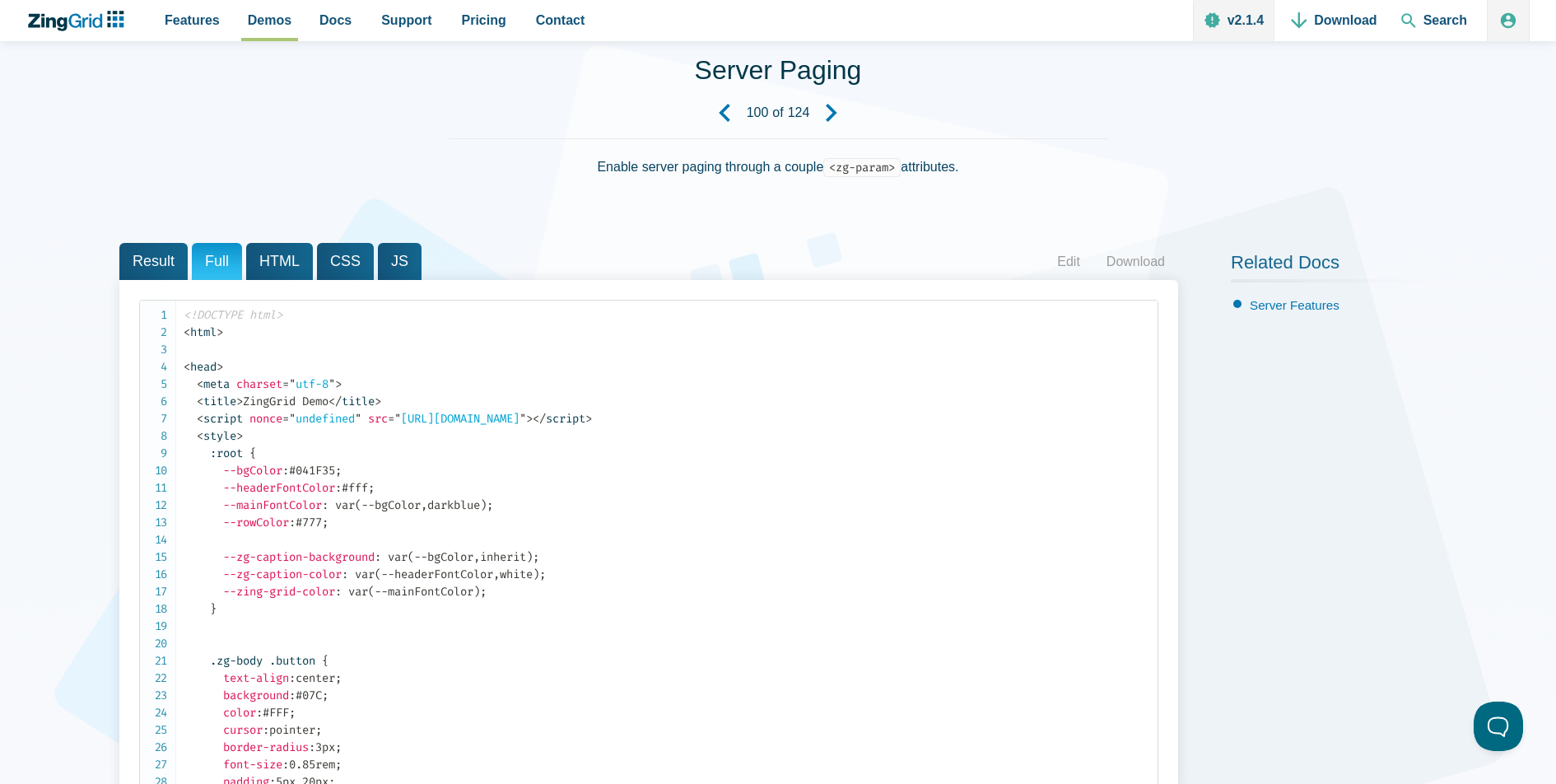
click at [283, 261] on span "HTML" at bounding box center [279, 261] width 67 height 37
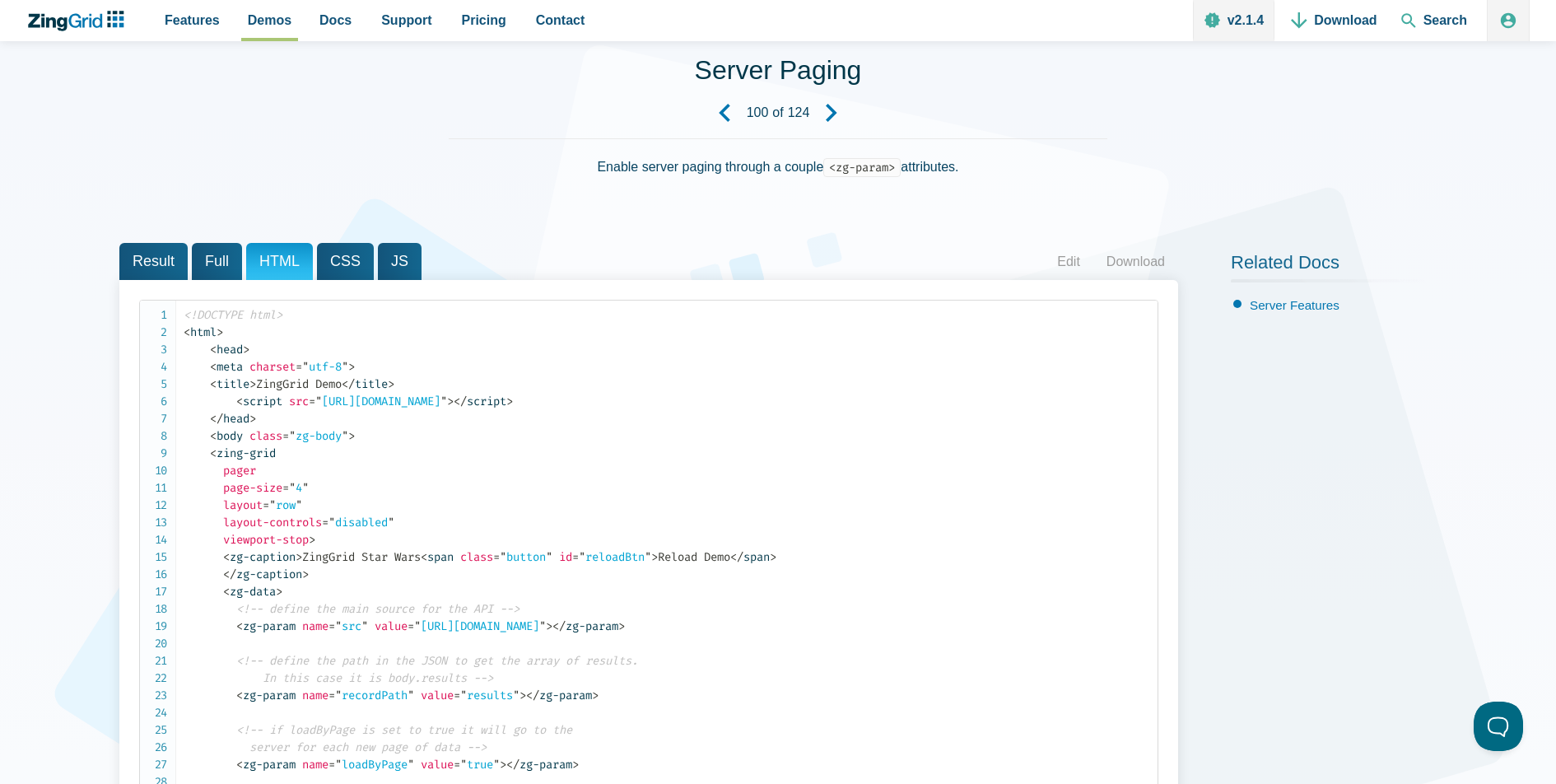
click at [341, 258] on span "CSS" at bounding box center [346, 261] width 57 height 37
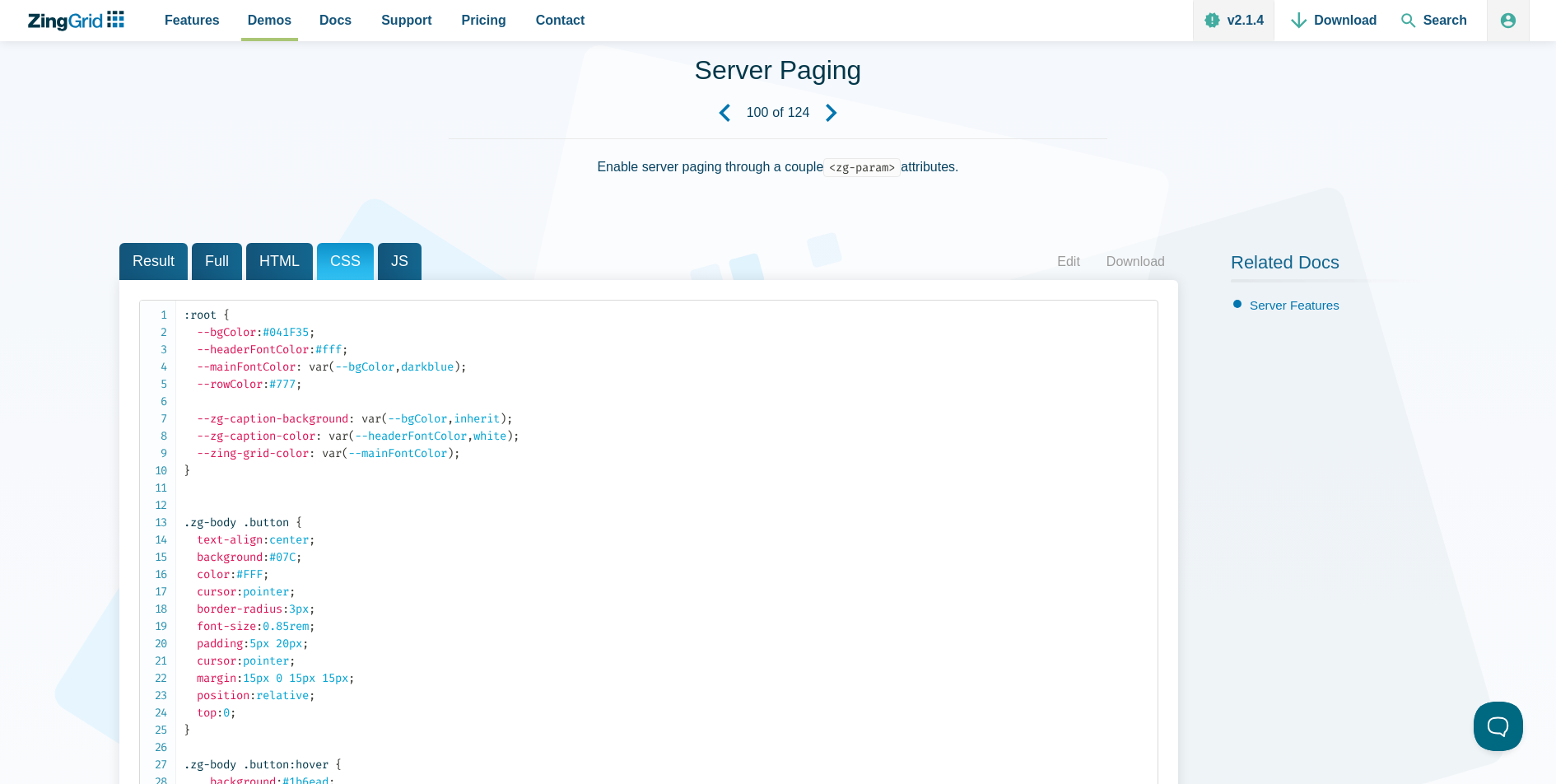
click at [388, 264] on span "JS" at bounding box center [399, 261] width 43 height 37
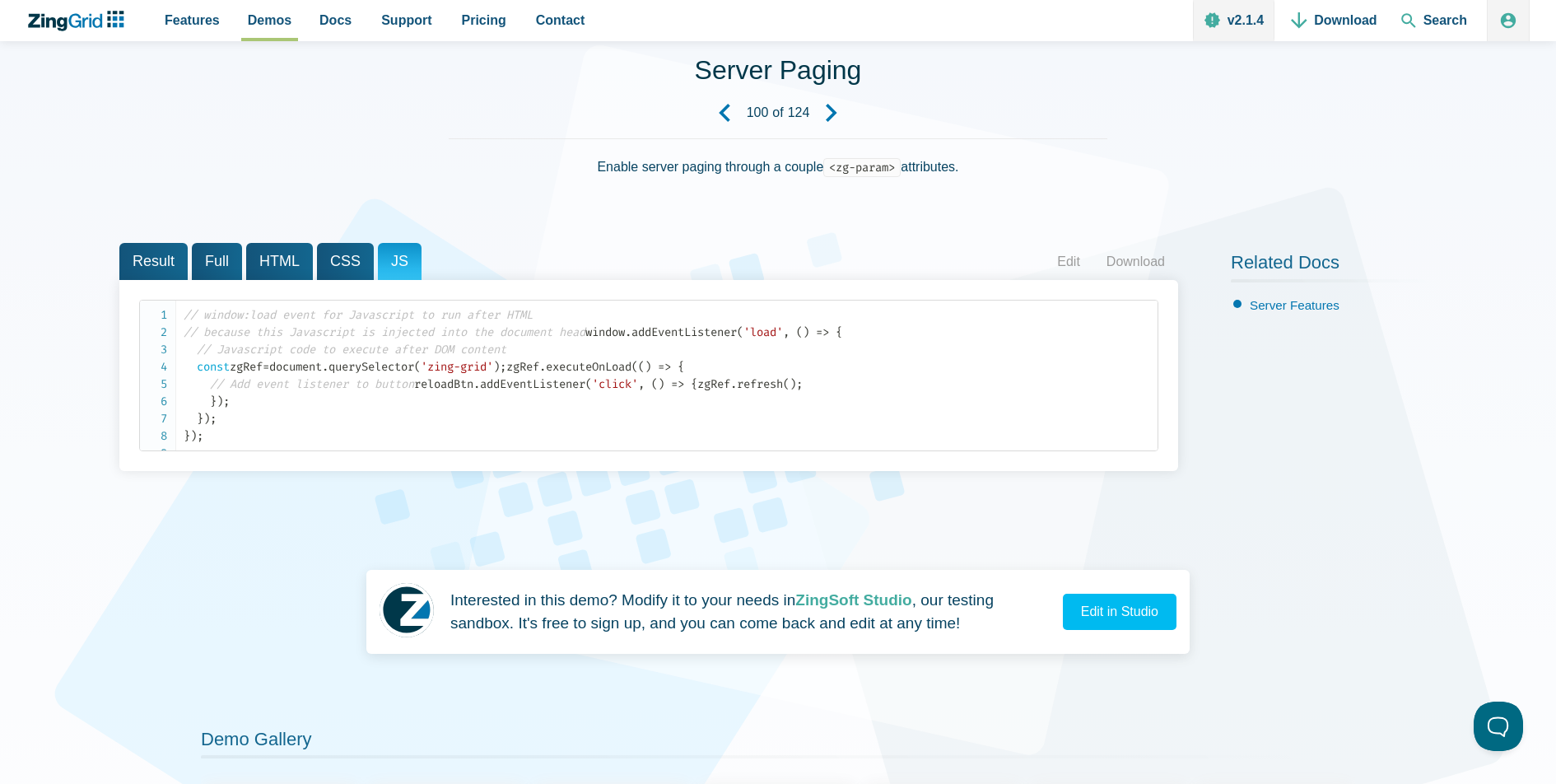
click at [290, 259] on span "HTML" at bounding box center [279, 261] width 67 height 37
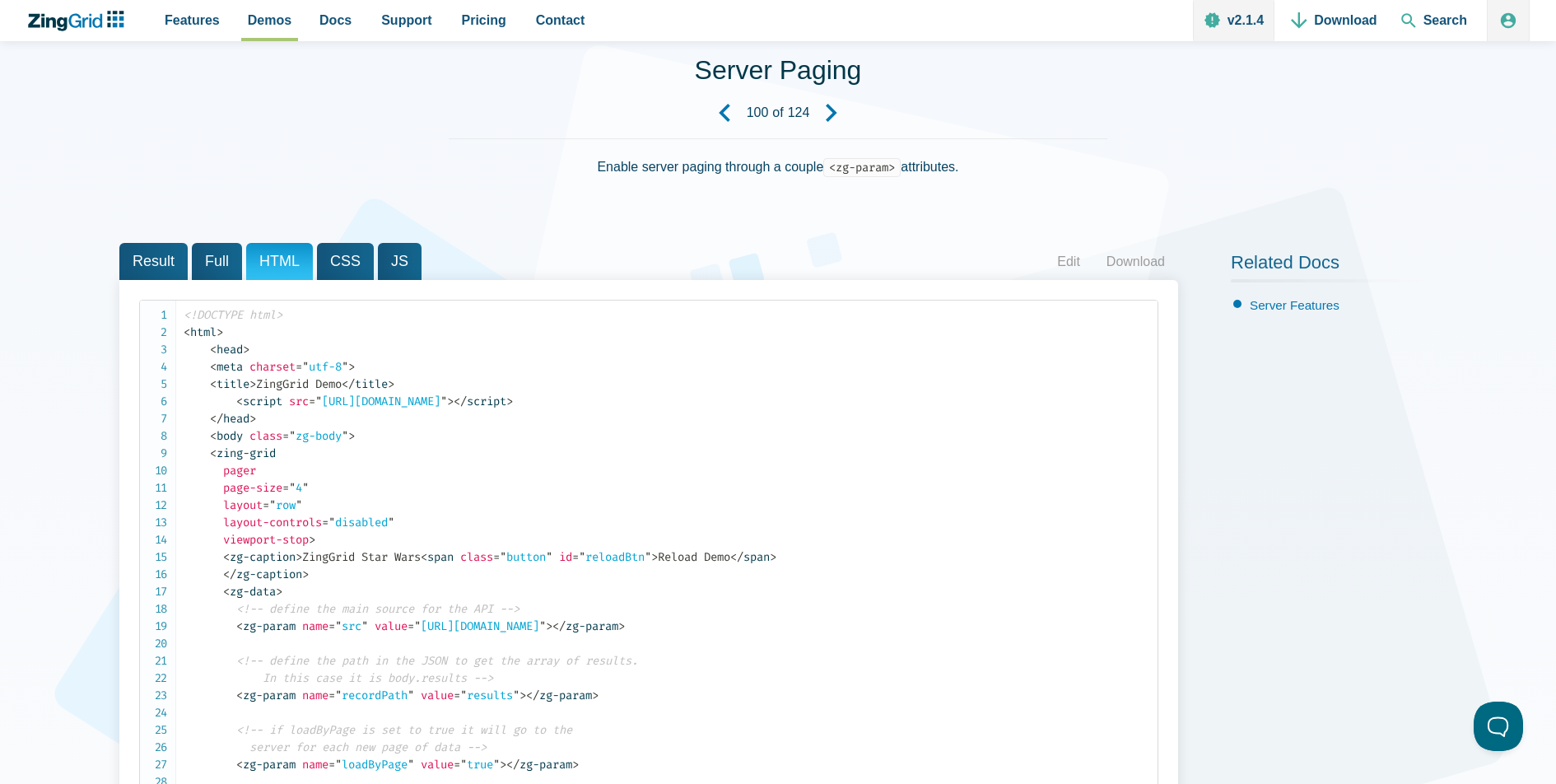
click at [354, 257] on span "CSS" at bounding box center [346, 261] width 57 height 37
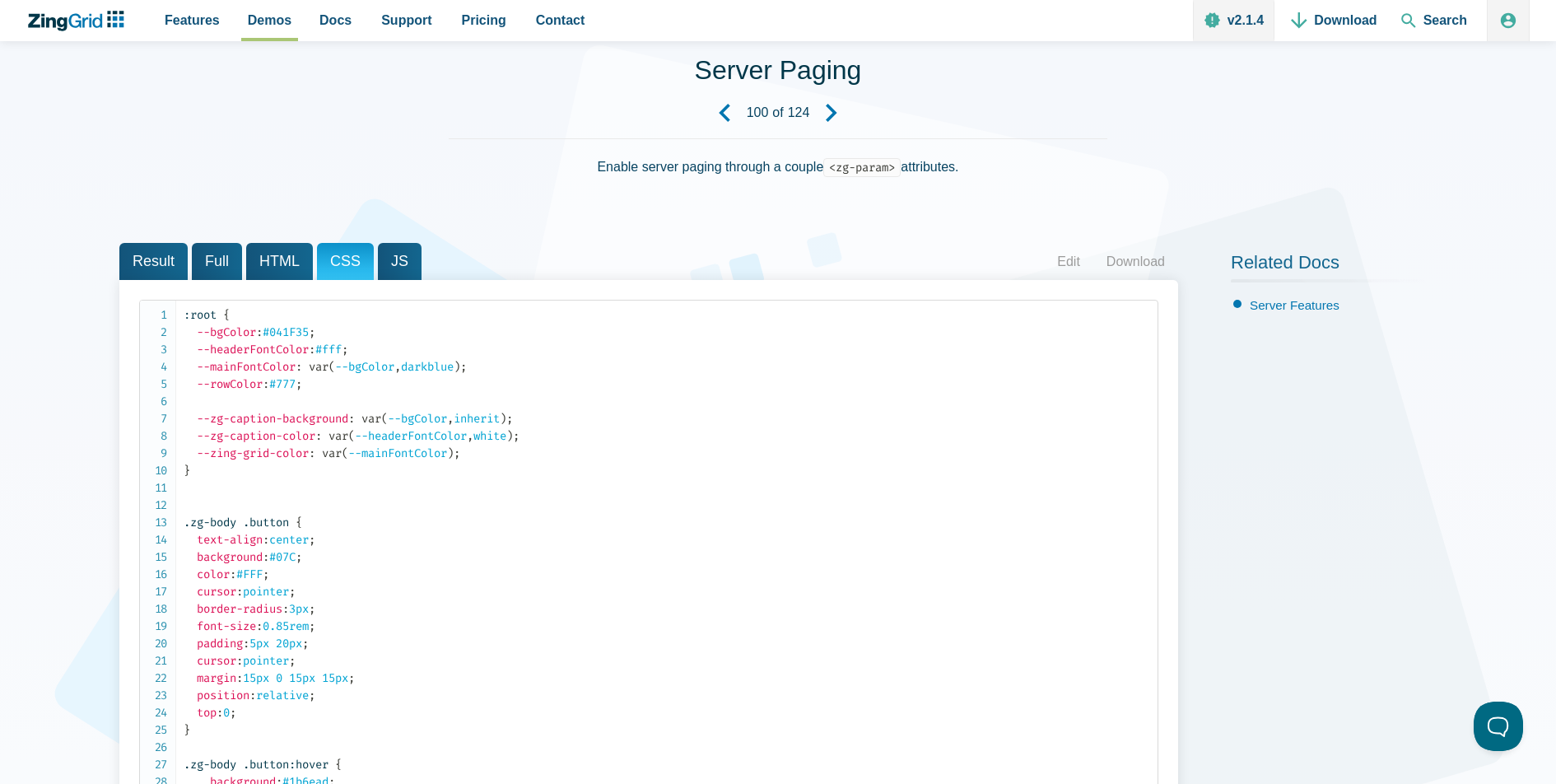
click at [401, 260] on span "JS" at bounding box center [399, 261] width 43 height 37
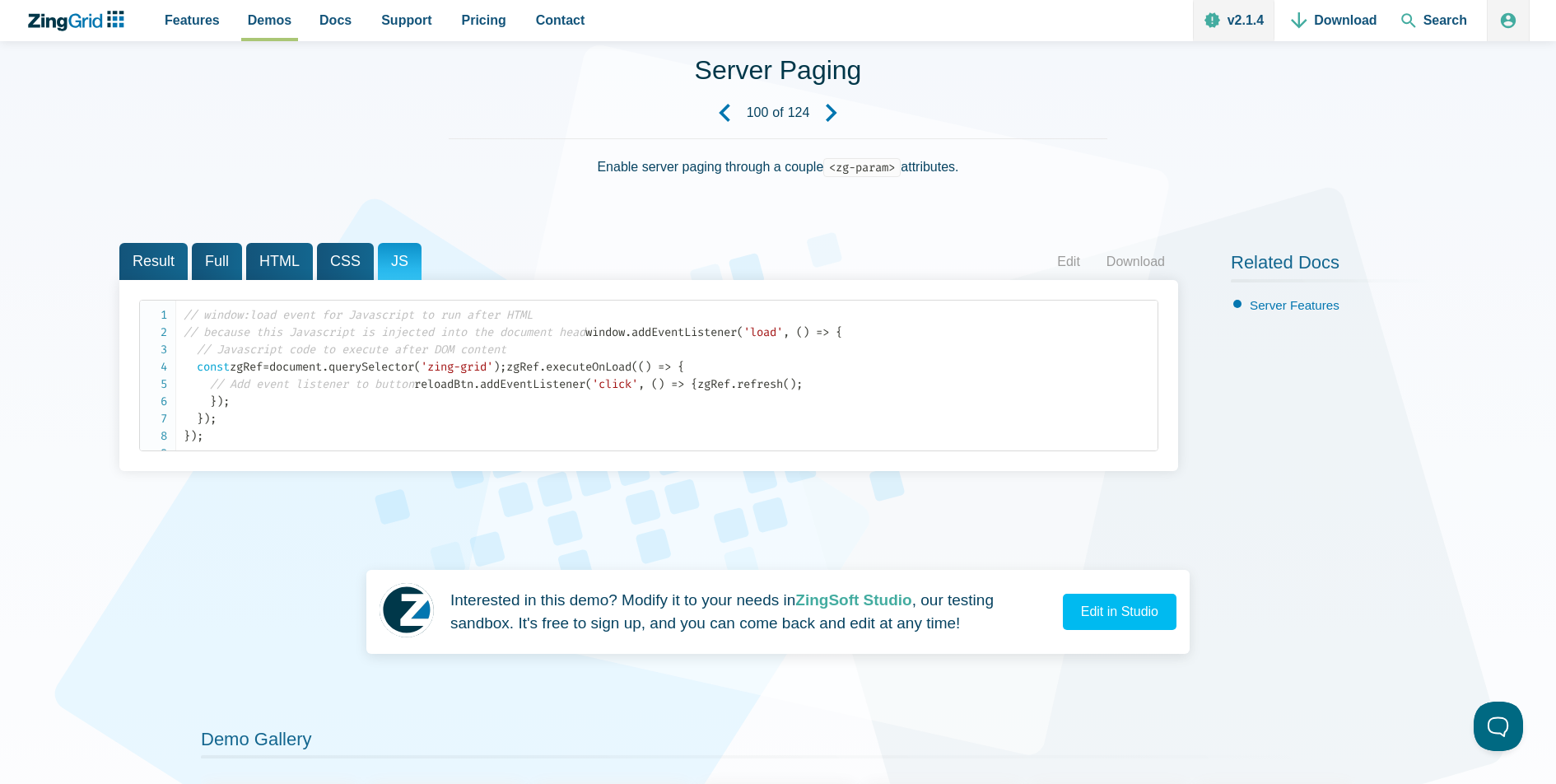
click at [263, 260] on span "HTML" at bounding box center [279, 261] width 67 height 37
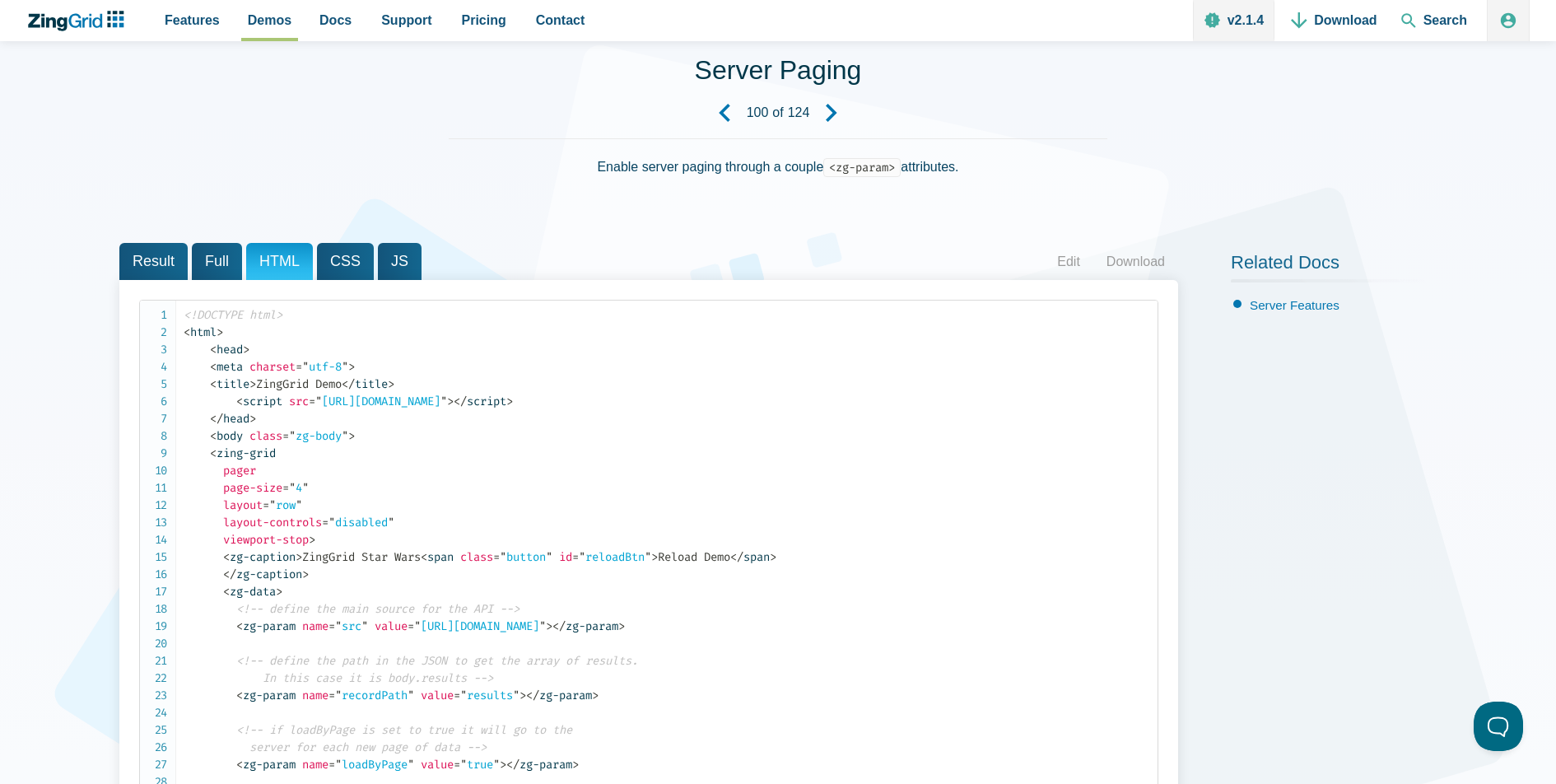
click at [167, 259] on span "Result" at bounding box center [153, 261] width 68 height 37
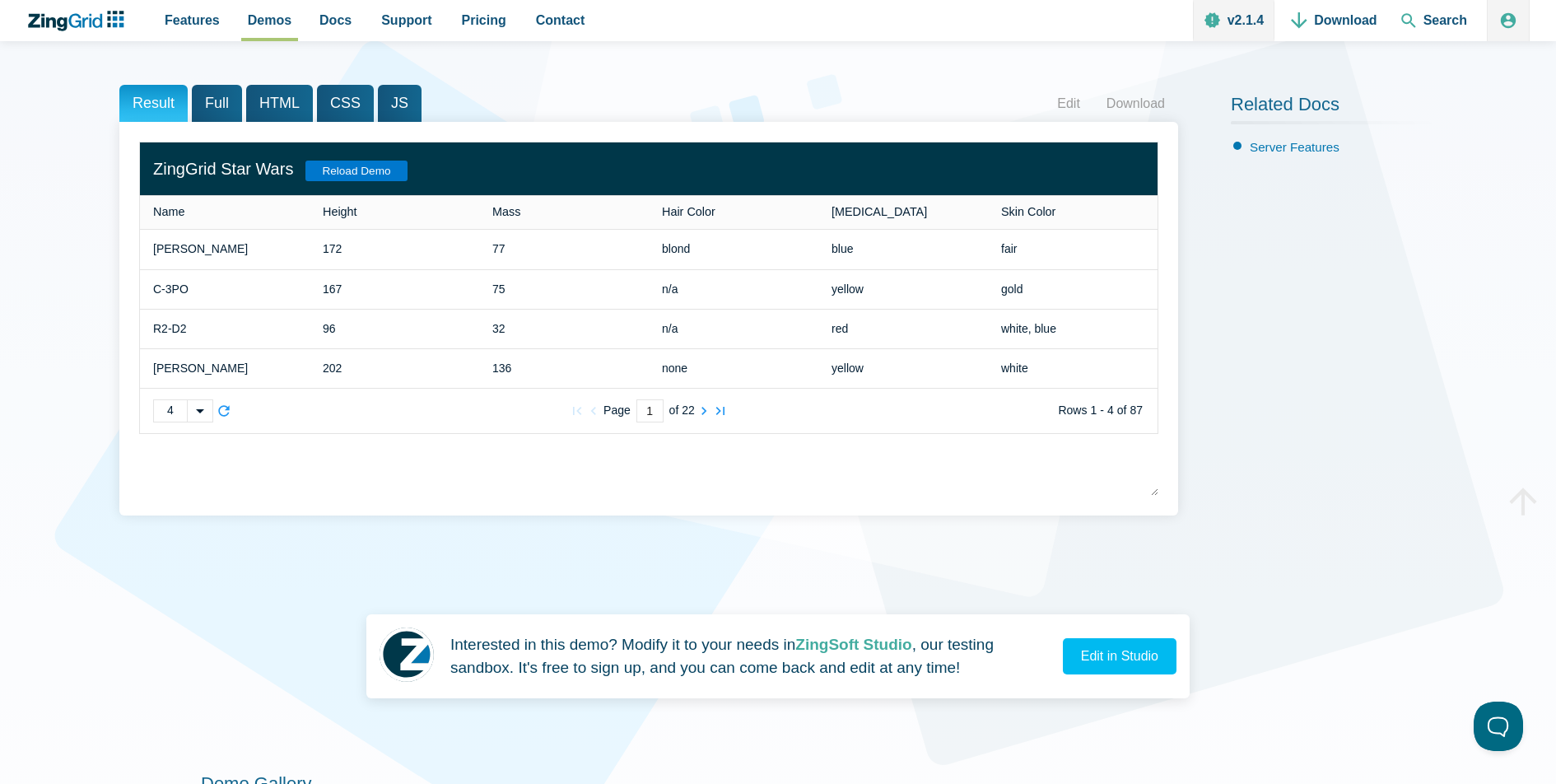
scroll to position [151, 0]
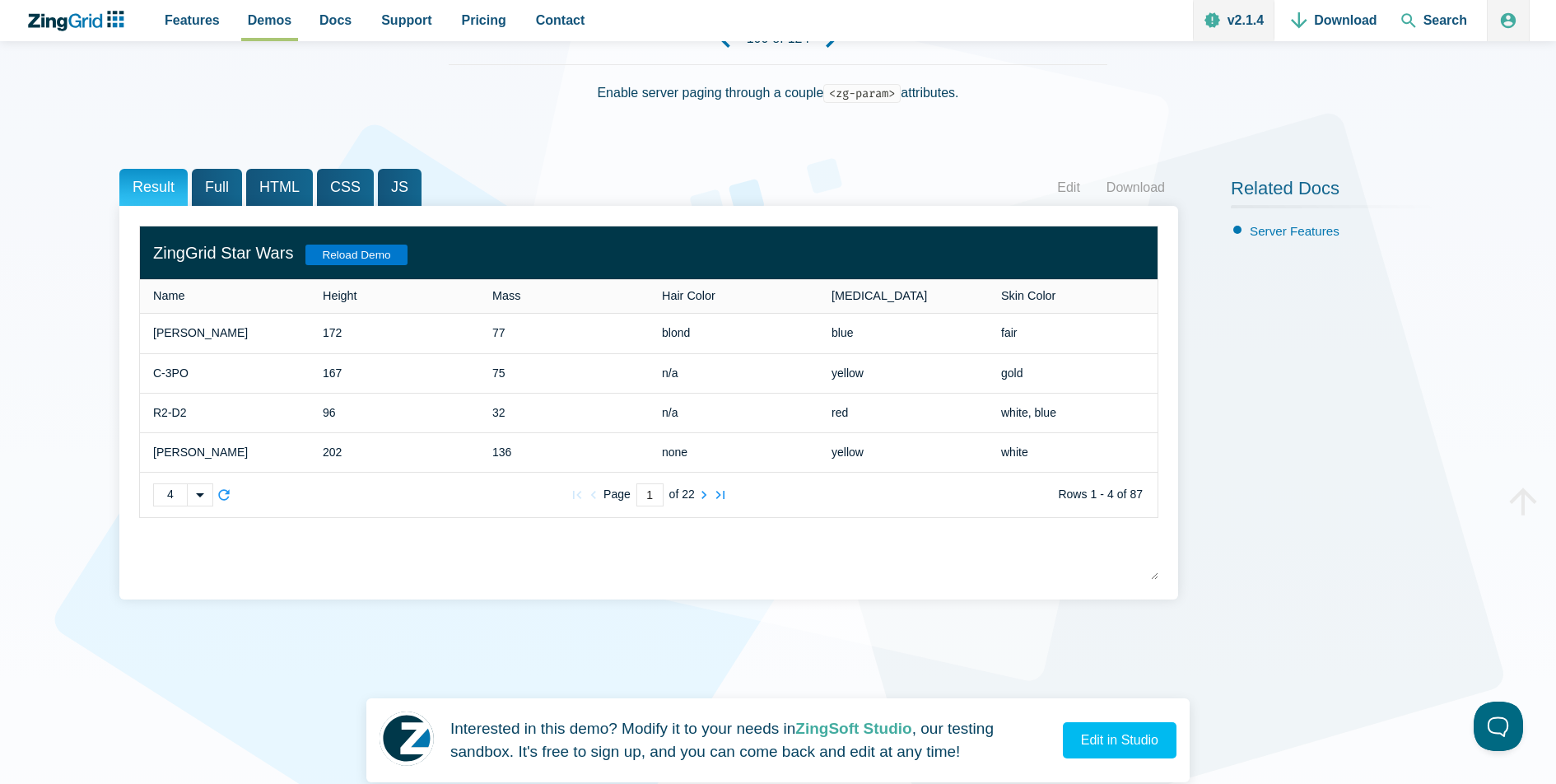
click at [258, 170] on span "HTML" at bounding box center [279, 187] width 67 height 37
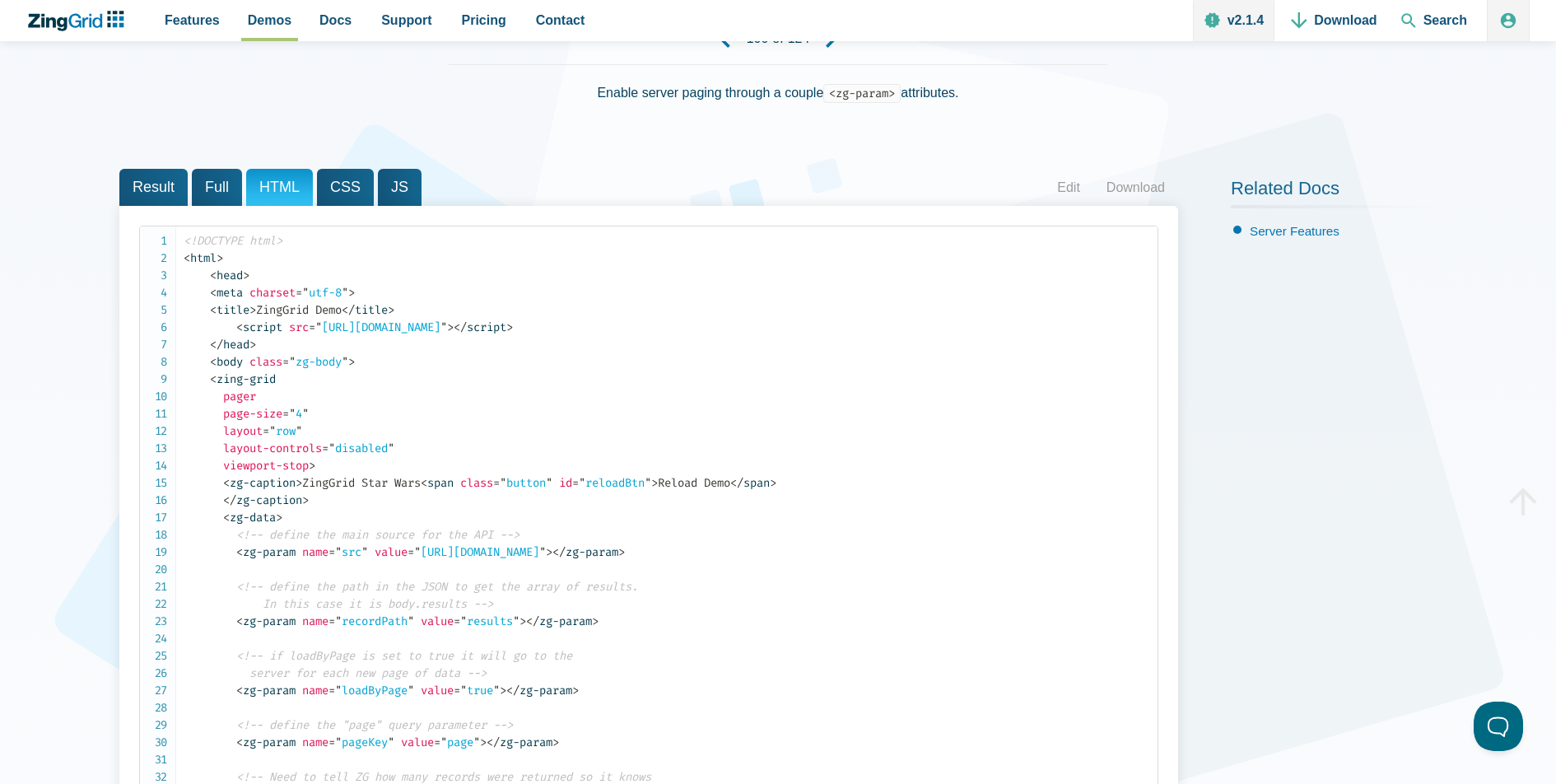
click at [232, 178] on span "Full" at bounding box center [217, 187] width 50 height 37
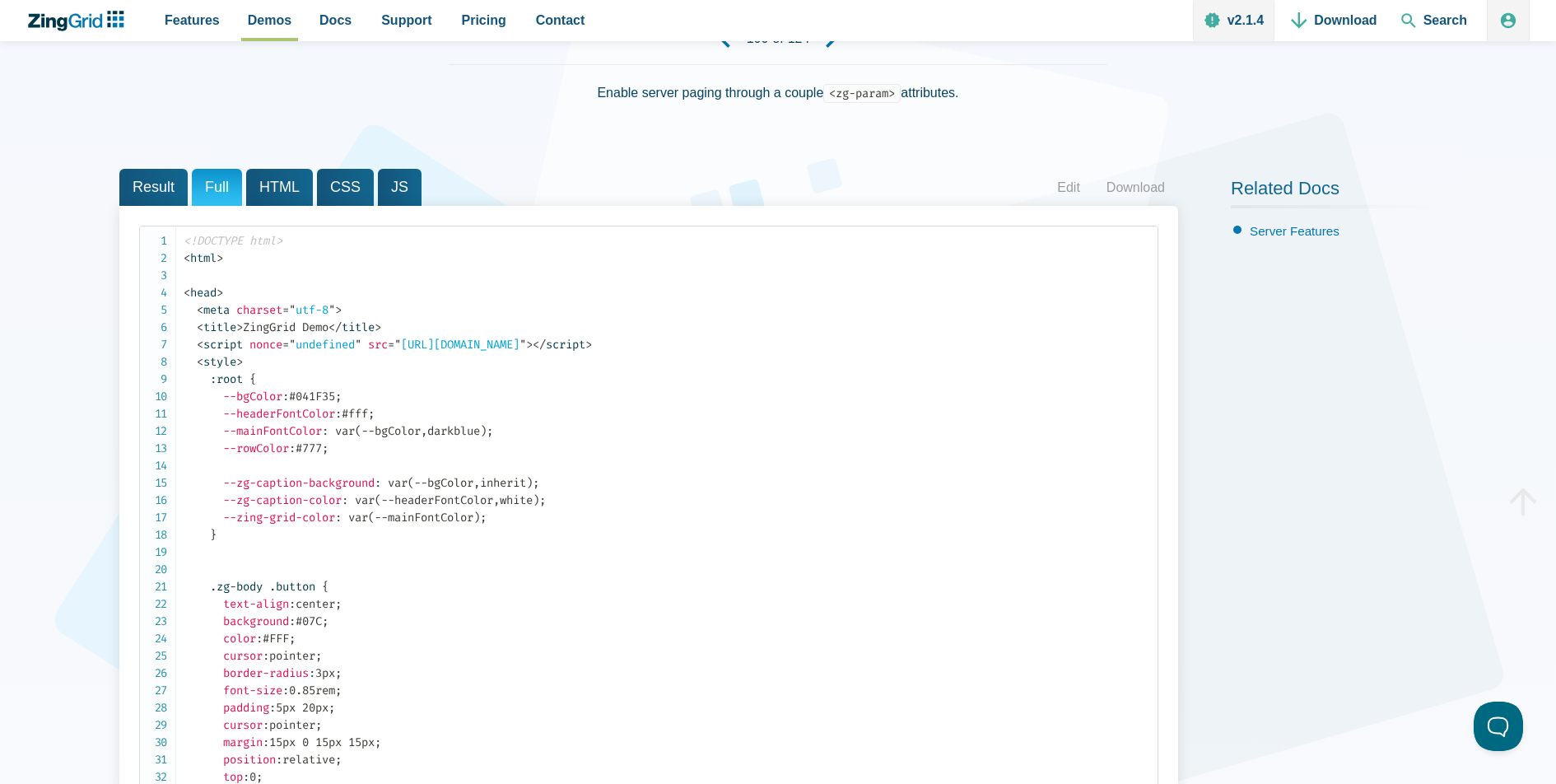
click at [383, 178] on span "JS" at bounding box center [399, 187] width 43 height 37
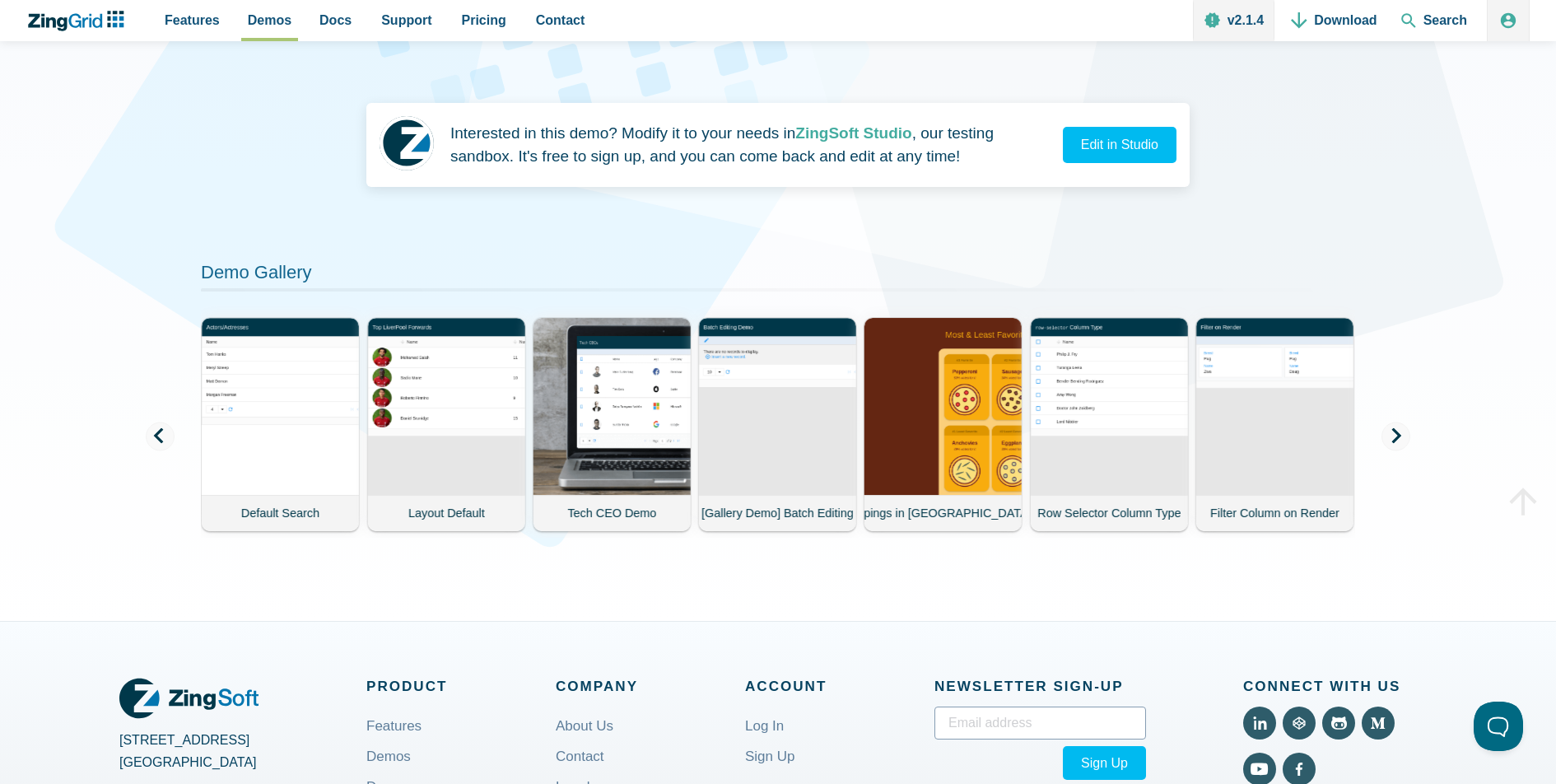
scroll to position [0, 0]
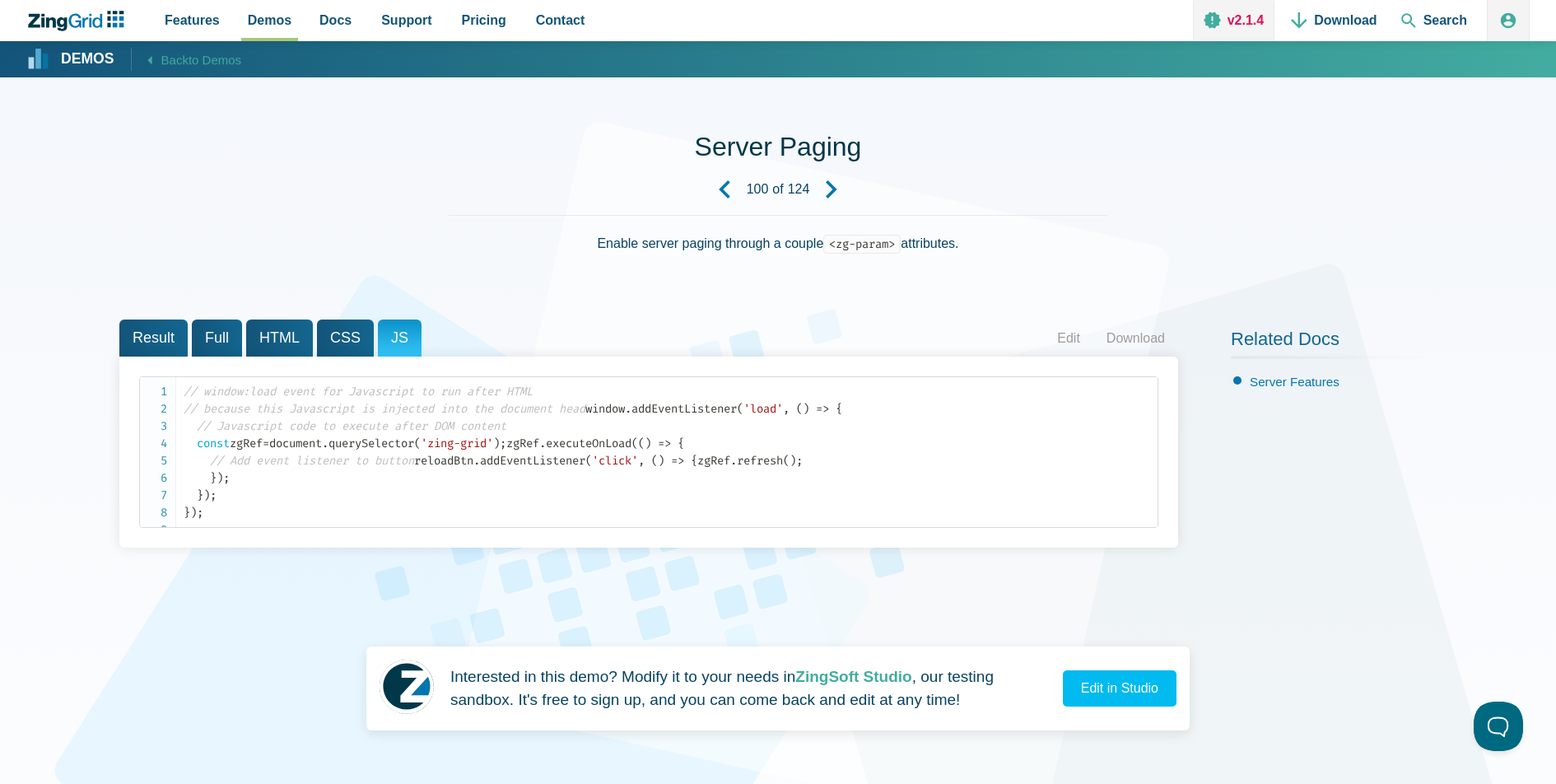
click at [1234, 28] on link "v2.1.4" at bounding box center [1234, 21] width 81 height 42
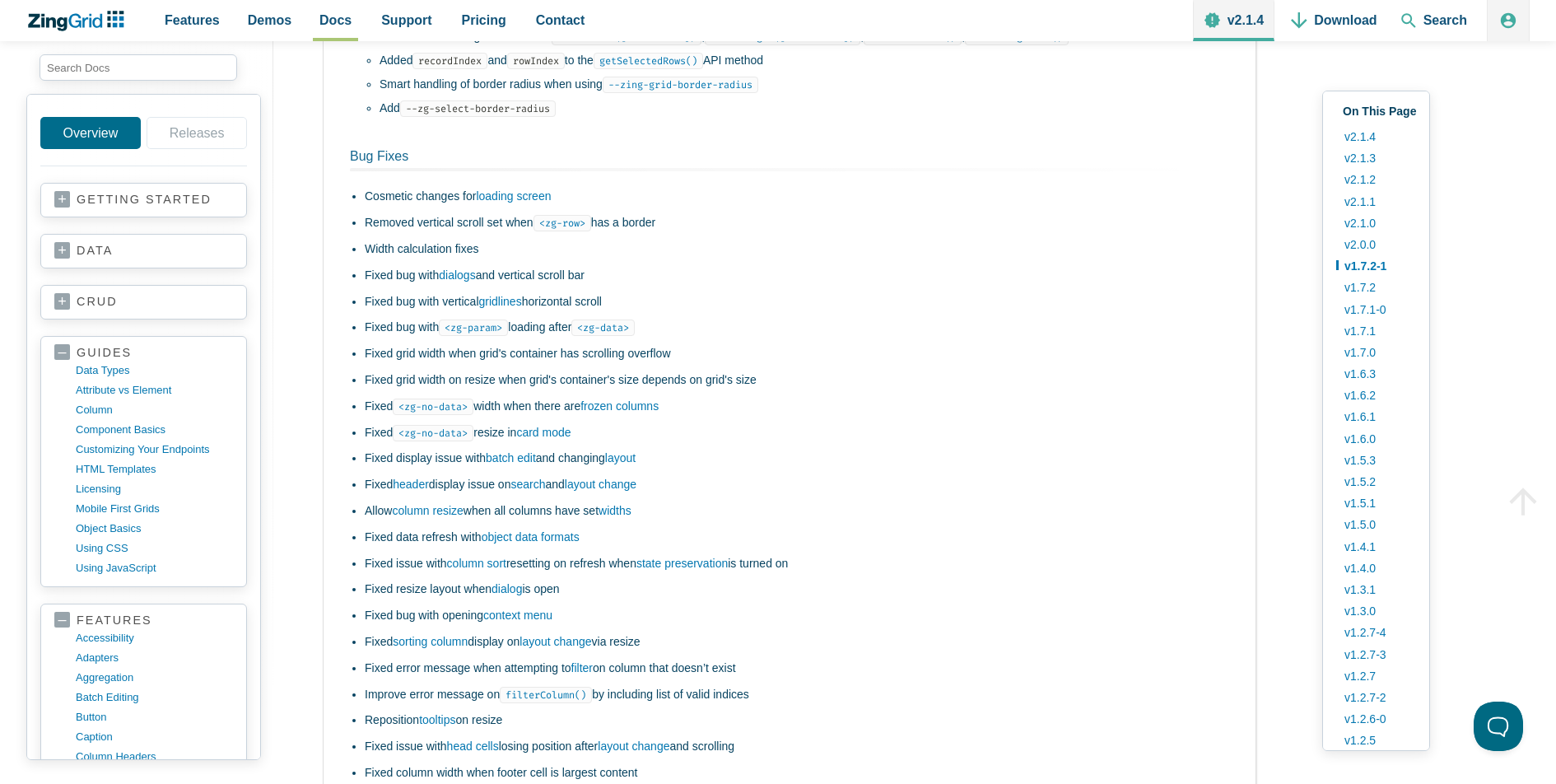
scroll to position [7187, 0]
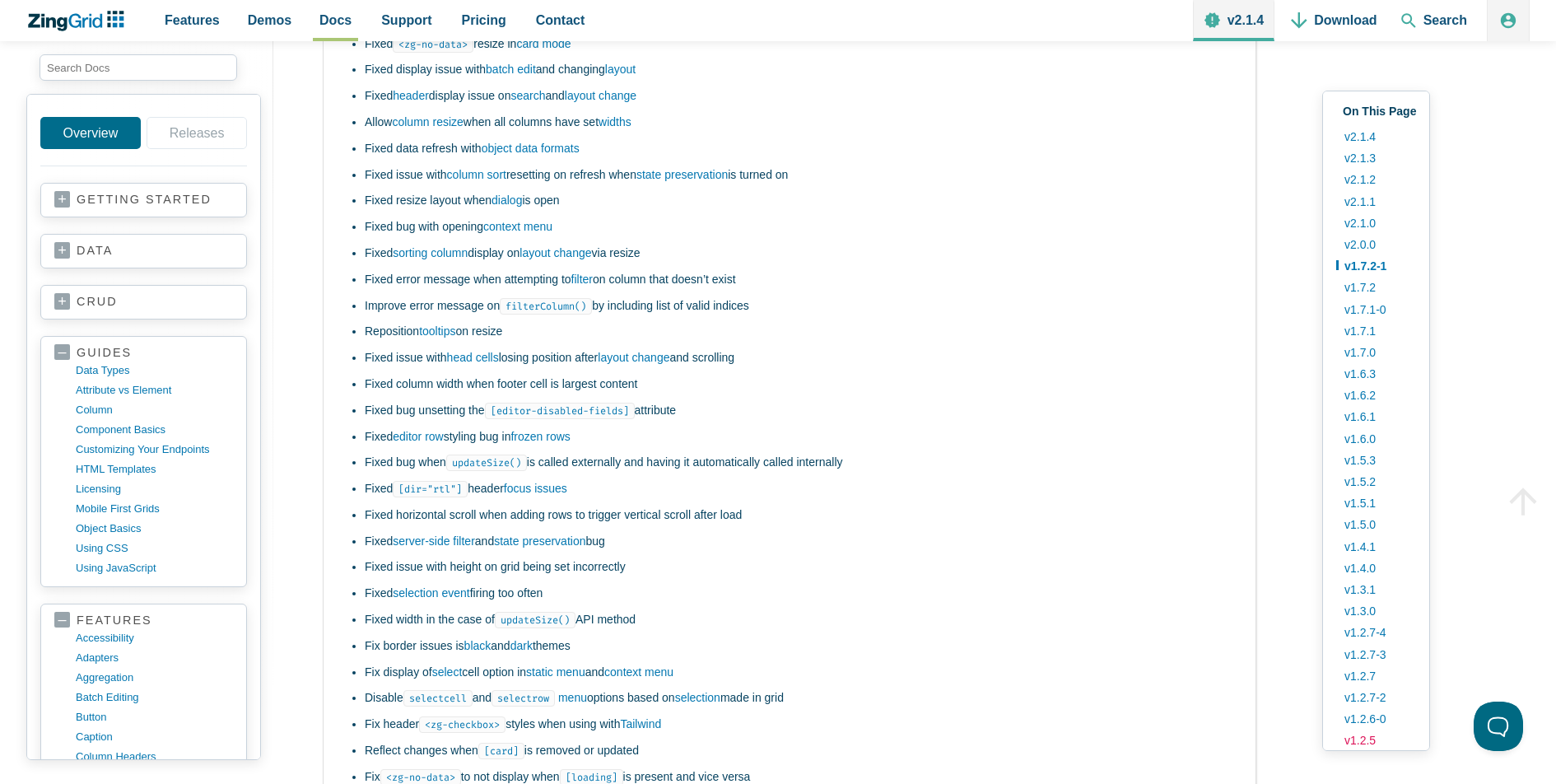
click at [1365, 740] on link "v1.2.5" at bounding box center [1376, 740] width 80 height 22
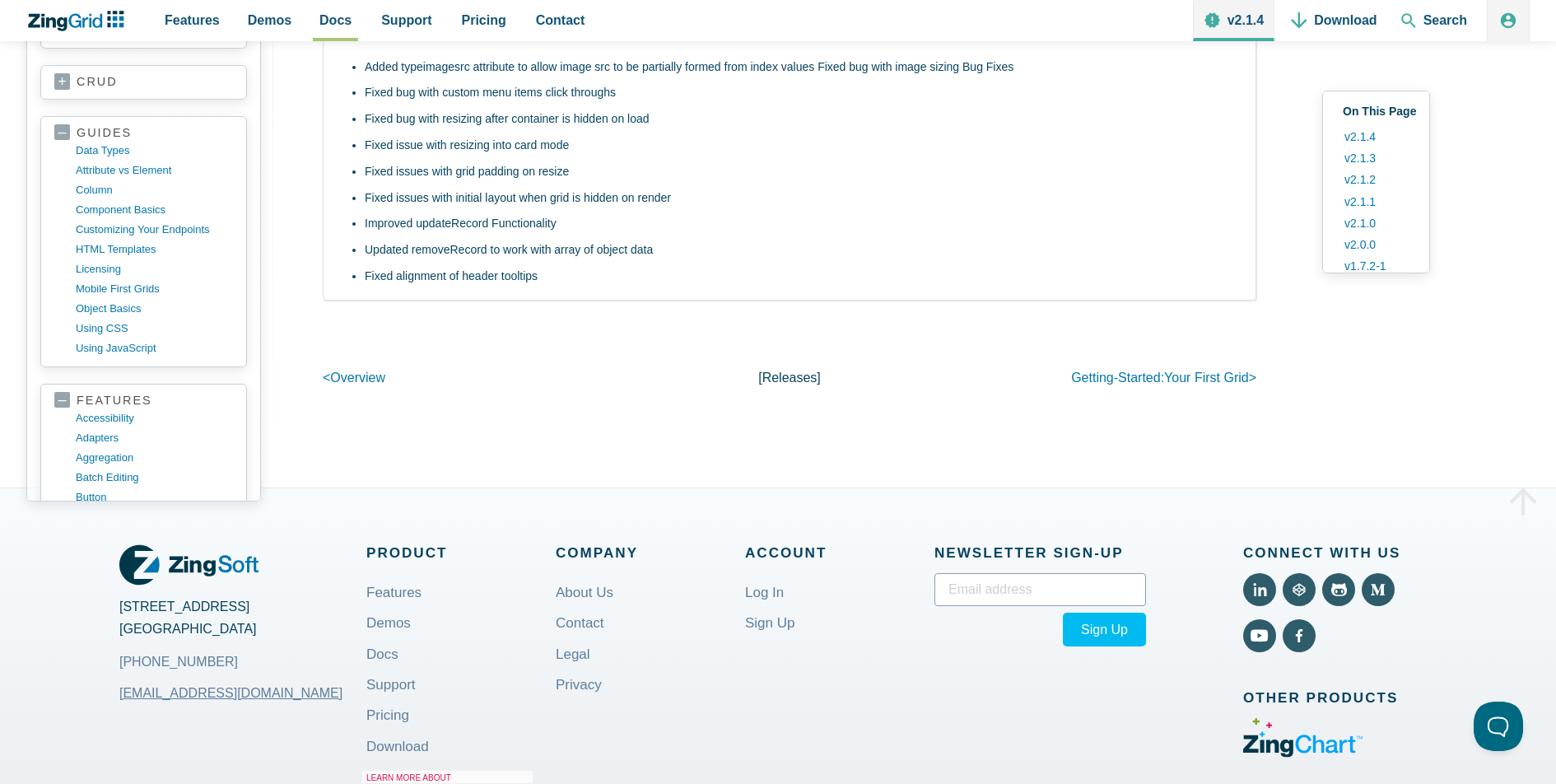
scroll to position [36559, 0]
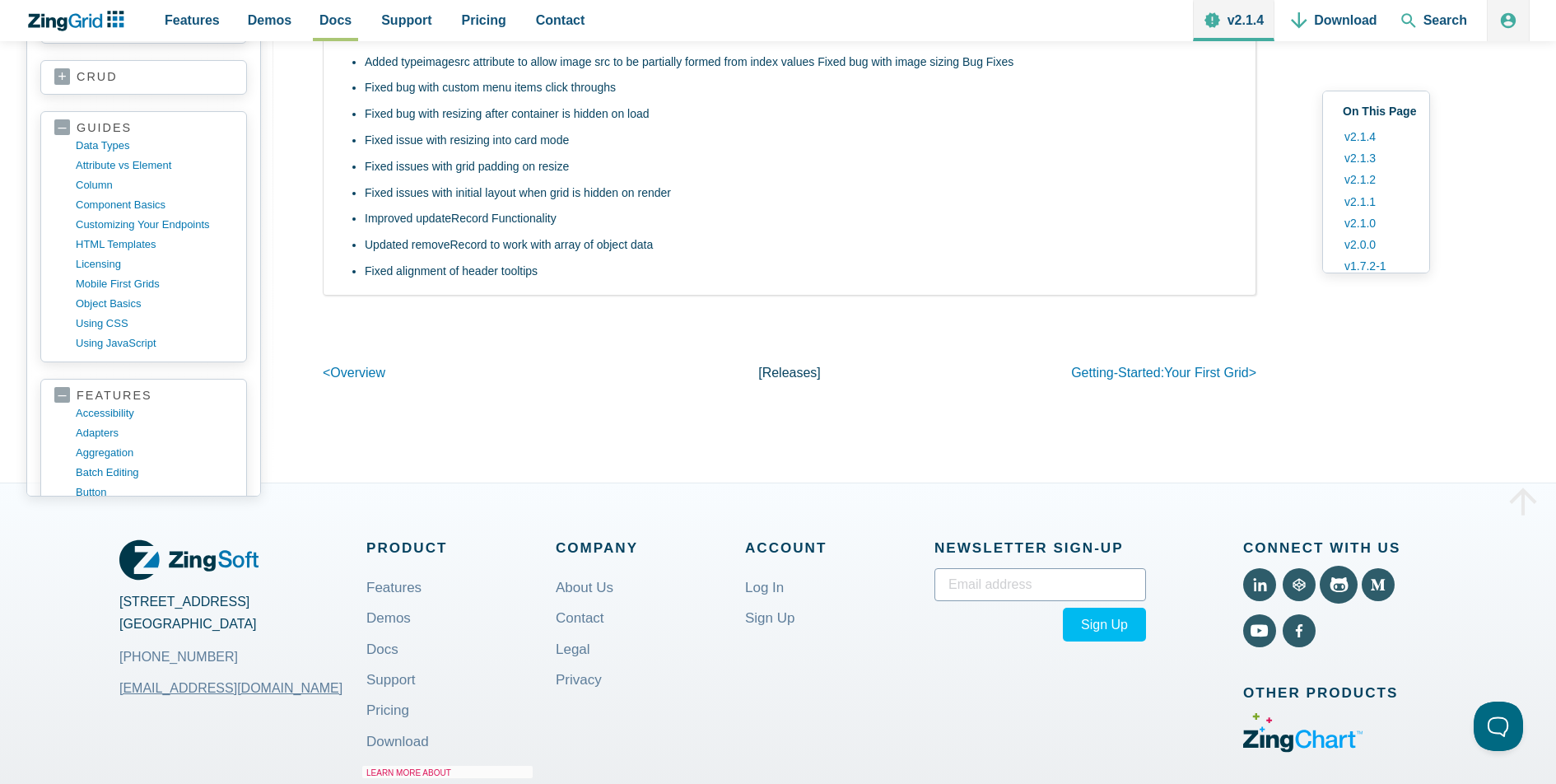
click at [1347, 592] on use "View Github (External)" at bounding box center [1339, 584] width 18 height 15
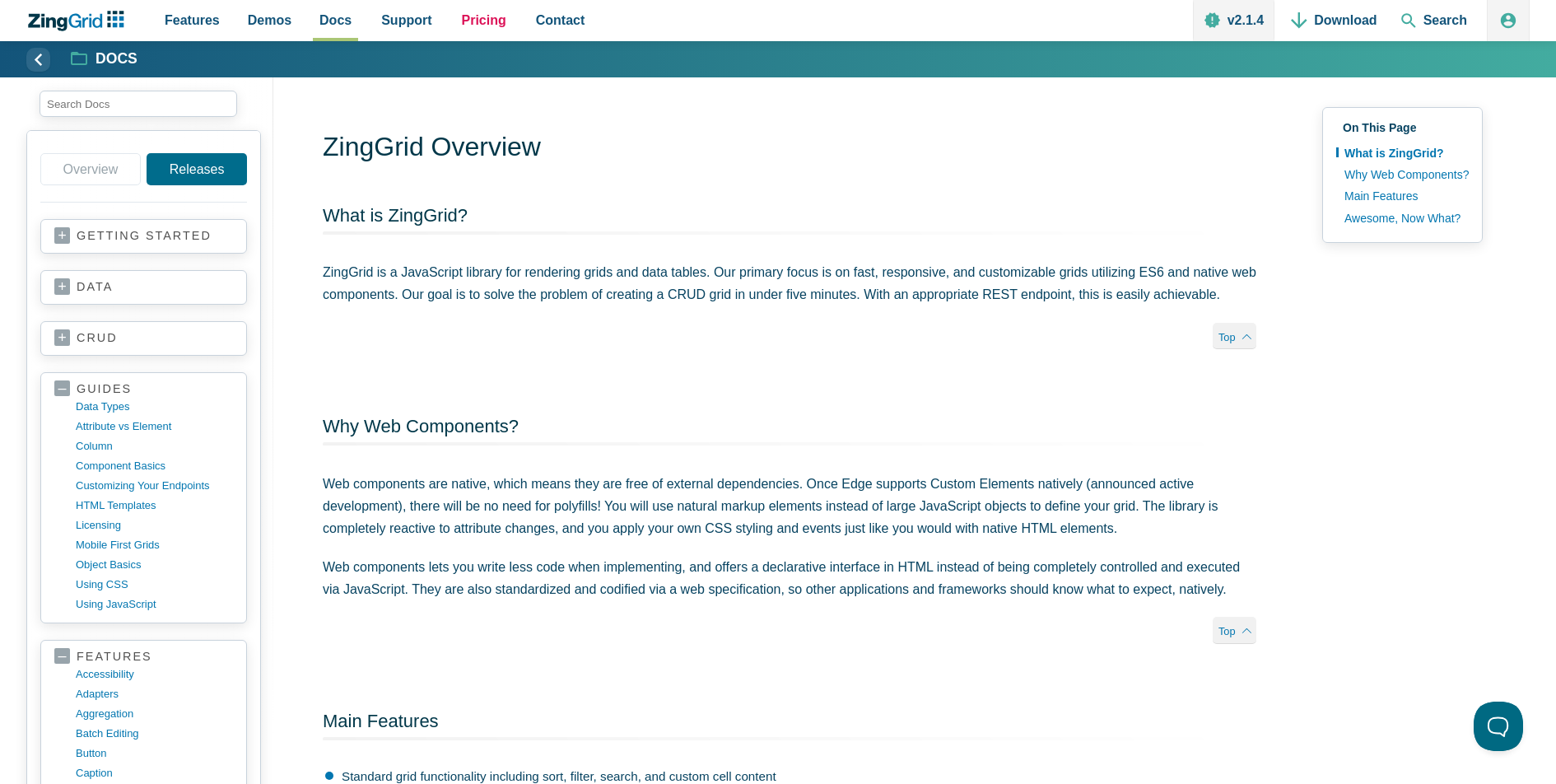
click at [473, 17] on span "Pricing" at bounding box center [483, 20] width 44 height 23
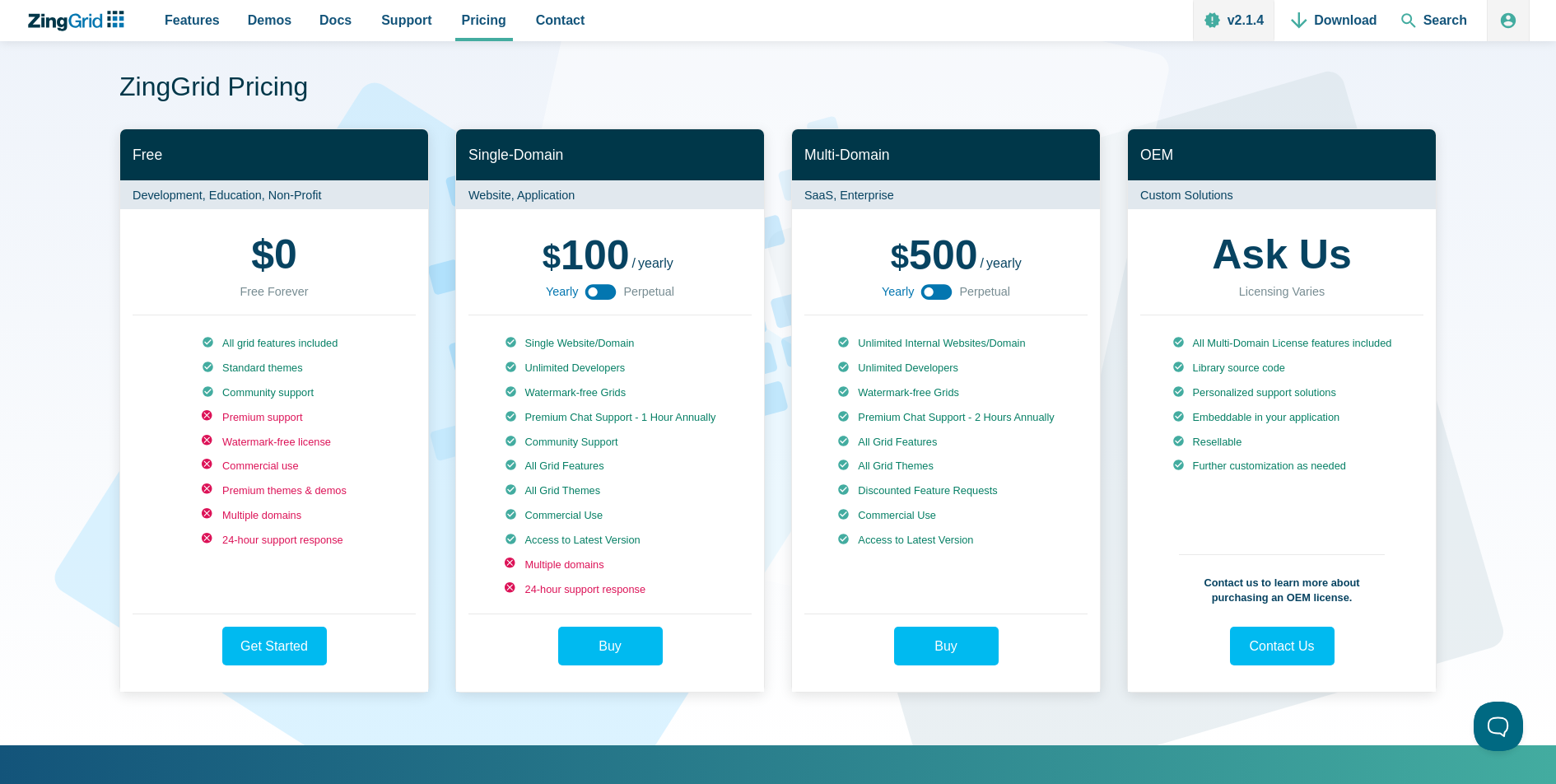
scroll to position [58, 0]
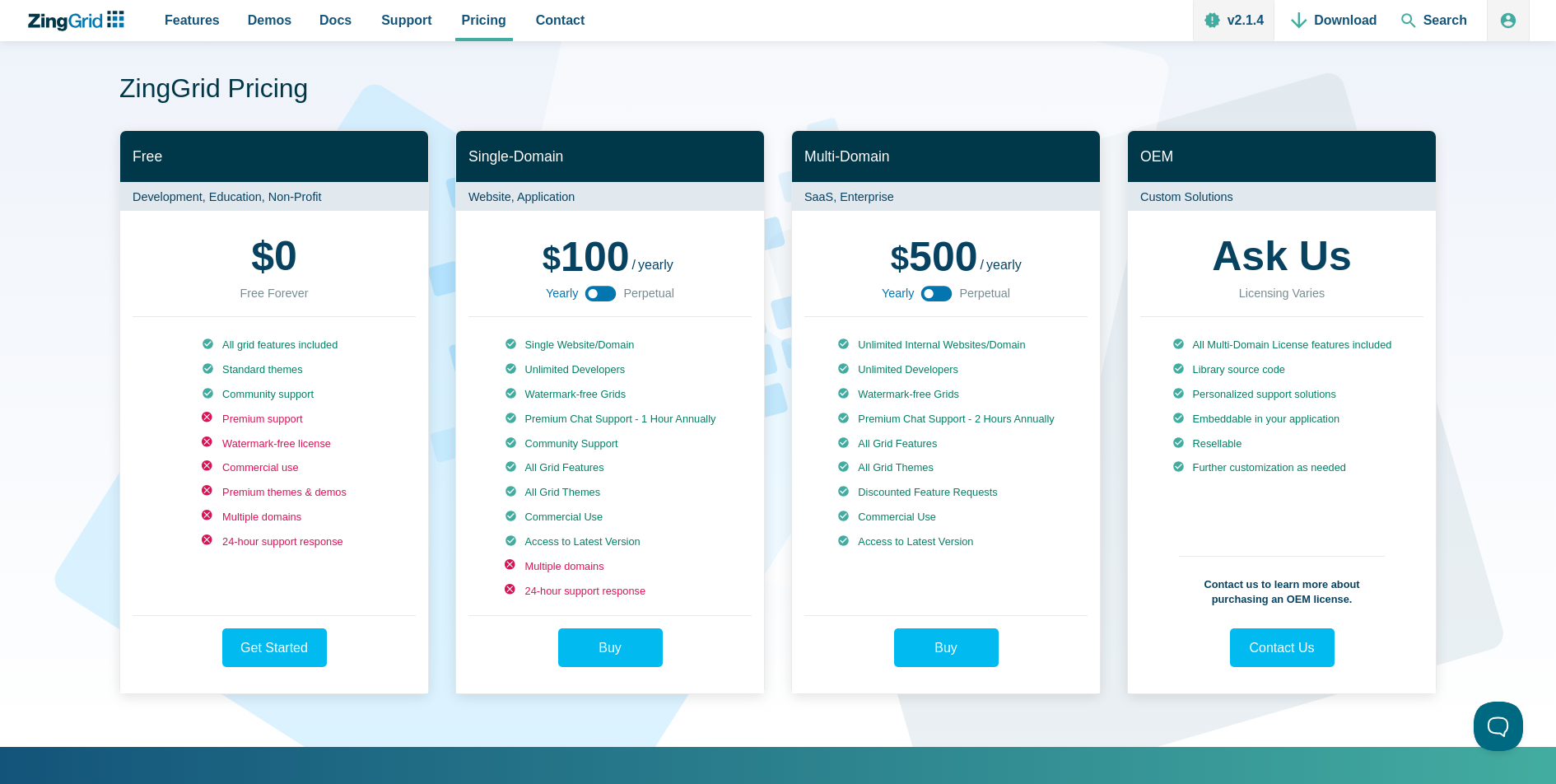
click at [595, 290] on icon "App Content" at bounding box center [600, 293] width 37 height 37
click at [605, 294] on icon "App Content" at bounding box center [600, 293] width 37 height 37
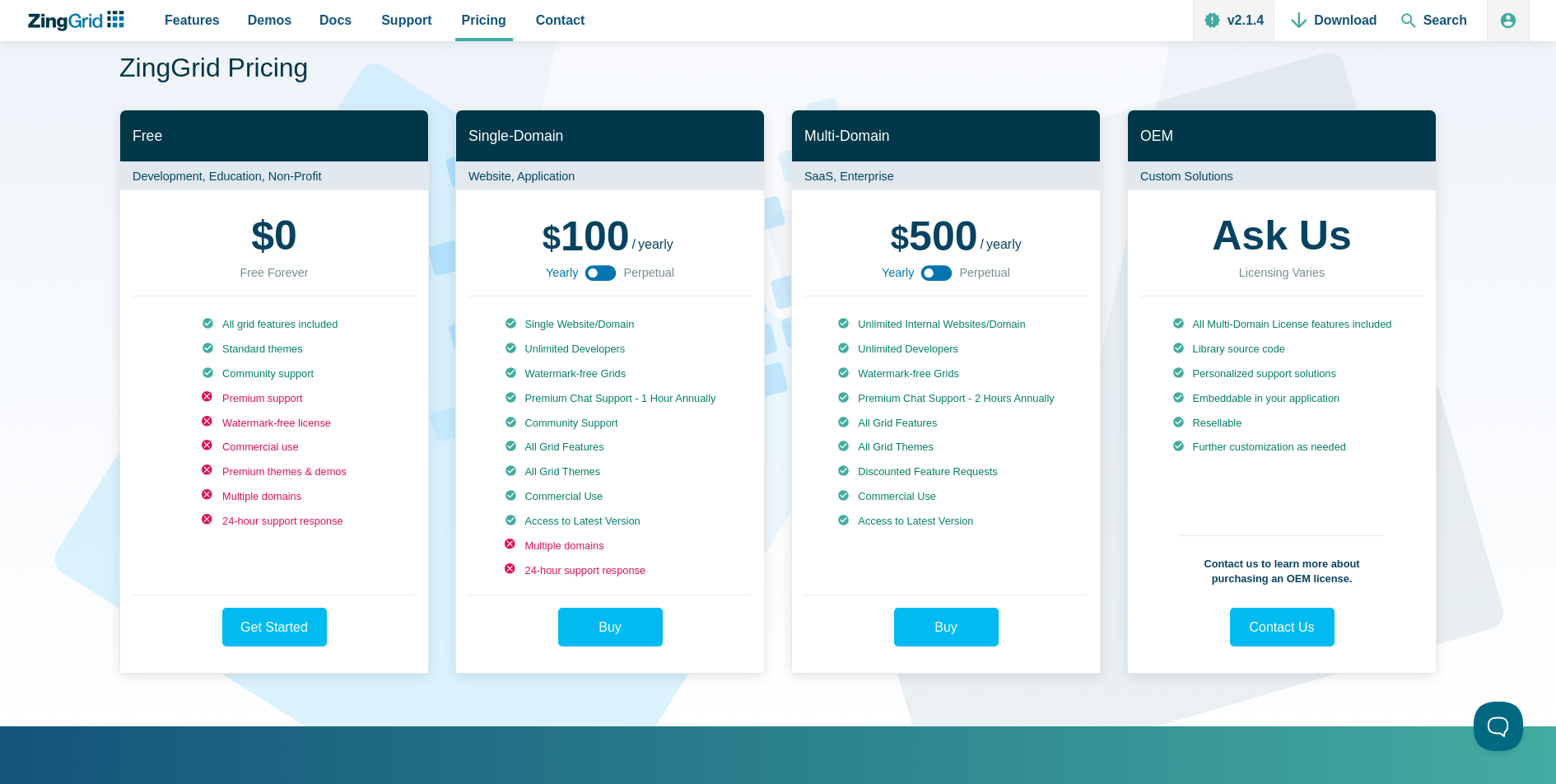
scroll to position [74, 0]
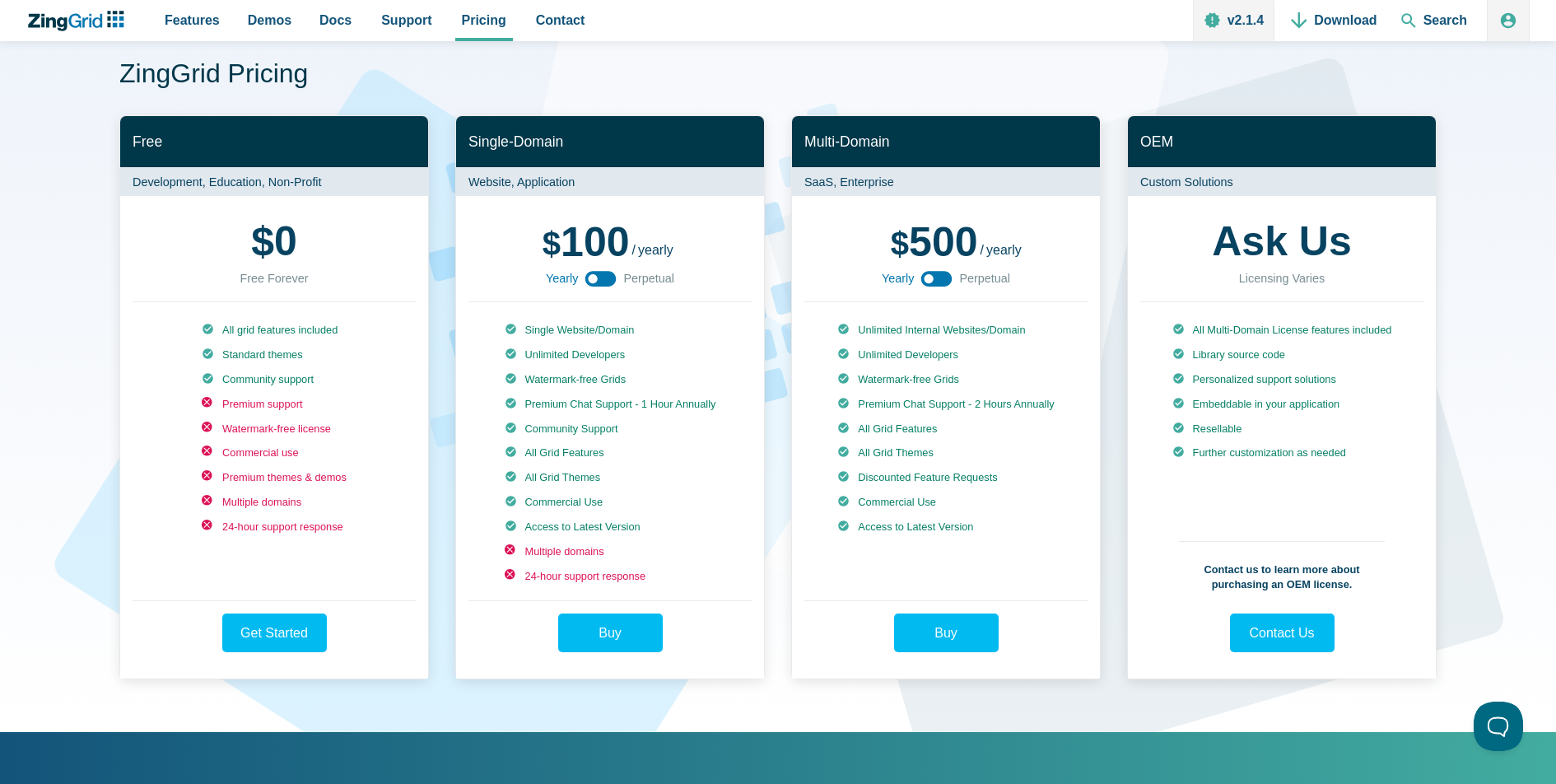
click at [937, 278] on use "App Content" at bounding box center [937, 279] width 31 height 16
click at [937, 281] on use "App Content" at bounding box center [937, 279] width 31 height 16
drag, startPoint x: 1017, startPoint y: 279, endPoint x: 963, endPoint y: 280, distance: 54.0
click at [963, 280] on div "500 1500 / yearly perpetual Yearly Perpetual" at bounding box center [945, 254] width 283 height 93
drag, startPoint x: 973, startPoint y: 278, endPoint x: 1021, endPoint y: 278, distance: 48.0
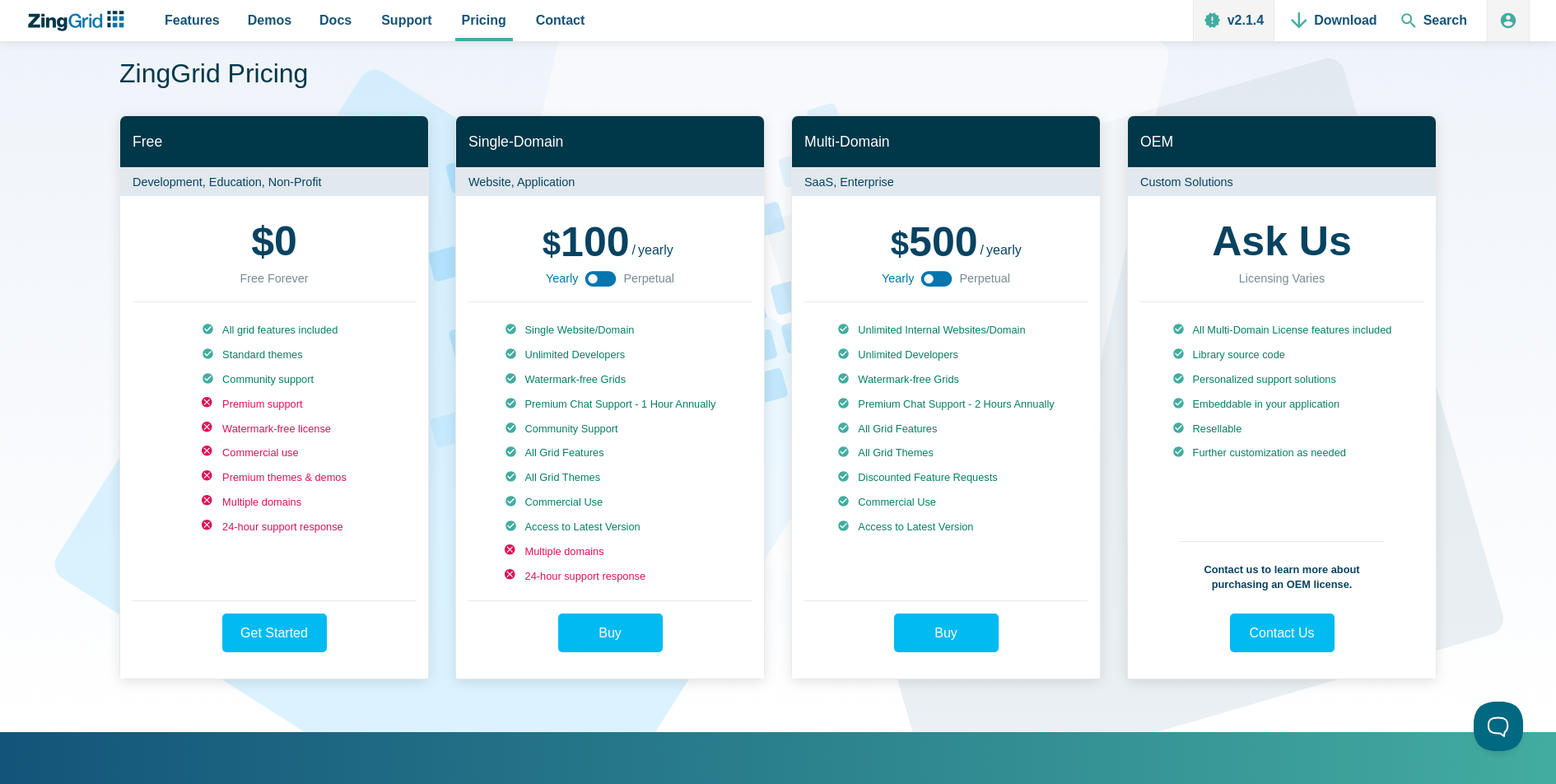
click at [1021, 278] on div "500 1500 / yearly perpetual Yearly Perpetual" at bounding box center [945, 254] width 283 height 93
